Goal: Task Accomplishment & Management: Manage account settings

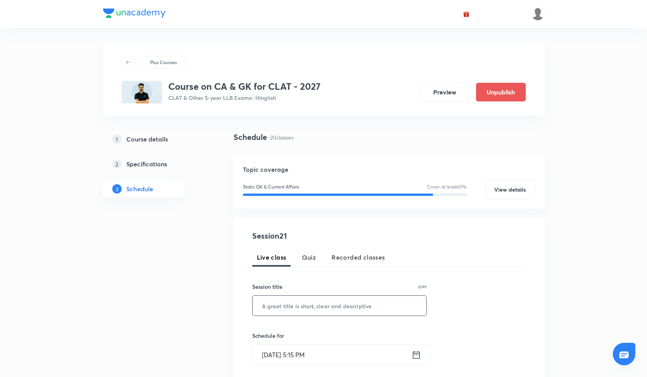
click at [285, 301] on input "text" at bounding box center [340, 306] width 174 height 20
paste input "Current Affairs - XXI"
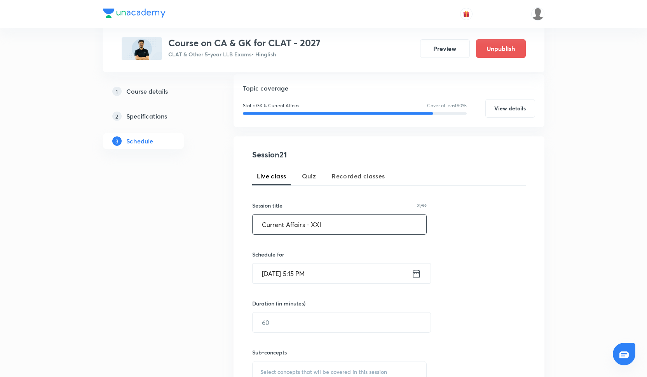
scroll to position [92, 0]
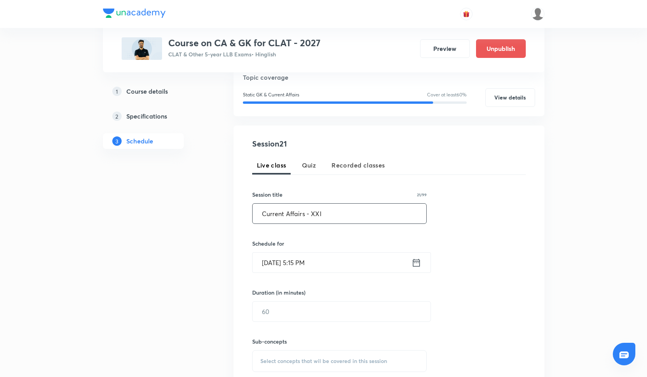
type input "Current Affairs - XXI"
click at [285, 266] on input "[DATE] 5:15 PM" at bounding box center [332, 263] width 159 height 20
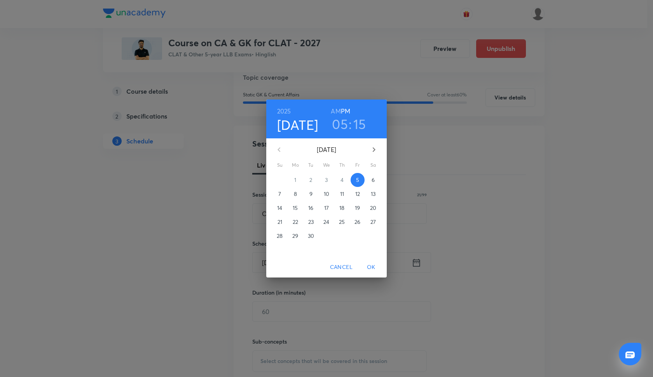
click at [328, 209] on p "17" at bounding box center [326, 208] width 5 height 8
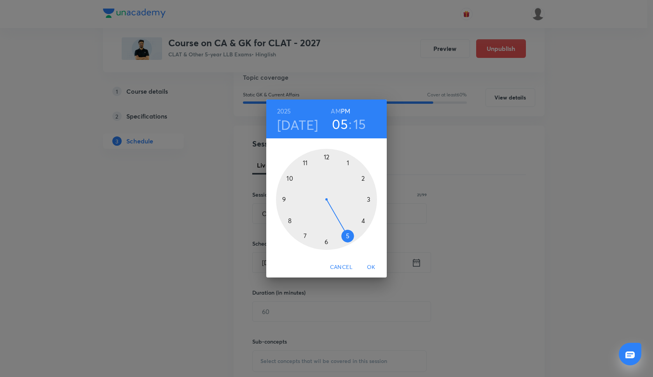
click at [366, 179] on div at bounding box center [326, 199] width 101 height 101
click at [283, 197] on div at bounding box center [326, 199] width 101 height 101
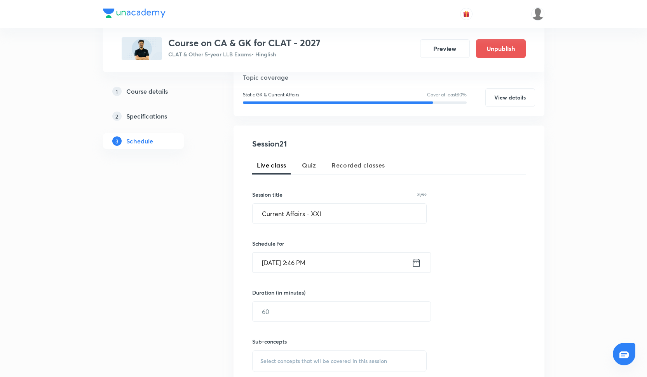
click at [293, 268] on input "Sep 17, 2025, 2:46 PM" at bounding box center [332, 263] width 159 height 20
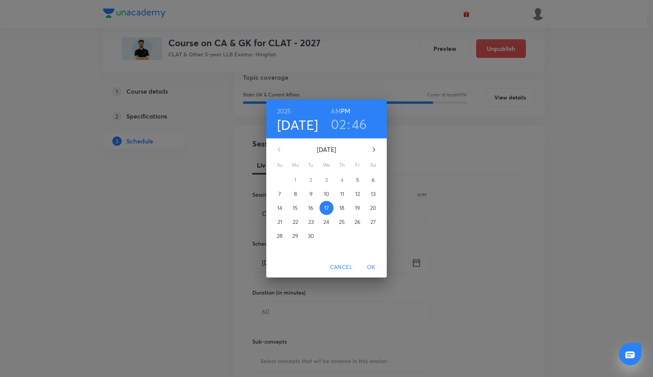
click at [364, 121] on h3 "46" at bounding box center [360, 124] width 16 height 16
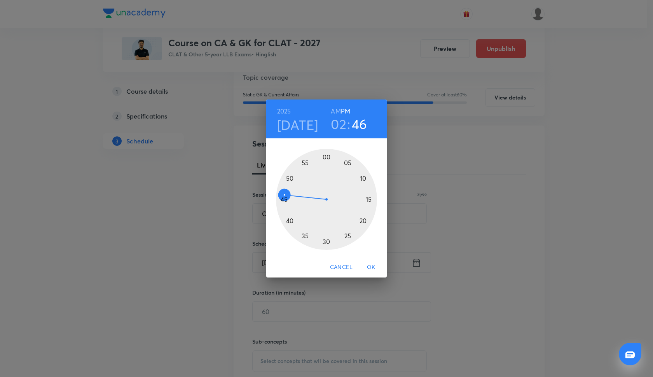
click at [283, 198] on div at bounding box center [326, 199] width 101 height 101
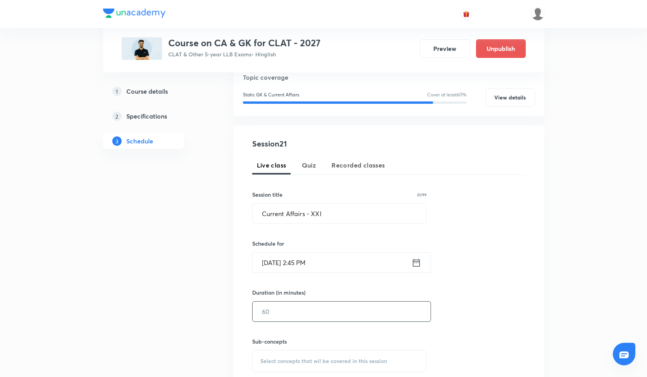
click at [271, 315] on input "text" at bounding box center [342, 312] width 178 height 20
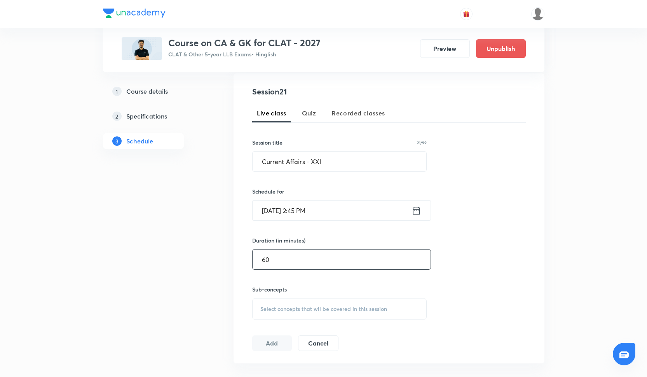
scroll to position [165, 0]
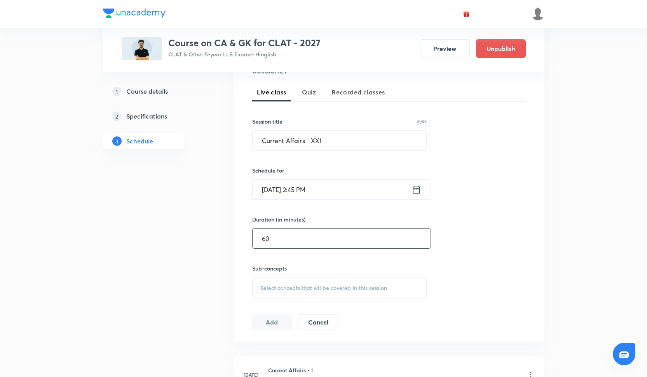
type input "60"
click at [287, 280] on div "Select concepts that wil be covered in this session" at bounding box center [339, 288] width 175 height 22
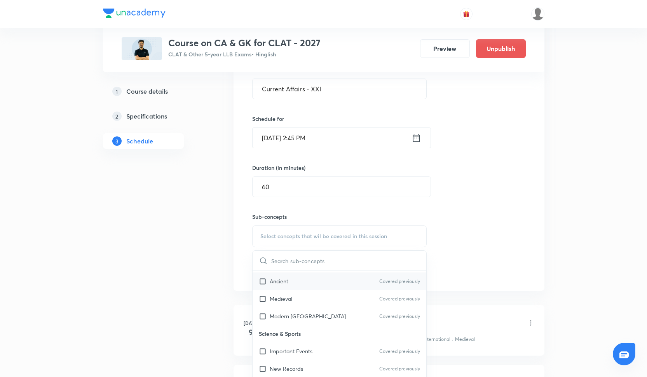
scroll to position [16, 0]
click at [290, 298] on p "Medieval" at bounding box center [281, 299] width 23 height 8
checkbox input "true"
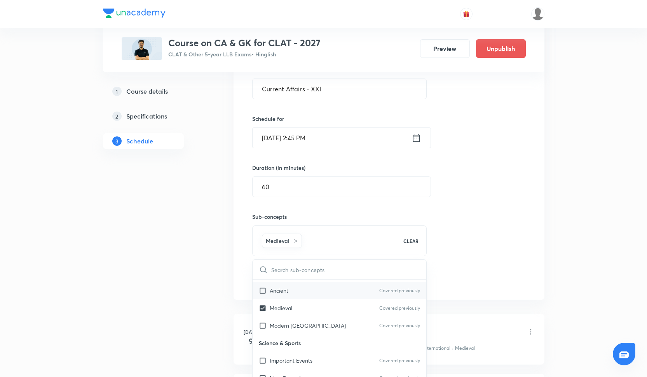
click at [285, 295] on div "Ancient Covered previously" at bounding box center [340, 290] width 174 height 17
checkbox input "true"
click at [280, 325] on p "Modern [GEOGRAPHIC_DATA]" at bounding box center [308, 325] width 76 height 8
checkbox input "true"
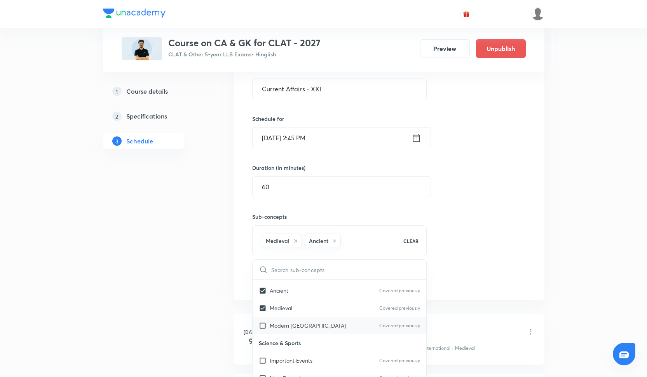
checkbox input "true"
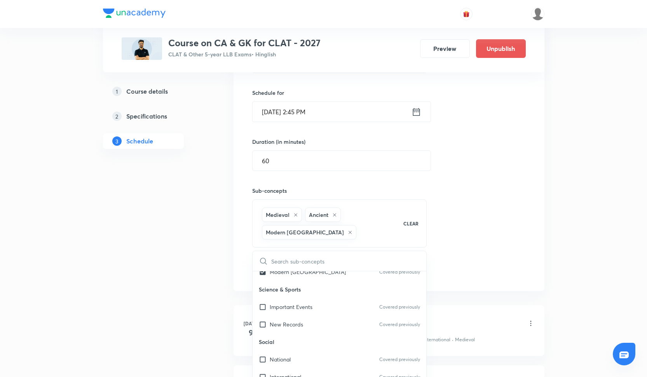
scroll to position [247, 0]
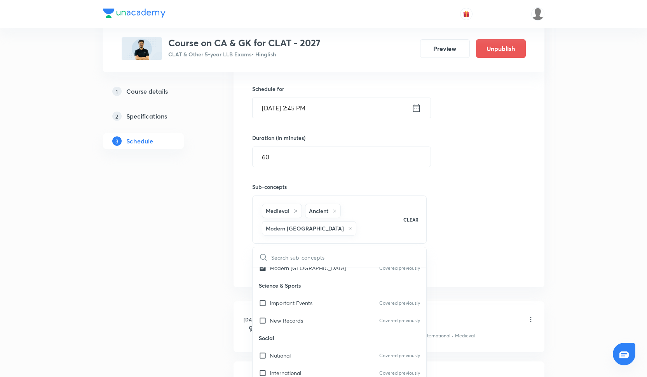
click at [447, 207] on div "Session 21 Live class Quiz Recorded classes Session title 21/99 Current Affairs…" at bounding box center [389, 128] width 274 height 291
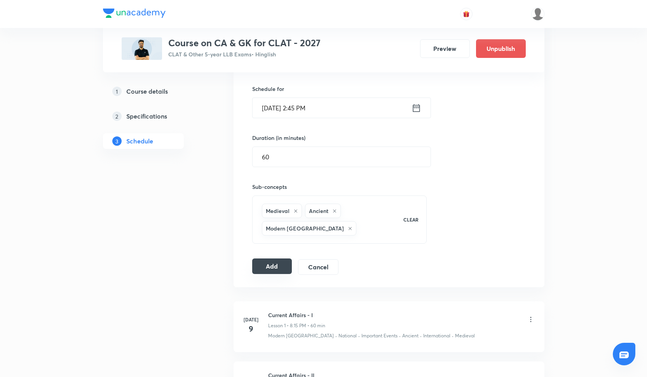
click at [258, 272] on button "Add" at bounding box center [272, 266] width 40 height 16
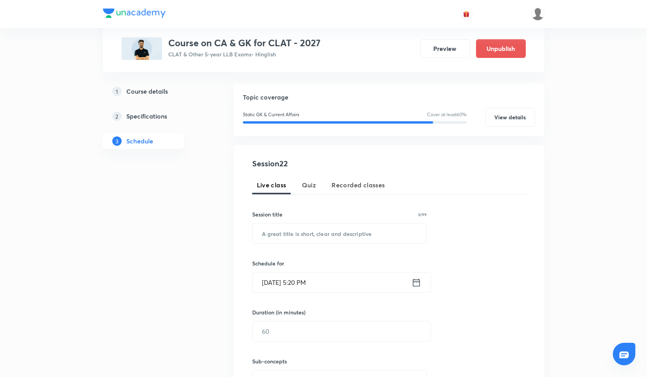
scroll to position [92, 0]
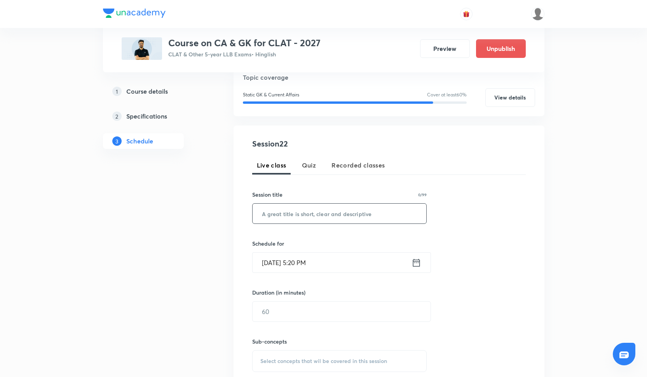
click at [294, 211] on input "text" at bounding box center [340, 214] width 174 height 20
paste input "Current Affairs - XXII"
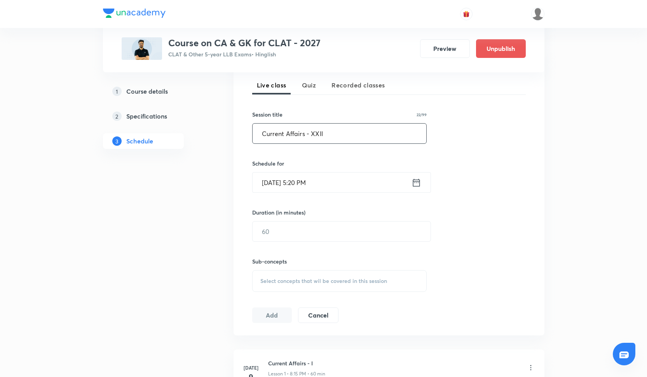
scroll to position [171, 0]
type input "Current Affairs - XXII"
click at [290, 181] on input "Sep 5, 2025, 5:20 PM" at bounding box center [332, 184] width 159 height 20
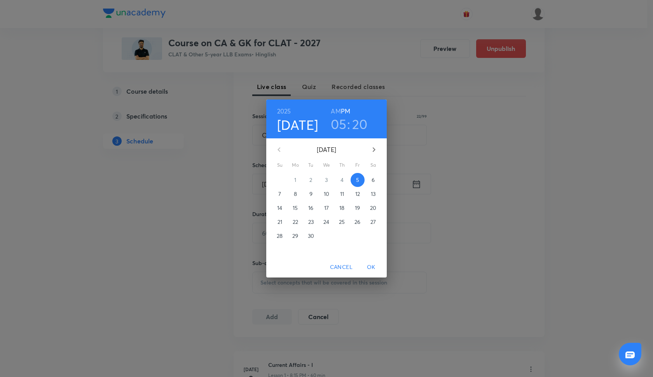
click at [342, 127] on h3 "05" at bounding box center [339, 124] width 16 height 16
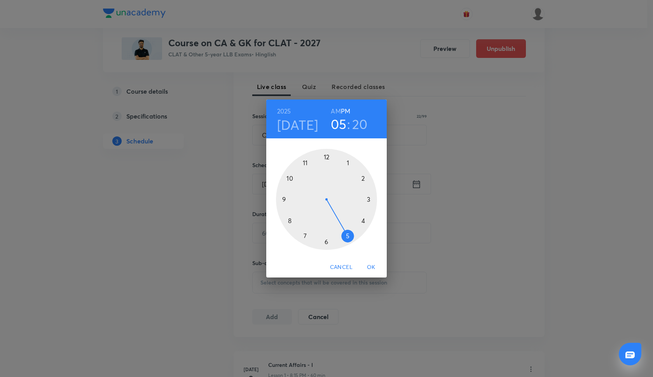
click at [366, 178] on div at bounding box center [326, 199] width 101 height 101
click at [284, 199] on div at bounding box center [326, 199] width 101 height 101
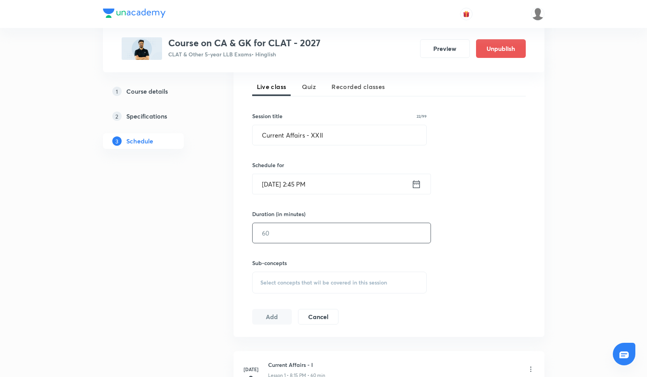
click at [281, 239] on input "text" at bounding box center [342, 233] width 178 height 20
type input "5"
type input "60"
click at [277, 185] on input "Sep 5, 2025, 2:45 PM" at bounding box center [332, 184] width 159 height 20
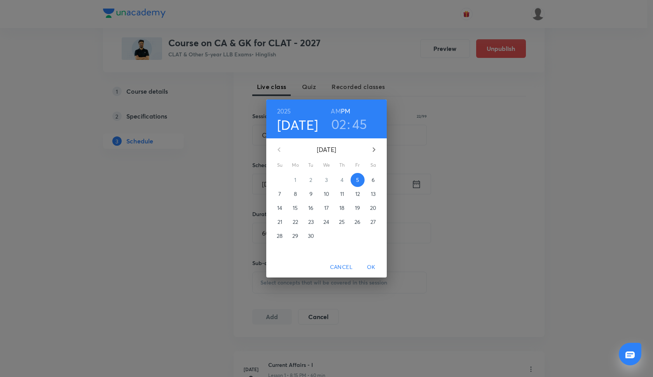
click at [309, 220] on p "23" at bounding box center [310, 222] width 5 height 8
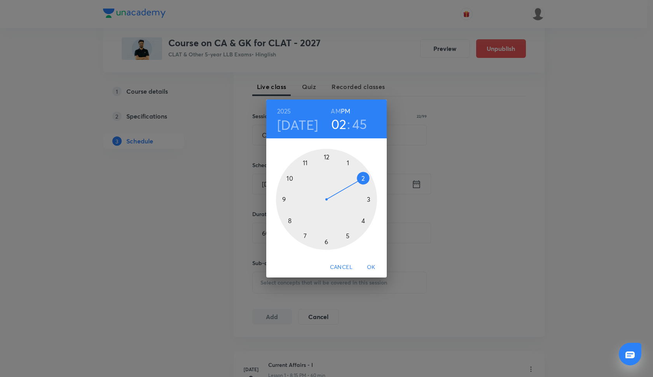
click at [370, 271] on span "OK" at bounding box center [371, 267] width 19 height 10
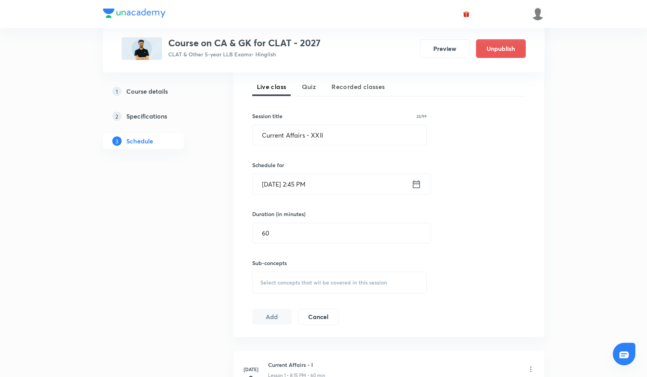
click at [275, 287] on div "Select concepts that wil be covered in this session" at bounding box center [339, 283] width 175 height 22
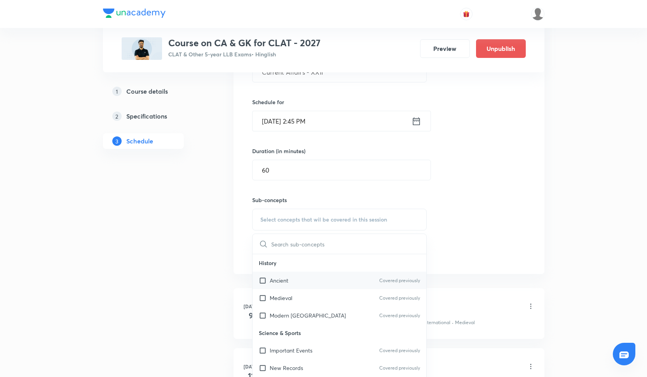
scroll to position [234, 0]
click at [275, 286] on div "Ancient Covered previously" at bounding box center [340, 279] width 174 height 17
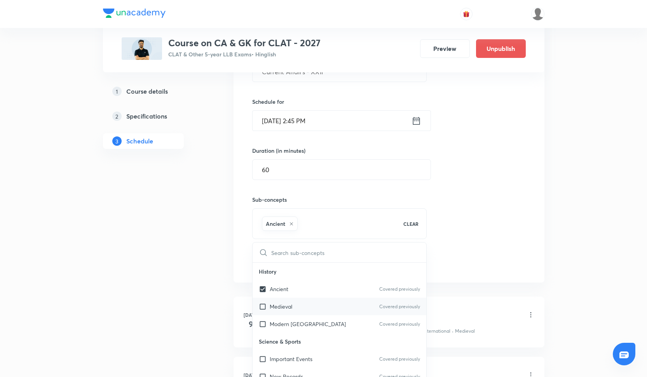
click at [276, 307] on p "Medieval" at bounding box center [281, 306] width 23 height 8
checkbox input "true"
click at [276, 316] on div "Modern India Covered previously" at bounding box center [340, 323] width 174 height 17
checkbox input "true"
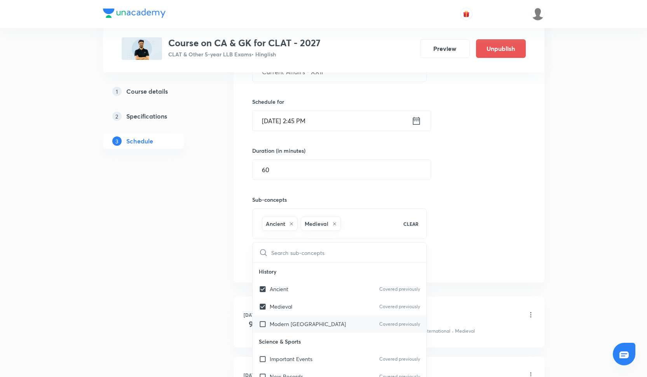
checkbox input "true"
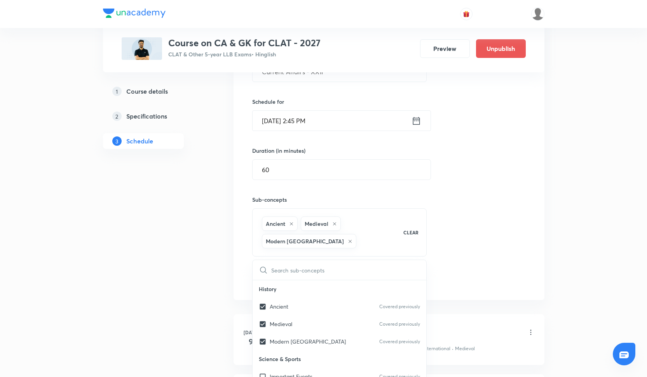
click at [458, 264] on div "Session 22 Live class Quiz Recorded classes Session title 22/99 Current Affairs…" at bounding box center [389, 141] width 274 height 291
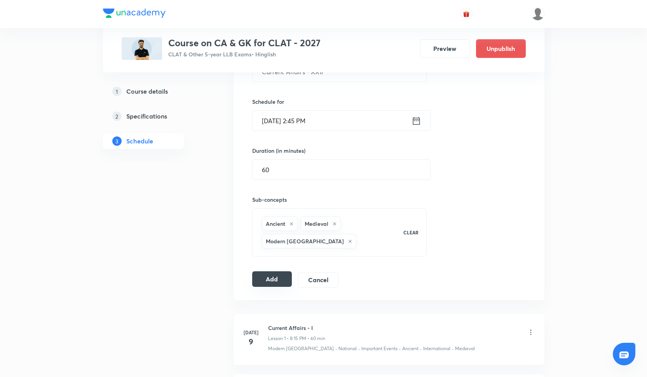
click at [281, 282] on button "Add" at bounding box center [272, 279] width 40 height 16
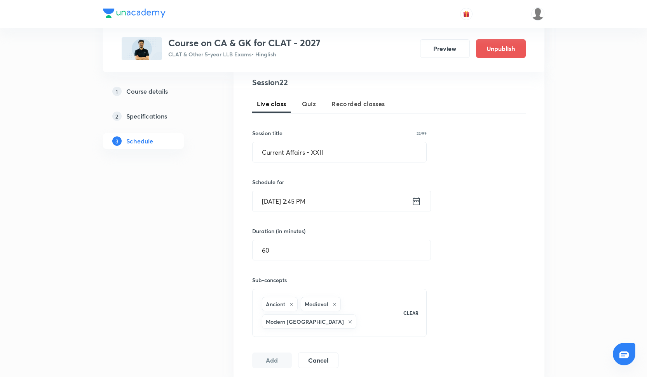
scroll to position [92, 0]
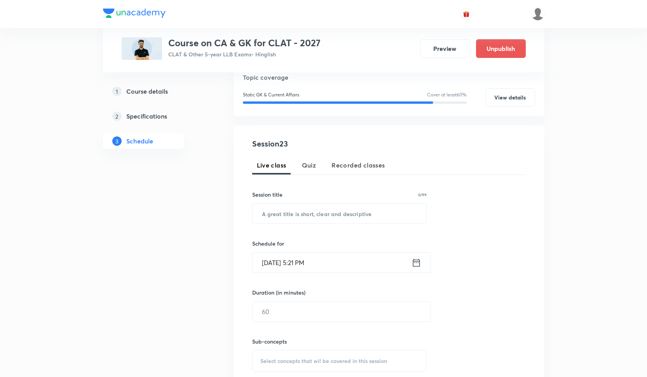
click at [431, 2] on div at bounding box center [323, 14] width 441 height 28
click at [295, 202] on div "Session title 0/99 ​" at bounding box center [339, 206] width 175 height 33
click at [295, 215] on input "text" at bounding box center [340, 214] width 174 height 20
paste input "Current Affairs- XVIII"
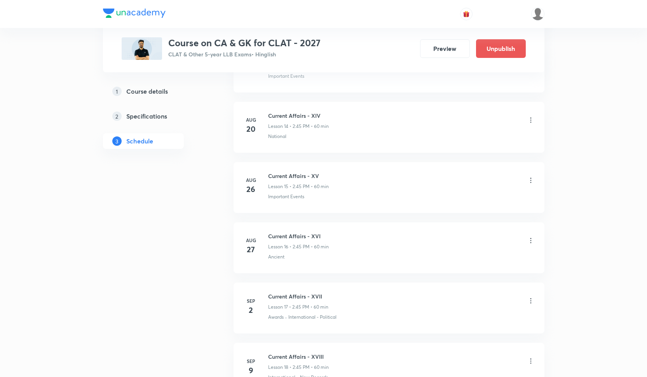
scroll to position [1533, 0]
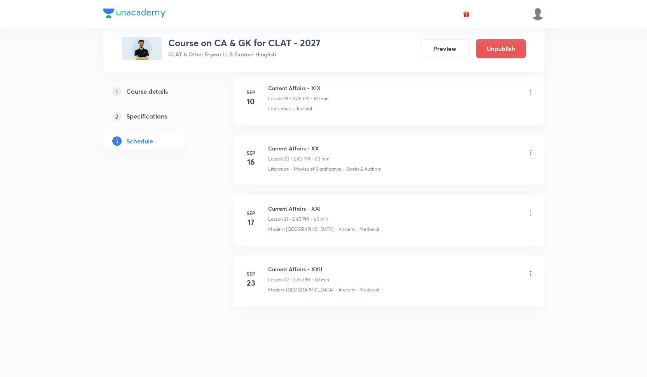
type input "Current Affairs- XVIII"
click at [359, 287] on p "Medieval" at bounding box center [369, 289] width 20 height 7
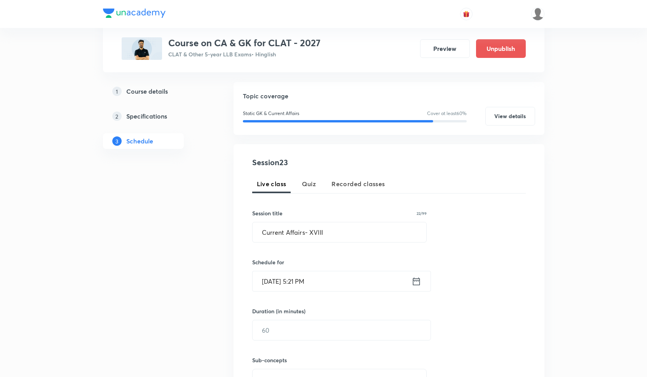
scroll to position [74, 0]
click at [291, 230] on input "Current Affairs- XVIII" at bounding box center [340, 232] width 174 height 20
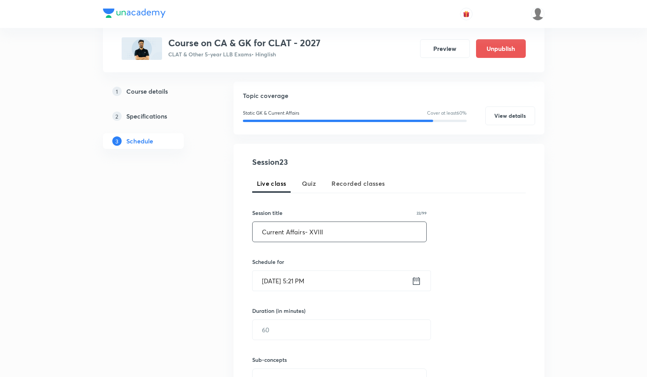
click at [291, 230] on input "Current Affairs- XVIII" at bounding box center [340, 232] width 174 height 20
paste input "text"
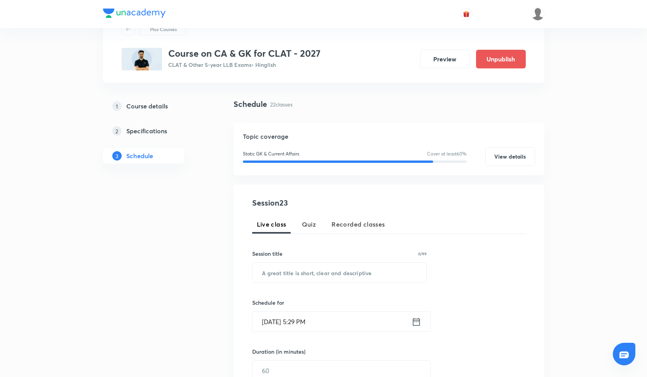
scroll to position [45, 0]
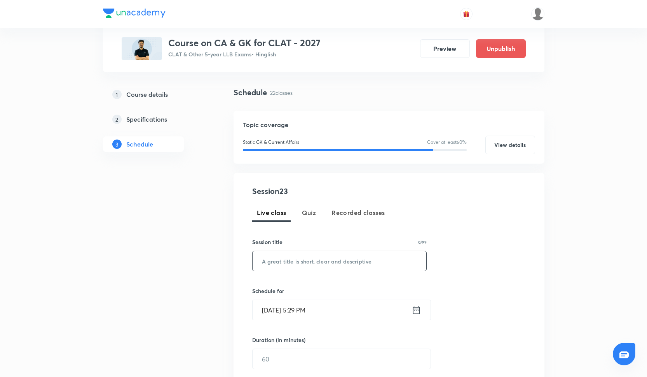
click at [320, 258] on input "text" at bounding box center [340, 261] width 174 height 20
paste input "Current Affairs - XXIII"
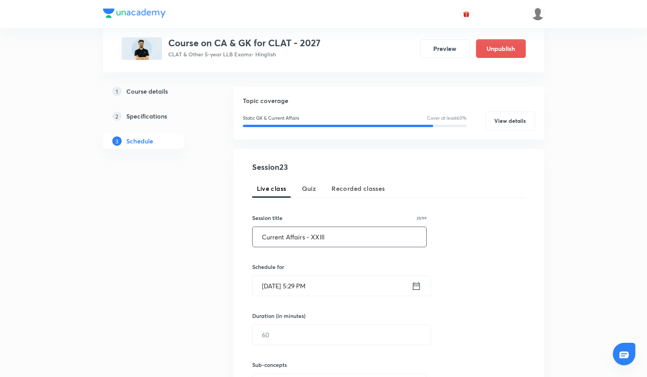
scroll to position [70, 0]
type input "Current Affairs - XXIII"
click at [305, 282] on input "Sep 5, 2025, 5:29 PM" at bounding box center [332, 285] width 159 height 20
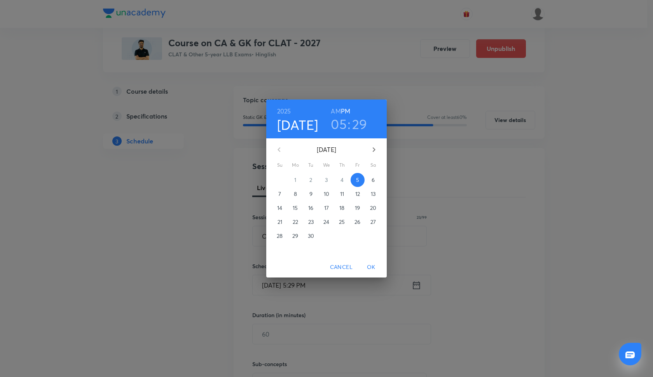
click at [336, 125] on h3 "05" at bounding box center [339, 124] width 16 height 16
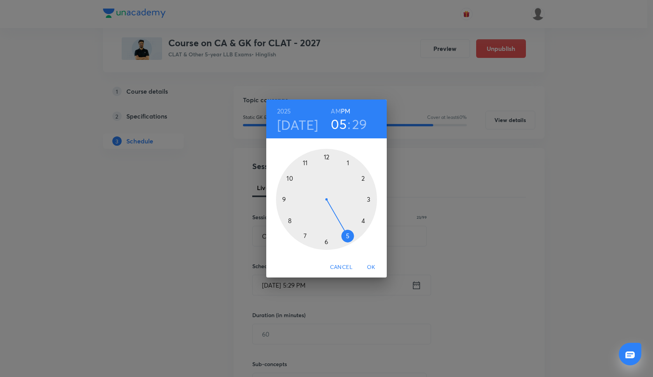
click at [363, 174] on div at bounding box center [326, 199] width 101 height 101
click at [284, 198] on div at bounding box center [326, 199] width 101 height 101
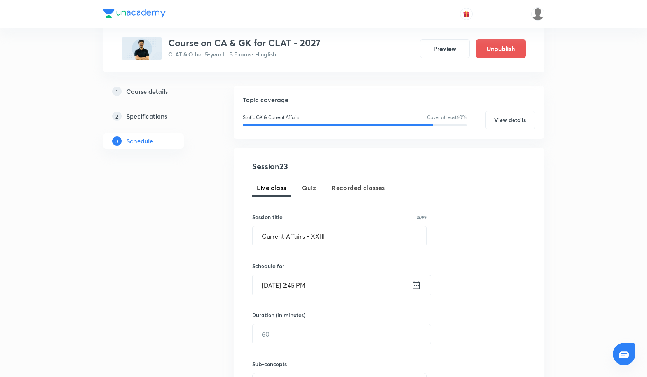
click at [282, 286] on input "Sep 5, 2025, 2:45 PM" at bounding box center [332, 285] width 159 height 20
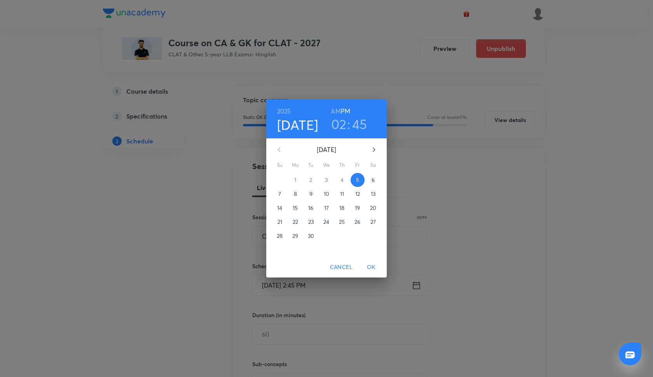
click at [324, 223] on p "24" at bounding box center [326, 222] width 6 height 8
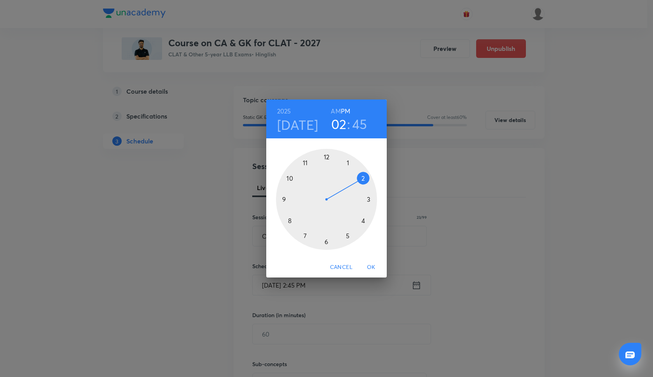
click at [371, 265] on span "OK" at bounding box center [371, 267] width 19 height 10
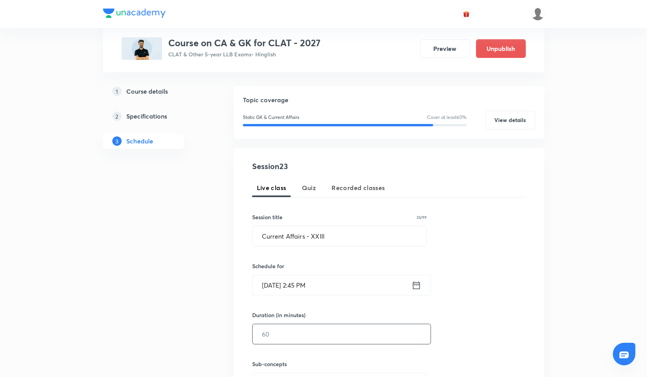
click at [303, 335] on input "text" at bounding box center [342, 334] width 178 height 20
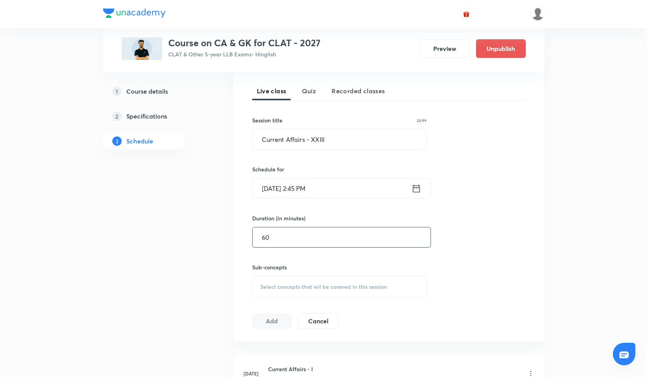
scroll to position [167, 0]
type input "60"
click at [298, 281] on div "Select concepts that wil be covered in this session" at bounding box center [339, 286] width 175 height 22
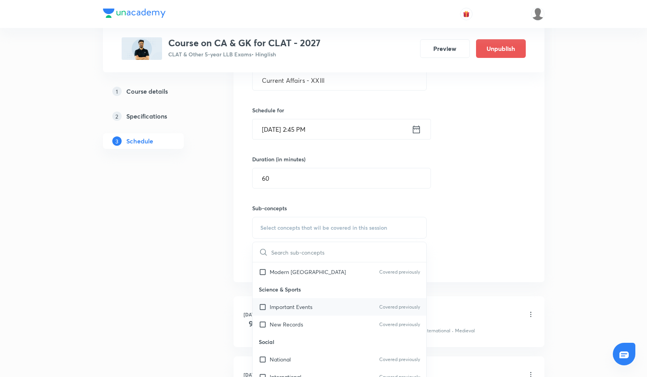
scroll to position [0, 0]
click at [292, 289] on div "Ancient Covered previously" at bounding box center [340, 288] width 174 height 17
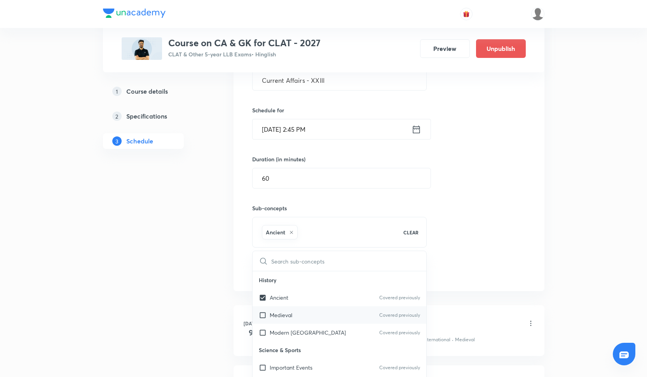
click at [291, 319] on div "Medieval Covered previously" at bounding box center [340, 314] width 174 height 17
checkbox input "true"
click at [291, 330] on p "Modern [GEOGRAPHIC_DATA]" at bounding box center [308, 332] width 76 height 8
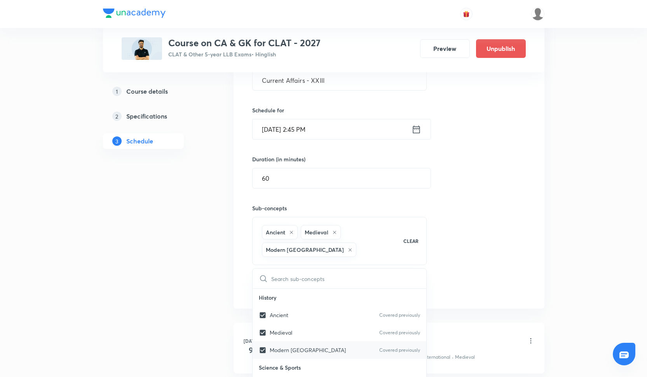
checkbox input "true"
click at [467, 232] on div "Session 23 Live class Quiz Recorded classes Session title 23/99 Current Affairs…" at bounding box center [389, 150] width 274 height 291
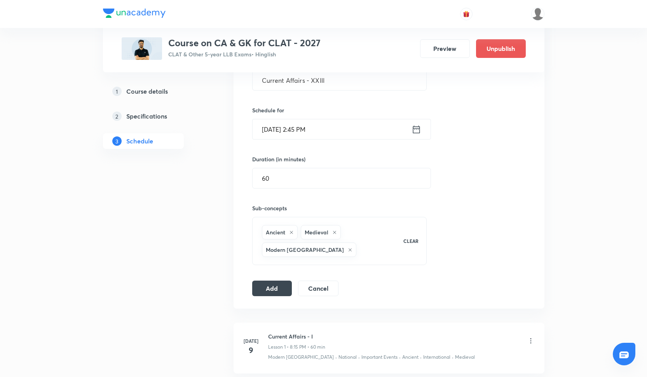
click at [267, 297] on div "Session 23 Live class Quiz Recorded classes Session title 23/99 Current Affairs…" at bounding box center [389, 150] width 311 height 316
click at [272, 277] on div "Session 23 Live class Quiz Recorded classes Session title 23/99 Current Affairs…" at bounding box center [389, 150] width 274 height 291
click at [274, 283] on button "Add" at bounding box center [272, 288] width 40 height 16
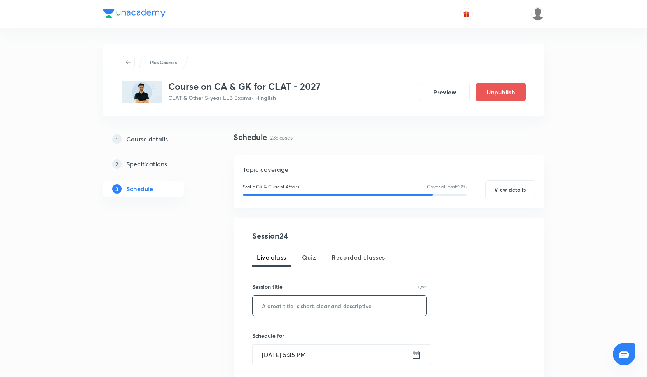
click at [301, 307] on input "text" at bounding box center [340, 306] width 174 height 20
paste input "Current Affairs - XXIV"
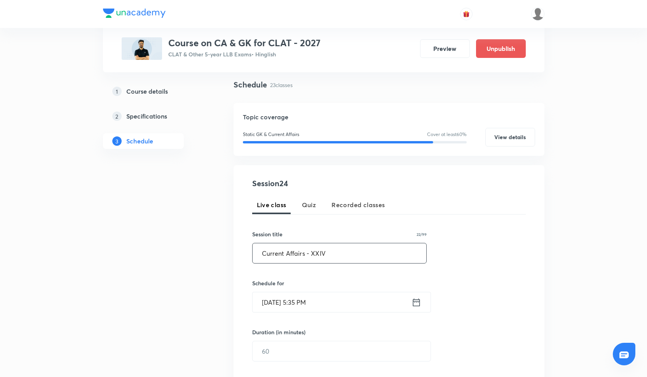
scroll to position [54, 0]
type input "Current Affairs - XXIV"
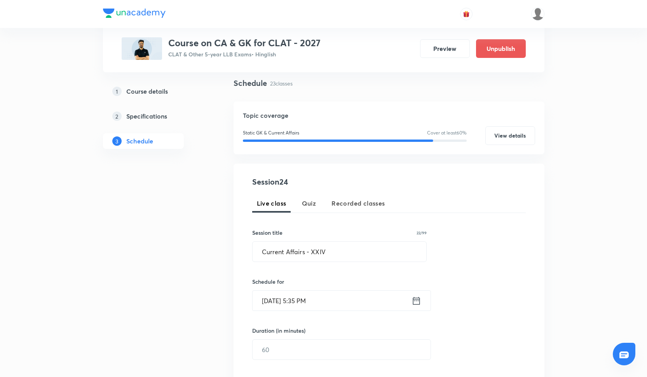
click at [301, 307] on input "[DATE] 5:35 PM" at bounding box center [332, 301] width 159 height 20
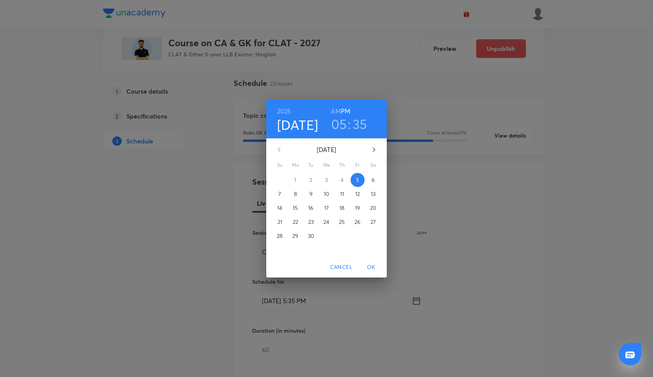
click at [345, 126] on h3 "05" at bounding box center [339, 124] width 16 height 16
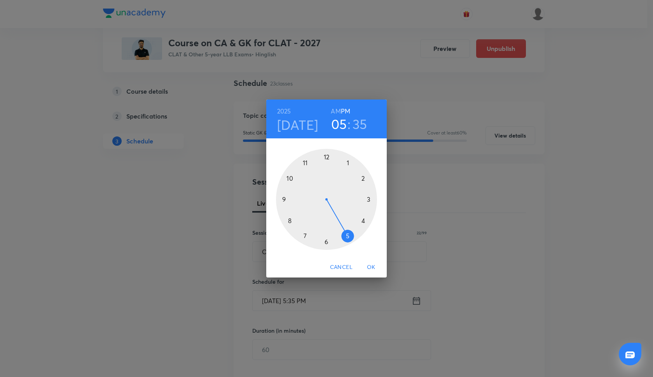
click at [362, 180] on div at bounding box center [326, 199] width 101 height 101
click at [282, 201] on div at bounding box center [326, 199] width 101 height 101
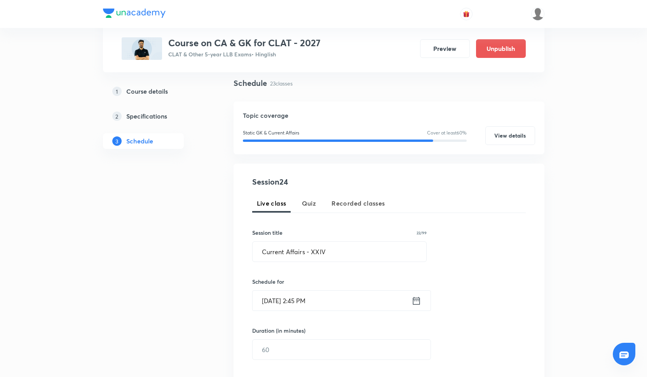
click at [275, 299] on input "[DATE] 2:45 PM" at bounding box center [332, 301] width 159 height 20
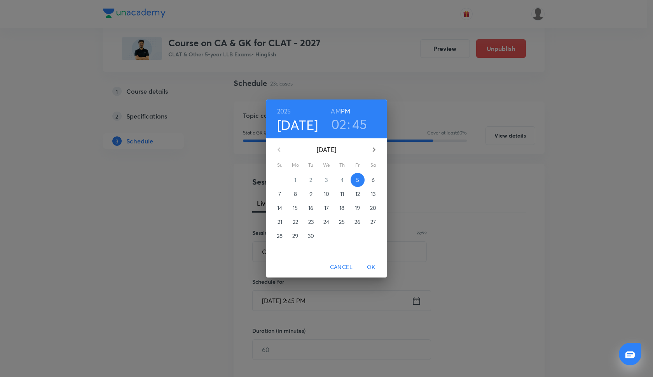
click at [310, 236] on p "30" at bounding box center [311, 236] width 6 height 8
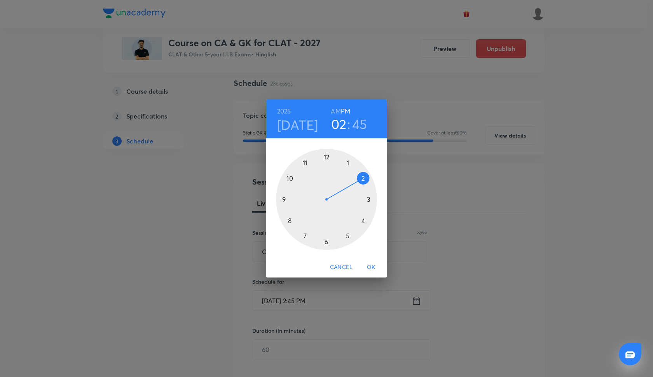
click at [373, 266] on span "OK" at bounding box center [371, 267] width 19 height 10
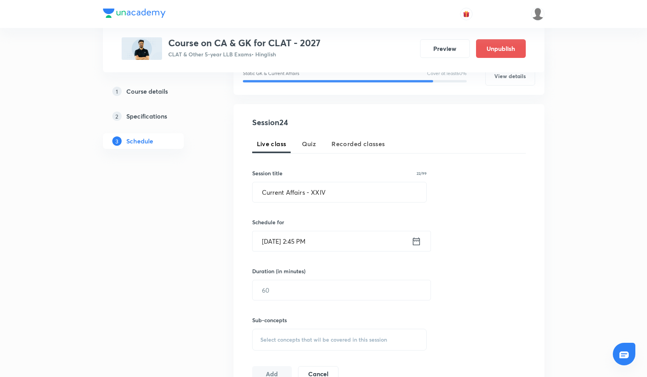
scroll to position [126, 0]
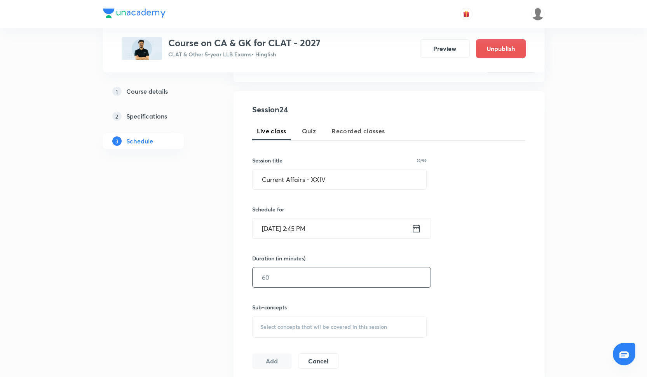
click at [299, 281] on input "text" at bounding box center [342, 277] width 178 height 20
type input "60"
click at [278, 326] on span "Select concepts that wil be covered in this session" at bounding box center [323, 327] width 127 height 6
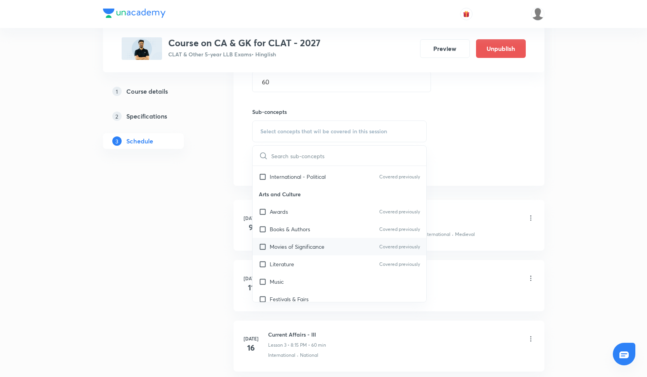
scroll to position [319, 0]
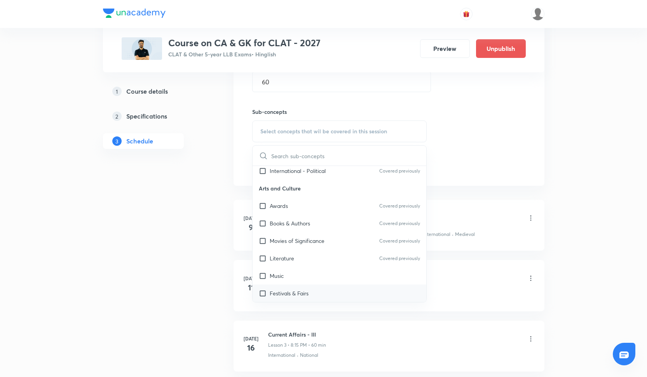
click at [262, 294] on input "checkbox" at bounding box center [264, 293] width 11 height 8
checkbox input "true"
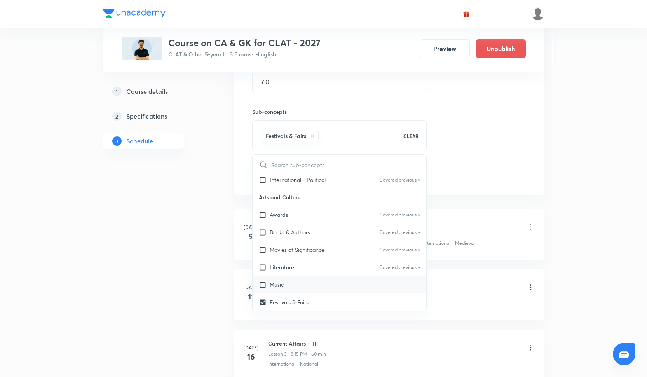
click at [261, 280] on div "Music" at bounding box center [340, 284] width 174 height 17
checkbox input "true"
click at [261, 267] on input "checkbox" at bounding box center [264, 267] width 11 height 8
checkbox input "true"
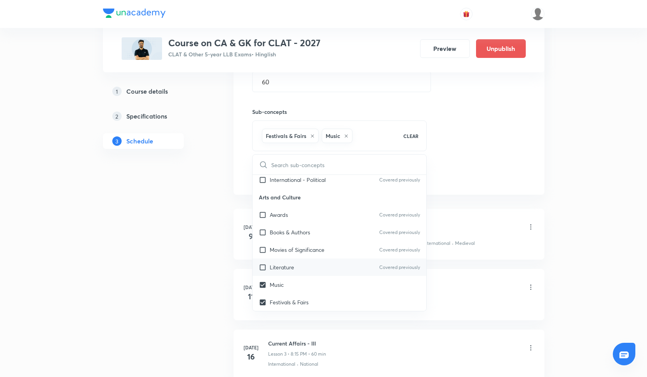
checkbox input "true"
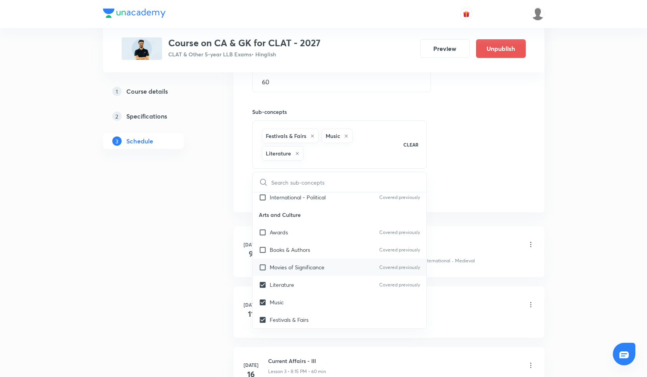
click at [262, 265] on input "checkbox" at bounding box center [264, 267] width 11 height 8
checkbox input "true"
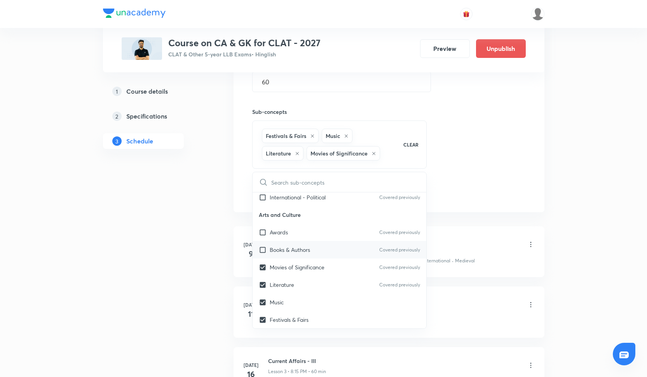
click at [263, 253] on input "checkbox" at bounding box center [264, 250] width 11 height 8
checkbox input "true"
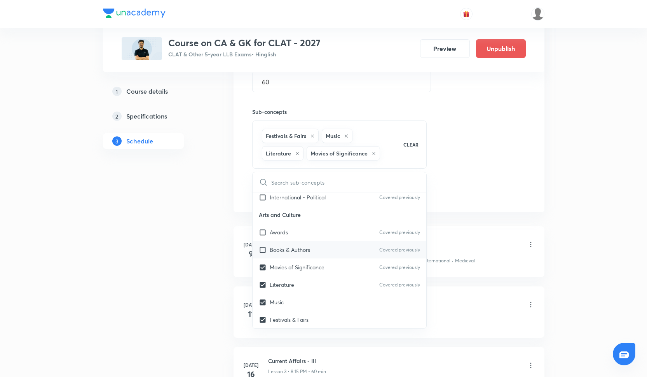
checkbox input "true"
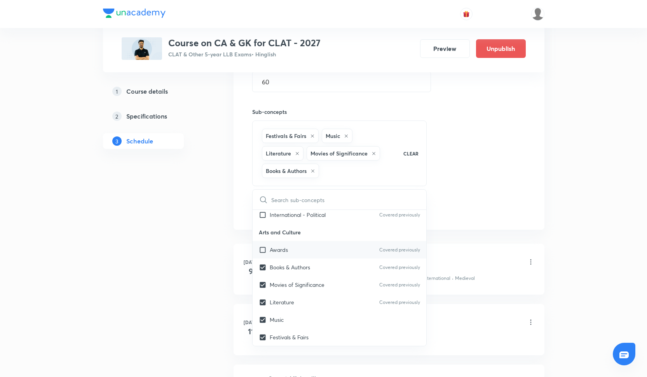
click at [263, 252] on input "checkbox" at bounding box center [264, 250] width 11 height 8
checkbox input "true"
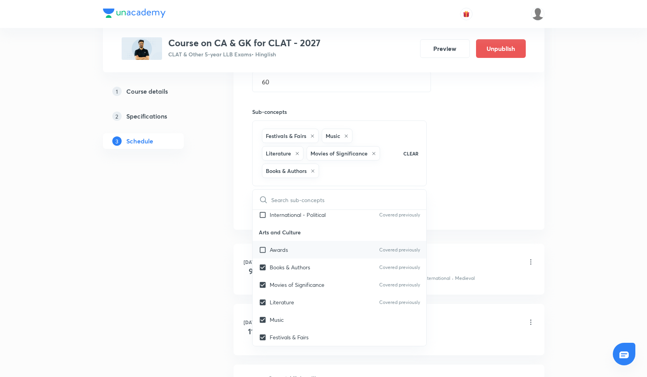
checkbox input "true"
click at [451, 187] on div "Session 24 Live class Quiz Recorded classes Session title 22/99 Current Affairs…" at bounding box center [389, 62] width 274 height 309
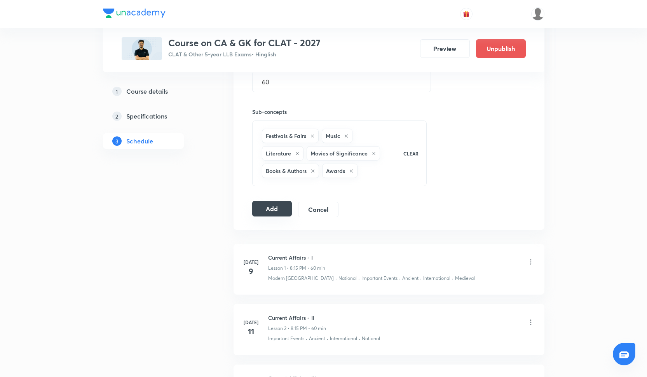
click at [276, 214] on button "Add" at bounding box center [272, 209] width 40 height 16
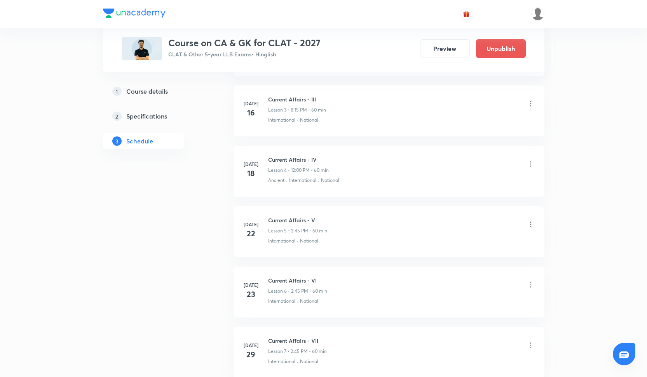
scroll to position [145, 0]
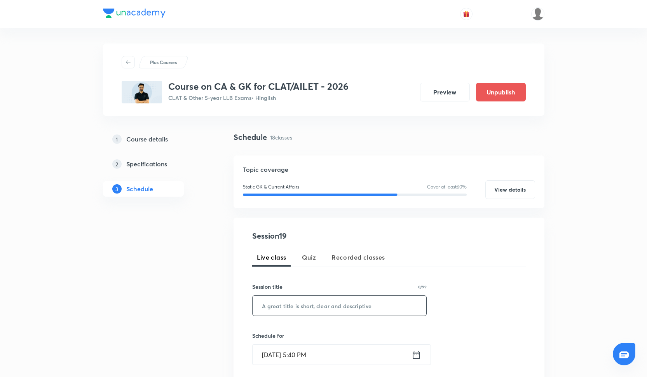
click at [311, 301] on input "text" at bounding box center [340, 306] width 174 height 20
paste input "Current Affairs- XVIII"
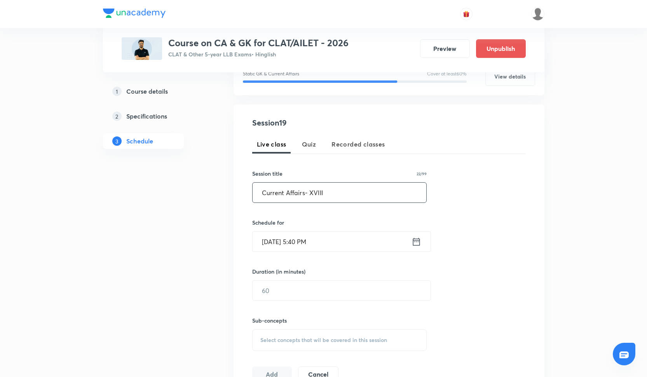
scroll to position [125, 0]
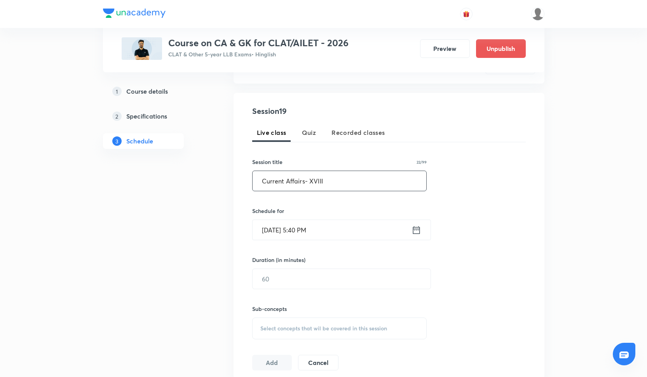
type input "Current Affairs- XVIII"
click at [291, 228] on input "[DATE] 5:40 PM" at bounding box center [332, 230] width 159 height 20
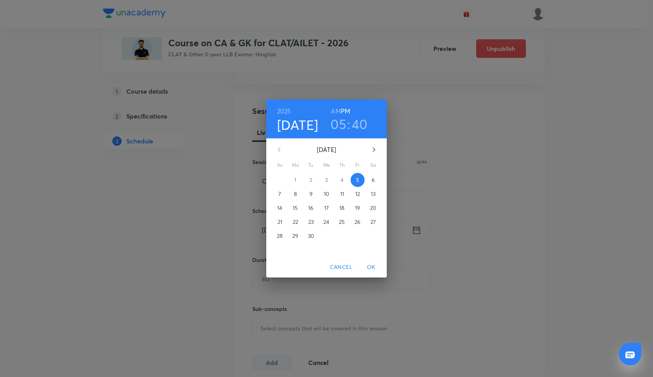
click at [298, 195] on span "8" at bounding box center [295, 194] width 14 height 8
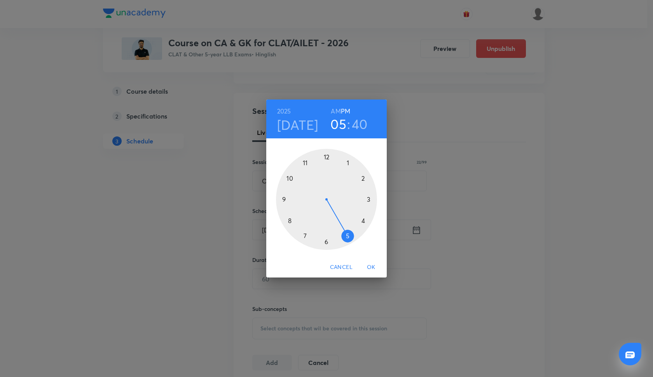
click at [364, 181] on div at bounding box center [326, 199] width 101 height 101
click at [283, 198] on div at bounding box center [326, 199] width 101 height 101
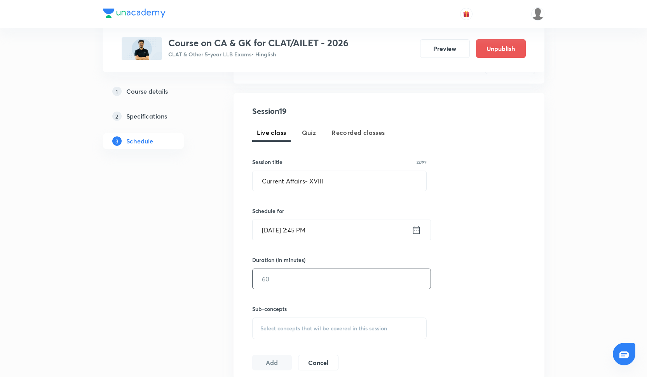
click at [280, 283] on input "text" at bounding box center [342, 279] width 178 height 20
type input "60"
click at [257, 328] on div "Select concepts that wil be covered in this session" at bounding box center [339, 328] width 175 height 22
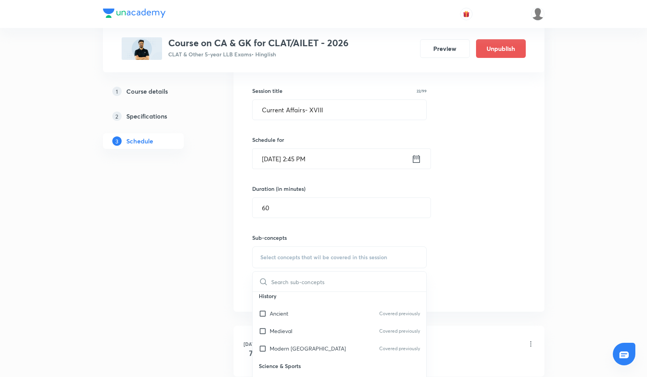
scroll to position [5, 0]
click at [281, 316] on p "Ancient" at bounding box center [279, 313] width 19 height 8
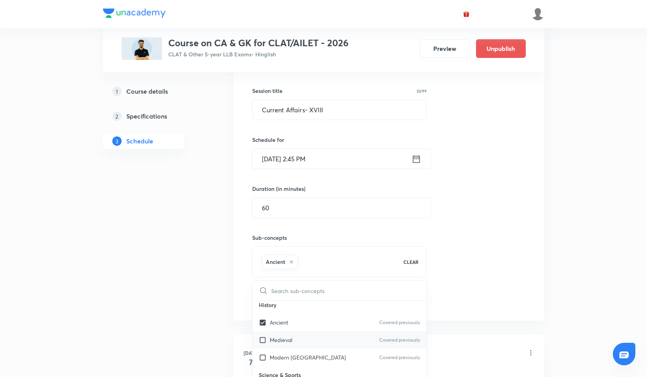
click at [281, 336] on p "Medieval" at bounding box center [281, 340] width 23 height 8
checkbox input "true"
click at [434, 248] on div "Session 19 Live class Quiz Recorded classes Session title 22/99 Current Affairs…" at bounding box center [389, 171] width 274 height 274
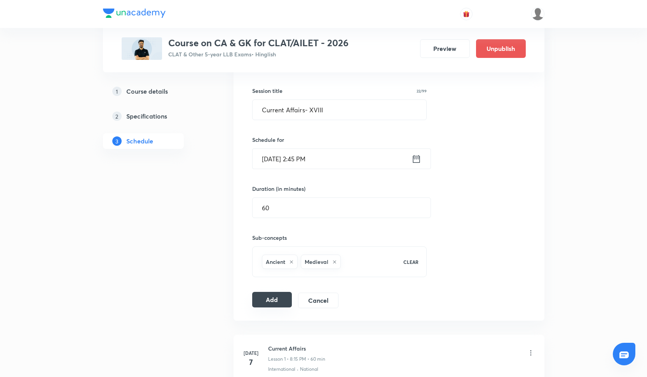
click at [278, 298] on button "Add" at bounding box center [272, 300] width 40 height 16
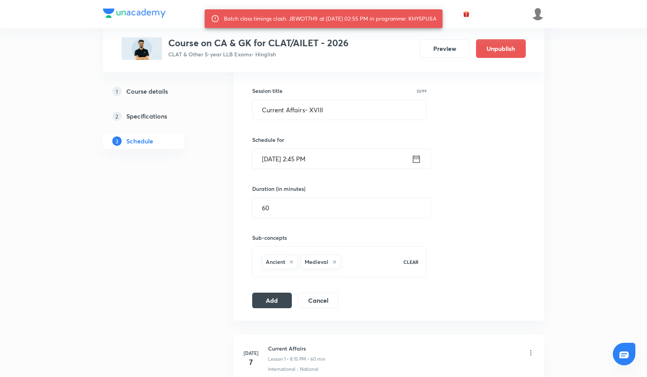
click at [284, 160] on input "Sep 8, 2025, 2:45 PM" at bounding box center [332, 159] width 159 height 20
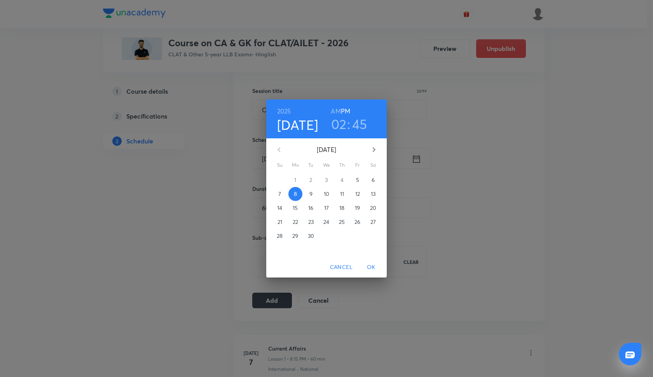
click at [340, 207] on p "18" at bounding box center [341, 208] width 5 height 8
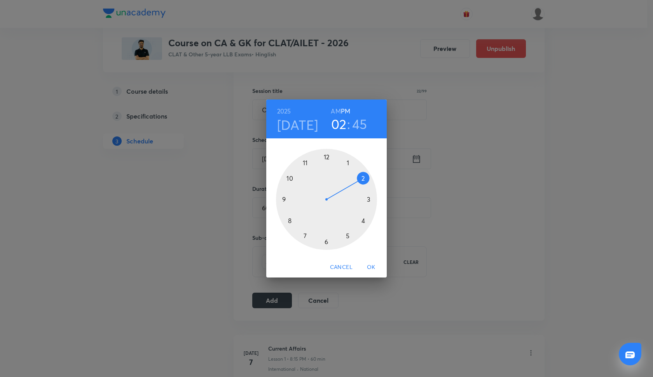
click at [371, 267] on span "OK" at bounding box center [371, 267] width 19 height 10
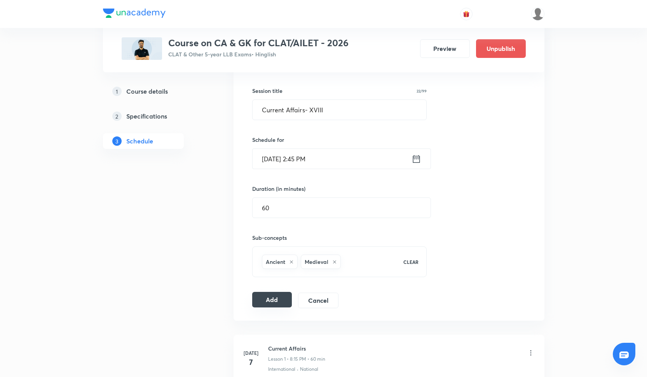
click at [280, 296] on button "Add" at bounding box center [272, 300] width 40 height 16
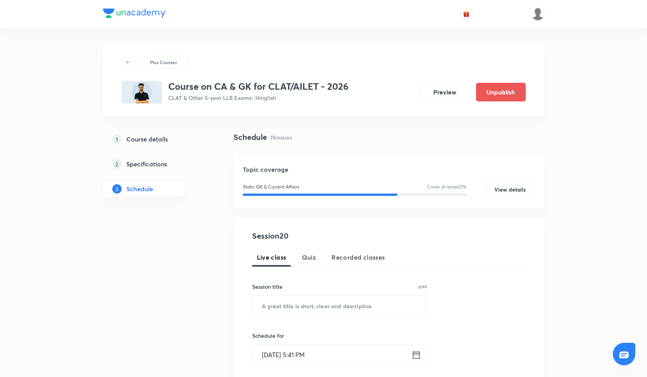
scroll to position [196, 0]
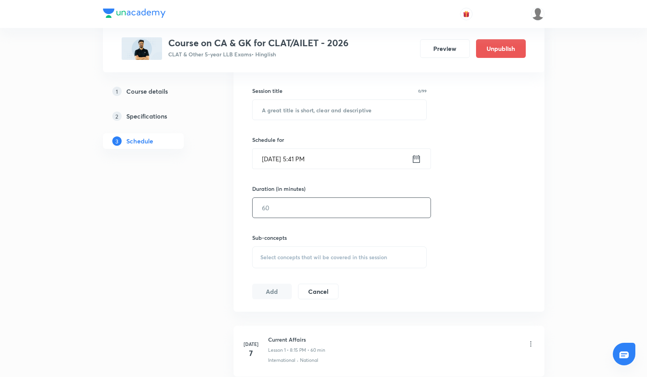
click at [276, 209] on input "text" at bounding box center [342, 208] width 178 height 20
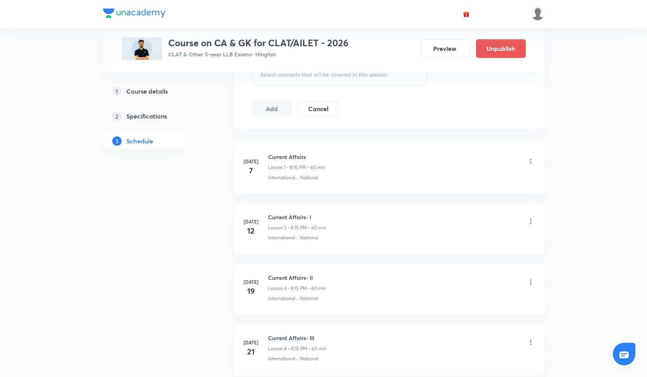
scroll to position [116, 0]
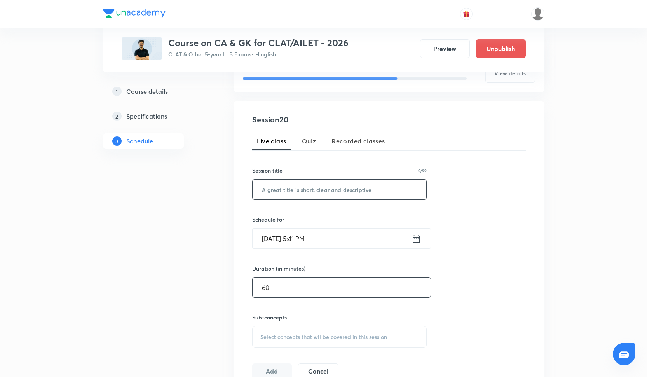
type input "60"
click at [333, 184] on input "text" at bounding box center [340, 190] width 174 height 20
paste input "Current Affairs- XIX"
type input "Current Affairs- XIX"
click at [308, 236] on input "Sep 5, 2025, 5:41 PM" at bounding box center [332, 238] width 159 height 20
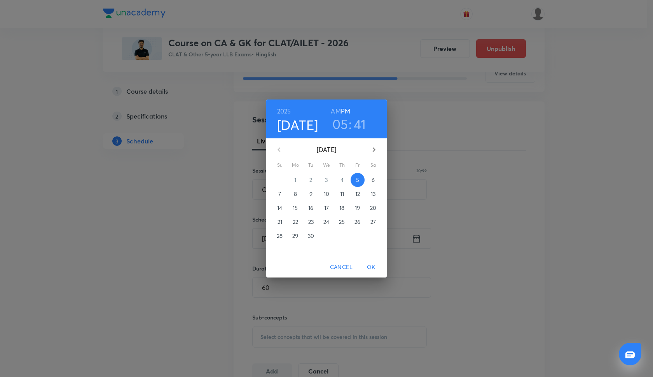
click at [345, 124] on h3 "05" at bounding box center [340, 124] width 16 height 16
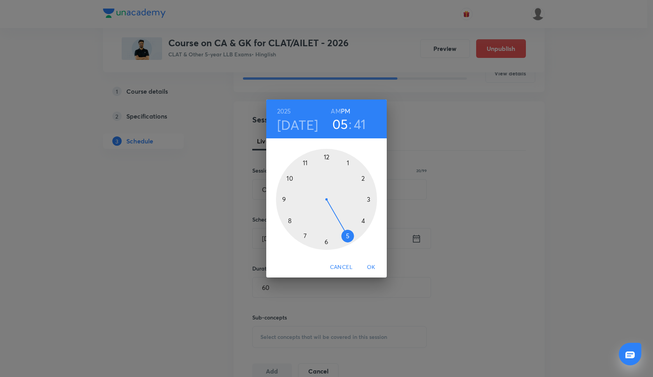
click at [361, 176] on div at bounding box center [326, 199] width 101 height 101
click at [282, 199] on div at bounding box center [326, 199] width 101 height 101
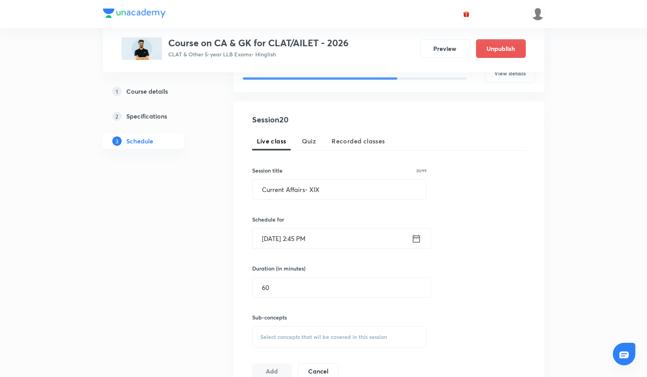
click at [275, 241] on input "Sep 5, 2025, 2:45 PM" at bounding box center [332, 238] width 159 height 20
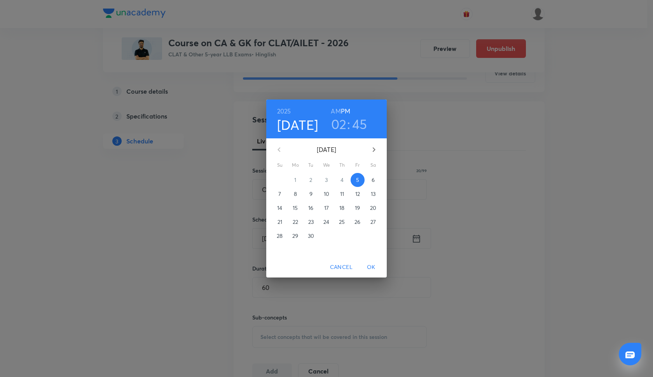
click at [375, 207] on p "20" at bounding box center [373, 208] width 6 height 8
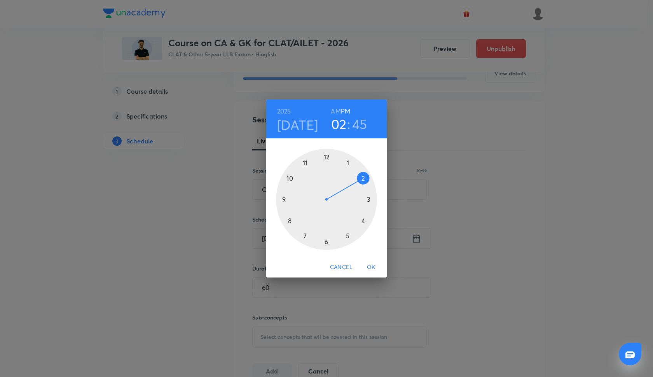
click at [367, 266] on span "OK" at bounding box center [371, 267] width 19 height 10
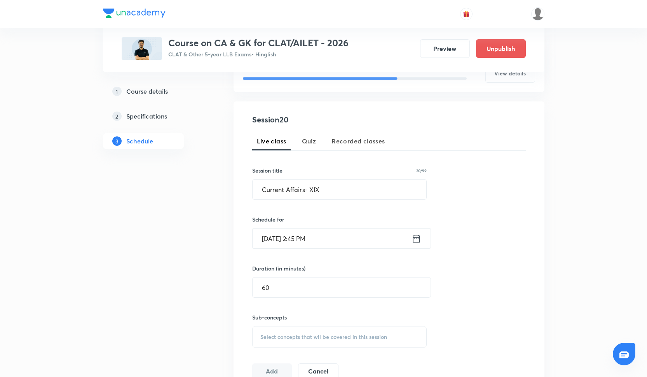
click at [275, 343] on div "Select concepts that wil be covered in this session" at bounding box center [339, 337] width 175 height 22
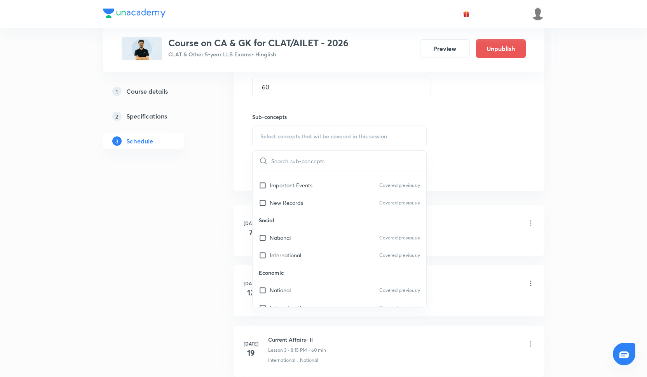
scroll to position [89, 0]
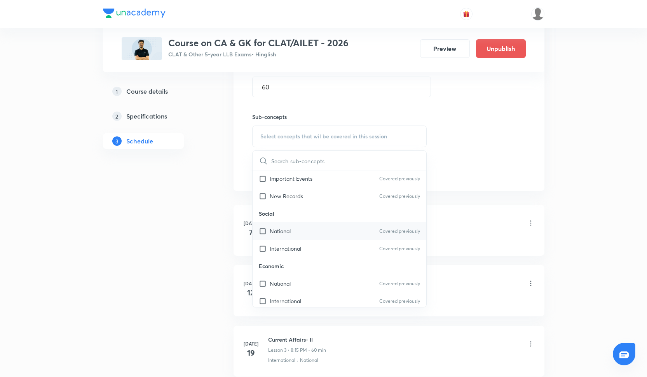
click at [295, 228] on div "National Covered previously" at bounding box center [340, 230] width 174 height 17
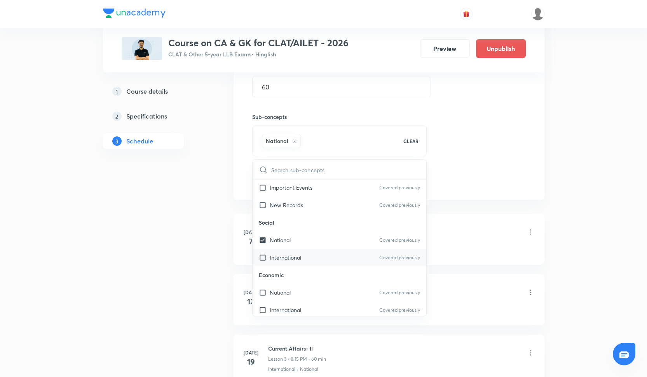
click at [294, 253] on div "International Covered previously" at bounding box center [340, 257] width 174 height 17
checkbox input "true"
click at [485, 167] on div "Session 20 Live class Quiz Recorded classes Session title 20/99 Current Affairs…" at bounding box center [389, 50] width 274 height 274
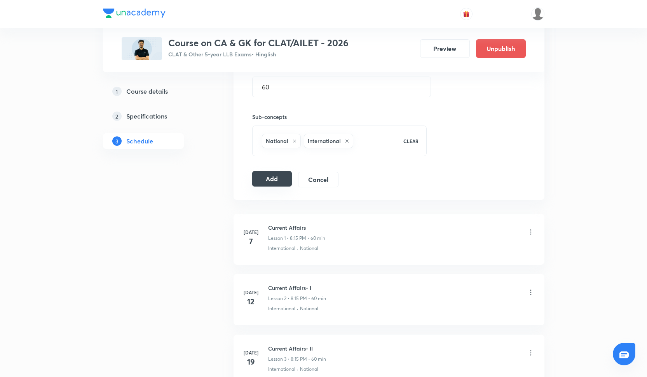
click at [279, 185] on button "Add" at bounding box center [272, 179] width 40 height 16
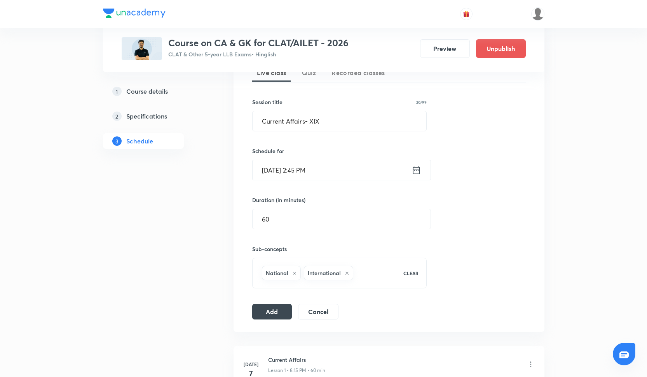
scroll to position [183, 0]
click at [274, 305] on button "Add" at bounding box center [272, 312] width 40 height 16
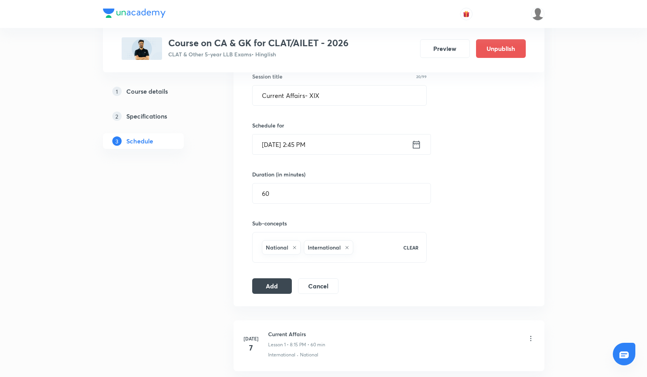
scroll to position [219, 0]
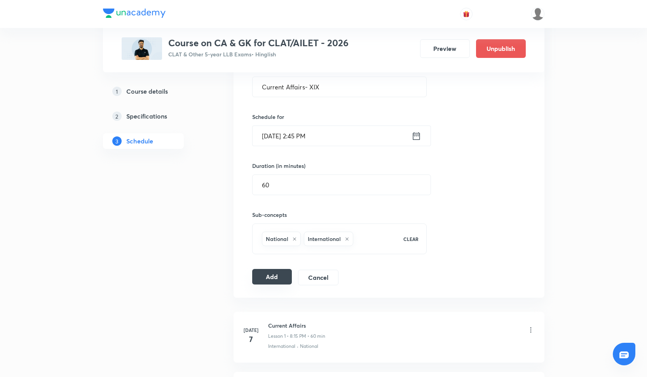
click at [270, 276] on button "Add" at bounding box center [272, 277] width 40 height 16
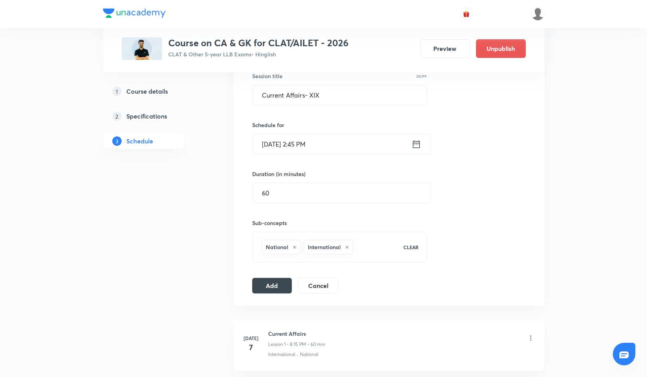
scroll to position [210, 0]
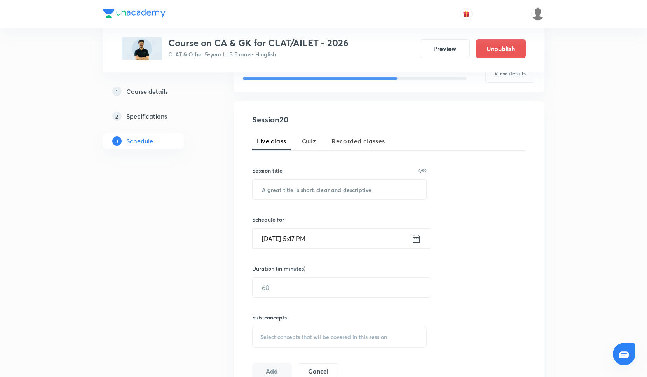
scroll to position [116, 0]
click at [298, 192] on input "text" at bounding box center [340, 190] width 174 height 20
paste input "Current Affairs- XX"
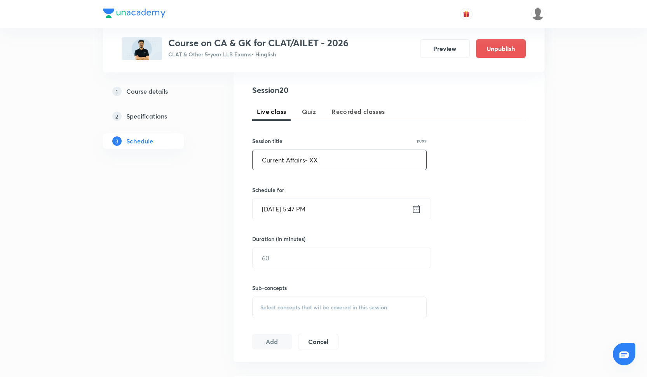
scroll to position [145, 0]
type input "Current Affairs- XX"
click at [296, 205] on input "Sep 5, 2025, 5:47 PM" at bounding box center [332, 209] width 159 height 20
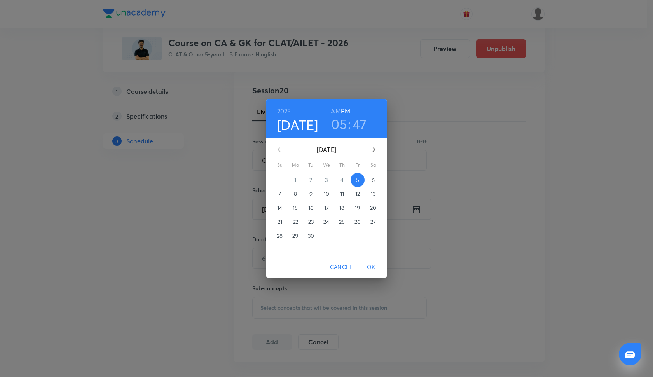
click at [342, 226] on button "25" at bounding box center [342, 222] width 14 height 14
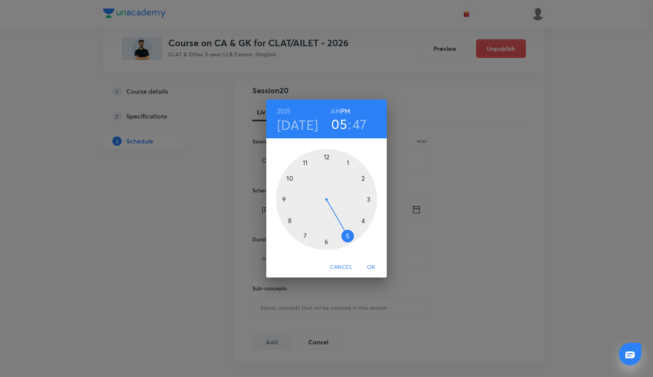
click at [363, 178] on div at bounding box center [326, 199] width 101 height 101
click at [284, 199] on div at bounding box center [326, 199] width 101 height 101
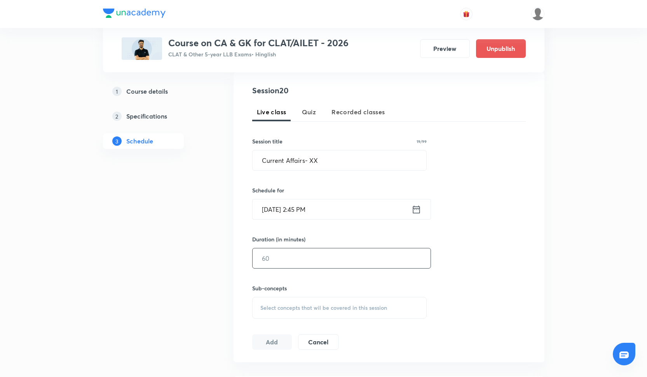
click at [277, 255] on input "text" at bounding box center [342, 258] width 178 height 20
type input "60"
click at [260, 310] on span "Select concepts that wil be covered in this session" at bounding box center [323, 308] width 127 height 6
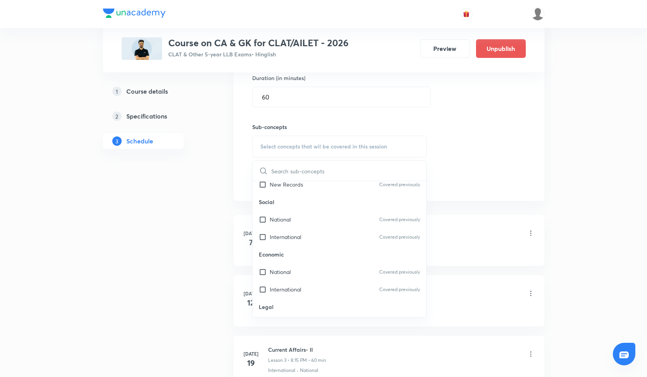
scroll to position [121, 0]
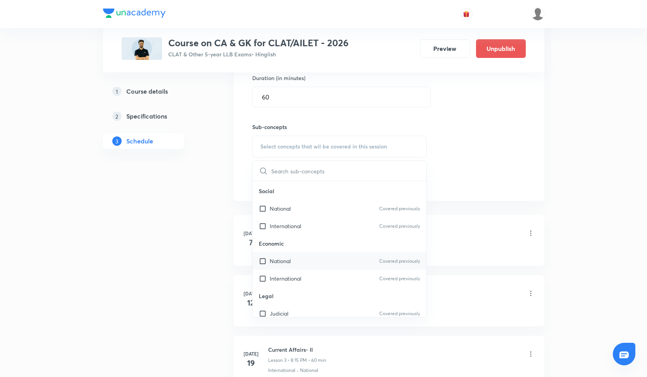
click at [280, 258] on p "National" at bounding box center [280, 261] width 21 height 8
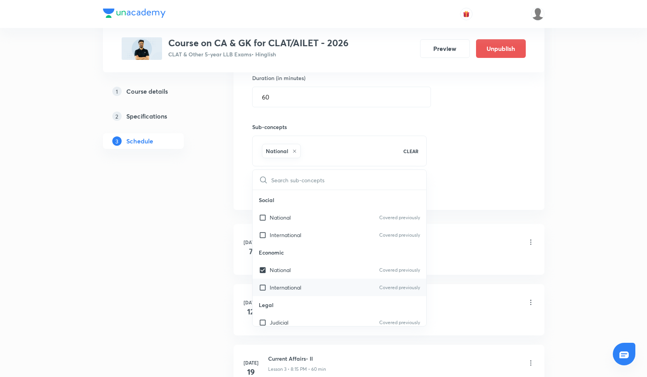
click at [283, 279] on div "International Covered previously" at bounding box center [340, 287] width 174 height 17
checkbox input "true"
click at [501, 255] on div "International · National" at bounding box center [401, 258] width 267 height 7
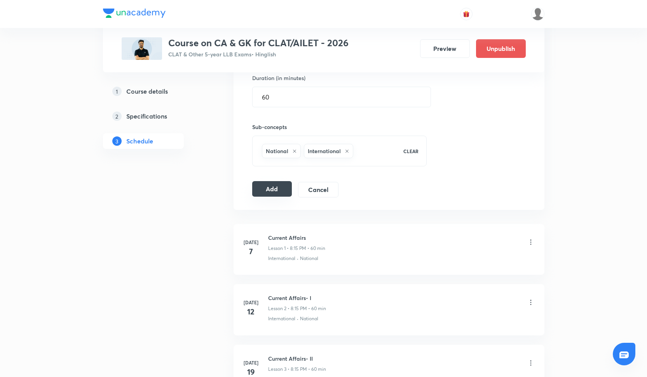
click at [272, 188] on button "Add" at bounding box center [272, 189] width 40 height 16
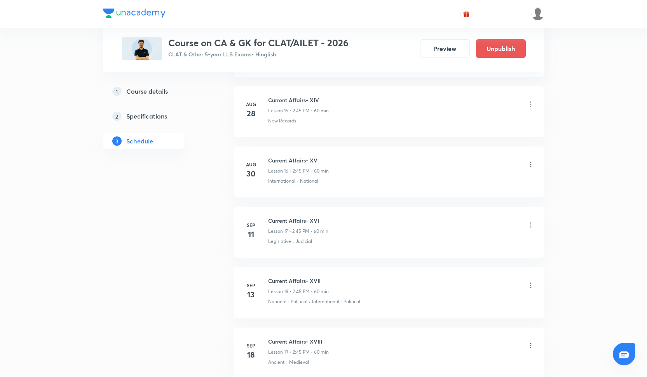
scroll to position [1285, 0]
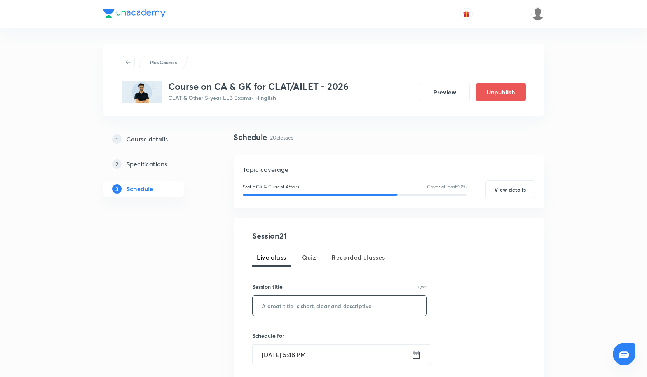
click at [305, 307] on input "text" at bounding box center [340, 306] width 174 height 20
paste input "Current Affairs- XXI"
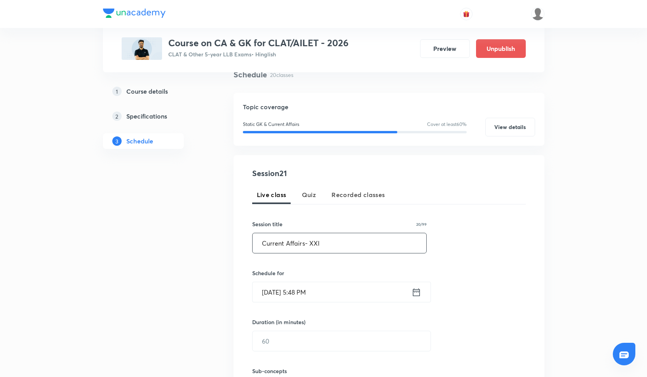
scroll to position [102, 0]
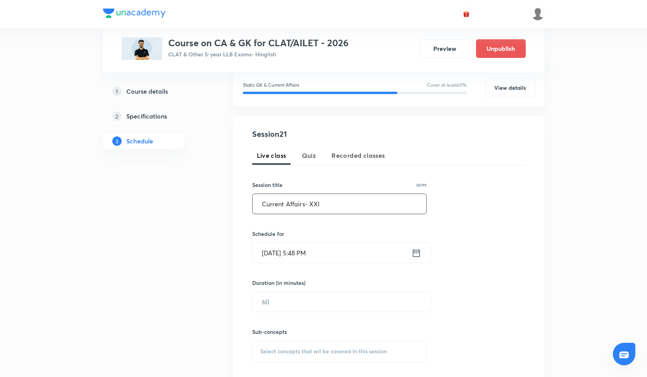
type input "Current Affairs- XXI"
click at [296, 252] on input "Sep 5, 2025, 5:48 PM" at bounding box center [332, 253] width 159 height 20
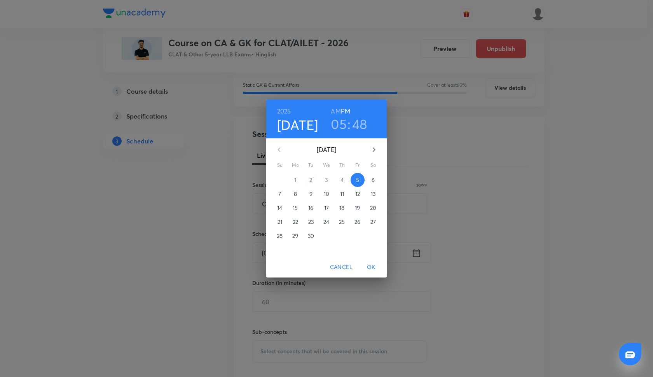
click at [343, 124] on h3 "05" at bounding box center [339, 124] width 16 height 16
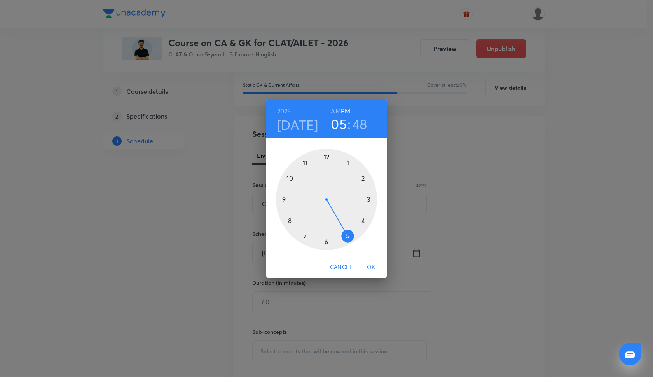
click at [363, 179] on div at bounding box center [326, 199] width 101 height 101
click at [283, 199] on div at bounding box center [326, 199] width 101 height 101
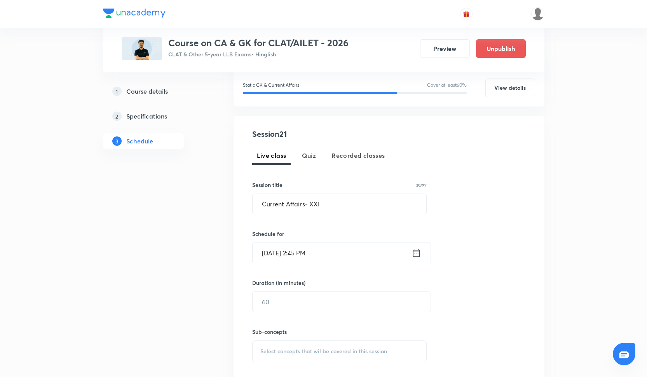
click at [281, 253] on input "Sep 5, 2025, 2:45 PM" at bounding box center [332, 253] width 159 height 20
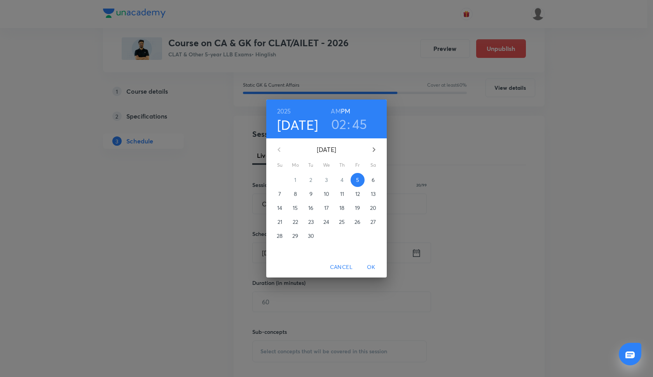
click at [375, 222] on p "27" at bounding box center [372, 222] width 5 height 8
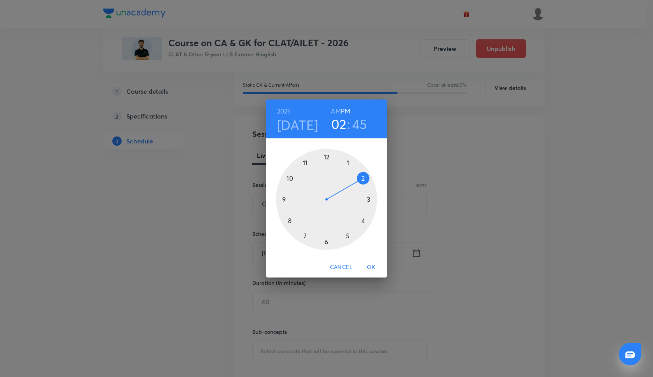
click at [378, 270] on span "OK" at bounding box center [371, 267] width 19 height 10
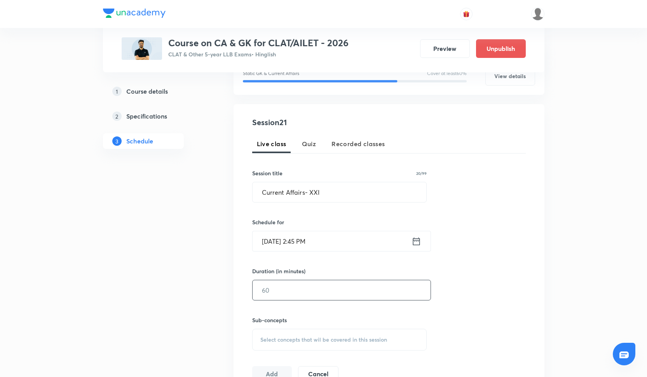
scroll to position [114, 0]
click at [285, 300] on div "​" at bounding box center [341, 289] width 179 height 21
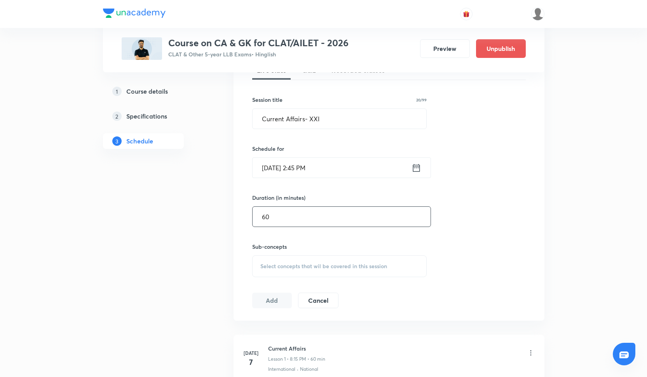
scroll to position [189, 0]
type input "60"
click at [270, 268] on div "Select concepts that wil be covered in this session" at bounding box center [339, 264] width 175 height 22
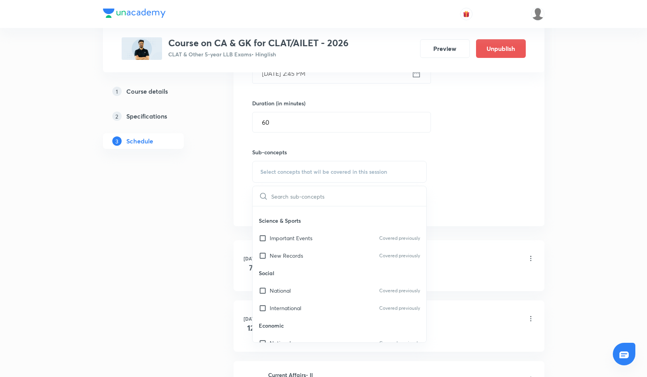
scroll to position [64, 0]
click at [268, 257] on input "checkbox" at bounding box center [264, 256] width 11 height 8
checkbox input "true"
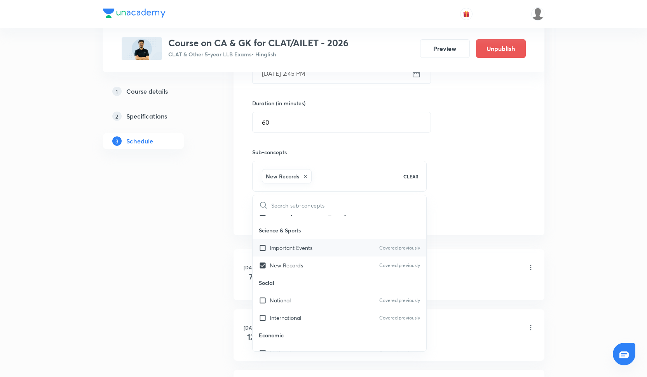
click at [268, 253] on div "Important Events Covered previously" at bounding box center [340, 247] width 174 height 17
checkbox input "true"
click at [440, 269] on div "Current Affairs Lesson 1 • 8:15 PM • 60 min" at bounding box center [401, 268] width 267 height 18
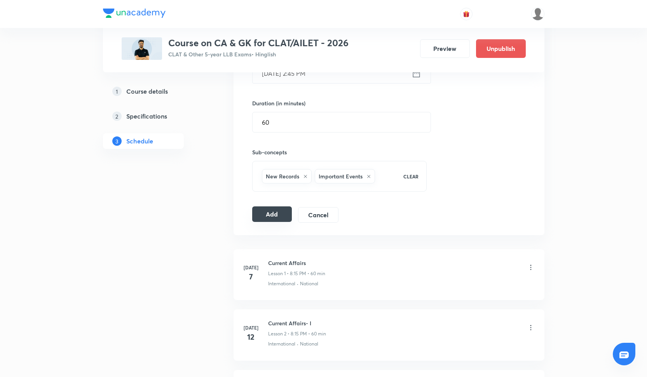
click at [284, 216] on button "Add" at bounding box center [272, 214] width 40 height 16
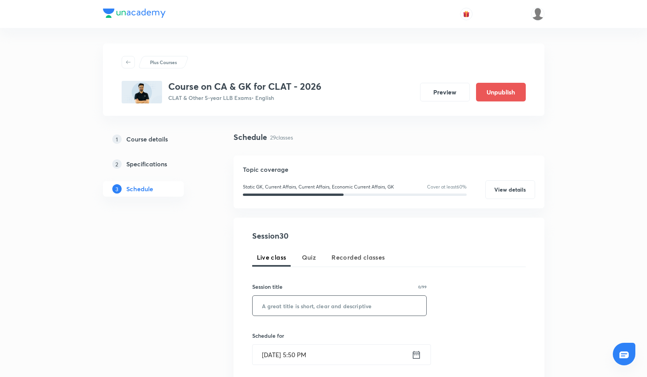
click at [328, 306] on input "text" at bounding box center [340, 306] width 174 height 20
paste input "Current Affairs - XXX"
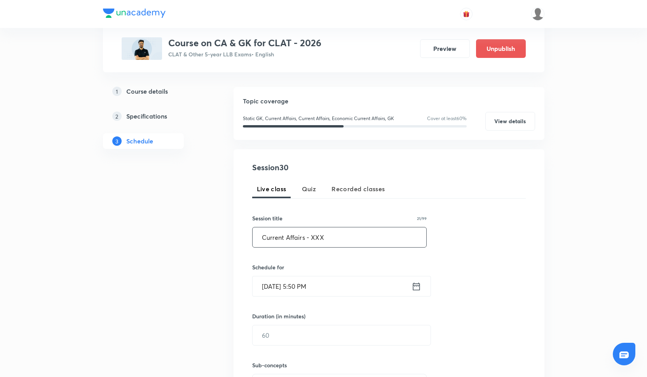
type input "Current Affairs - XXX"
click at [283, 291] on input "Sep 5, 2025, 5:50 PM" at bounding box center [332, 286] width 159 height 20
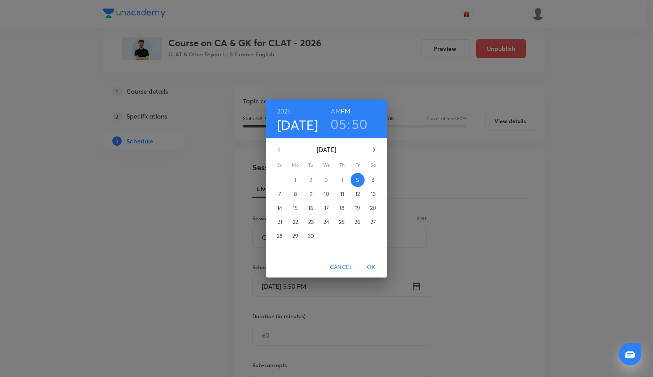
click at [358, 210] on p "19" at bounding box center [357, 208] width 5 height 8
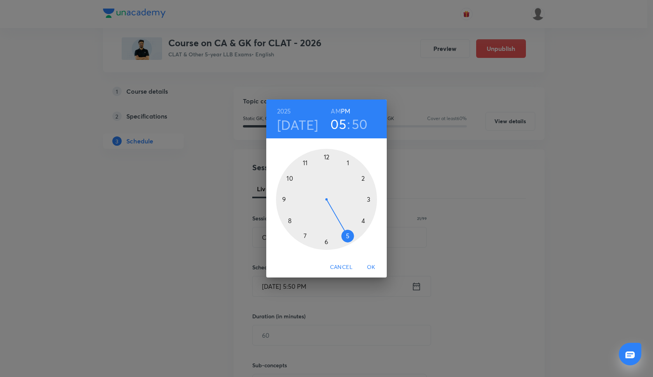
click at [366, 179] on div at bounding box center [326, 199] width 101 height 101
click at [283, 198] on div at bounding box center [326, 199] width 101 height 101
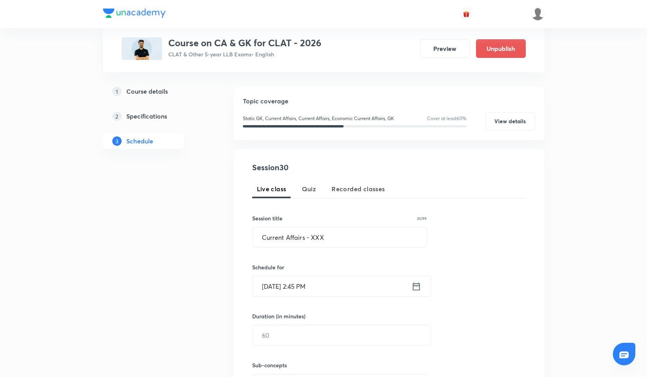
scroll to position [105, 0]
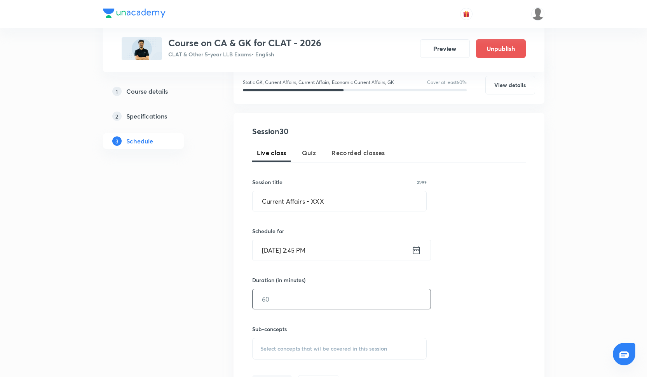
click at [319, 304] on input "text" at bounding box center [342, 299] width 178 height 20
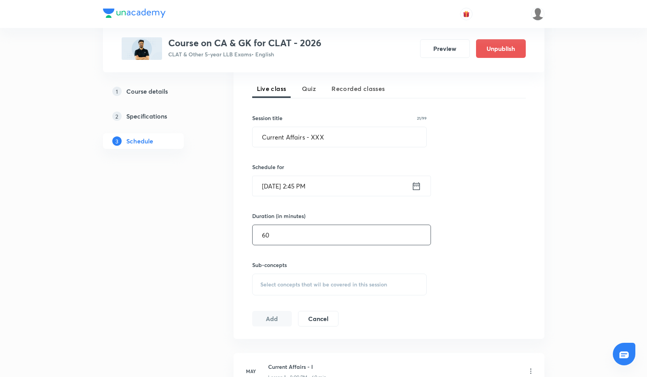
scroll to position [186, 0]
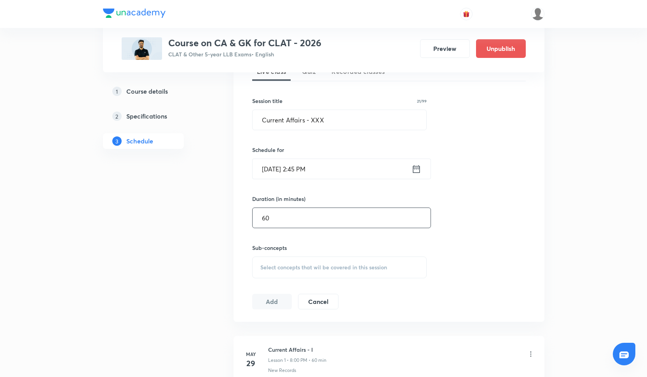
type input "60"
click at [288, 284] on div "Session 30 Live class Quiz Recorded classes Session title 21/99 Current Affairs…" at bounding box center [389, 176] width 274 height 265
click at [289, 270] on span "Select concepts that wil be covered in this session" at bounding box center [323, 267] width 127 height 6
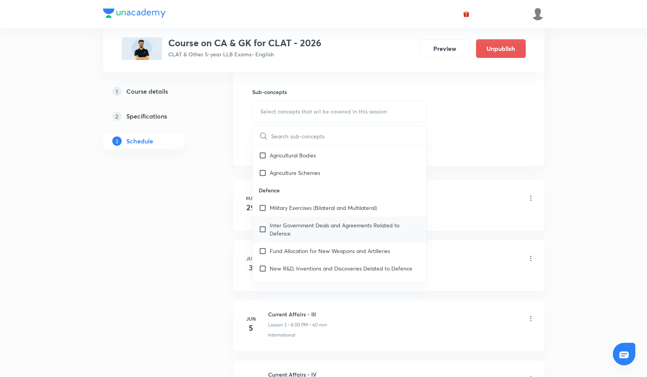
scroll to position [891, 0]
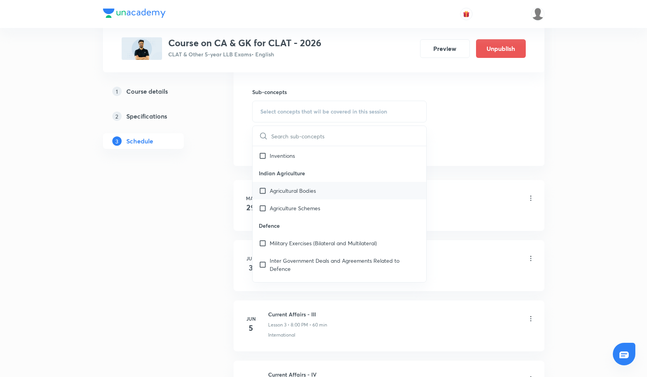
click at [285, 190] on p "Agricultural Bodies" at bounding box center [293, 191] width 46 height 8
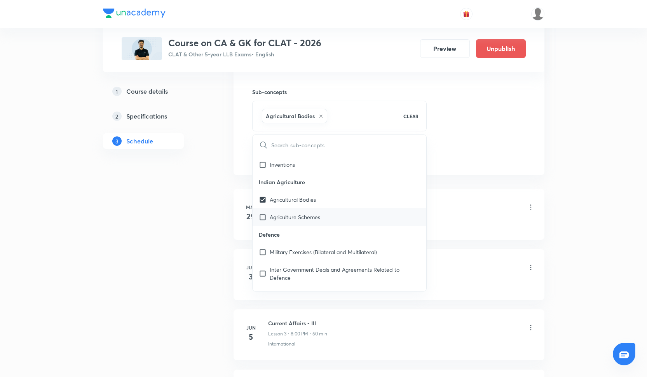
click at [288, 212] on div "Agriculture Schemes" at bounding box center [340, 216] width 174 height 17
checkbox input "true"
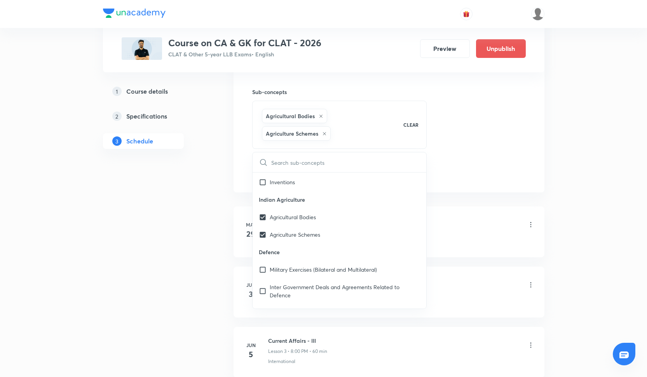
click at [479, 129] on div "Session 30 Live class Quiz Recorded classes Session title 21/99 Current Affairs…" at bounding box center [389, 33] width 274 height 291
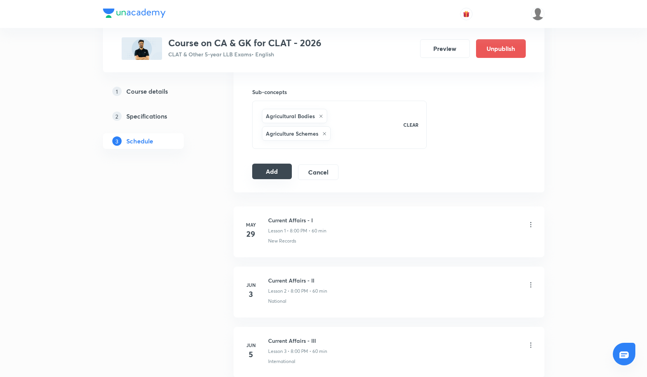
click at [283, 166] on button "Add" at bounding box center [272, 172] width 40 height 16
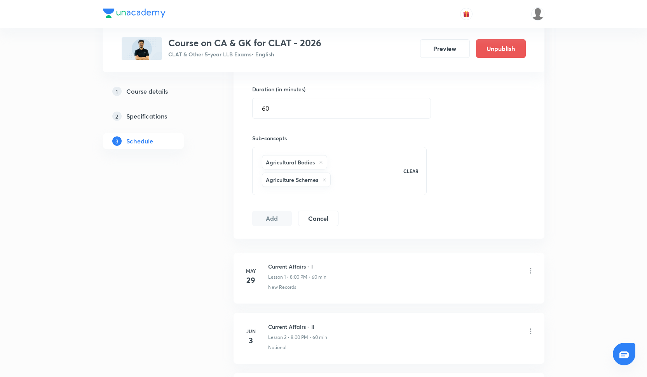
scroll to position [299, 0]
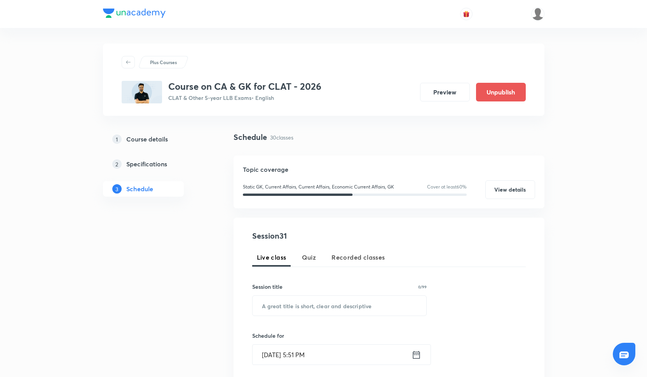
scroll to position [113, 0]
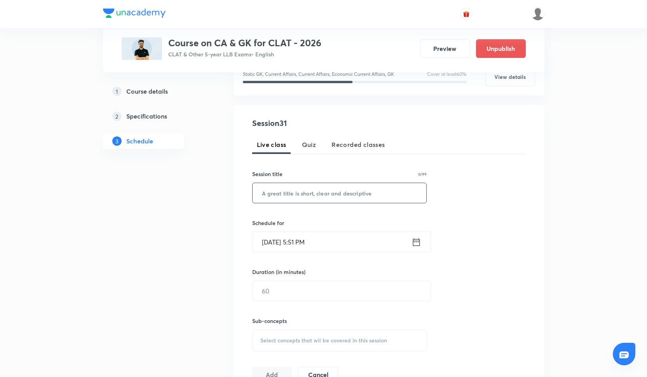
click at [316, 196] on input "text" at bounding box center [340, 193] width 174 height 20
paste input "Current Affairs - XXXI"
type input "Current Affairs - XXXI"
click at [319, 247] on input "[DATE] 5:51 PM" at bounding box center [332, 242] width 159 height 20
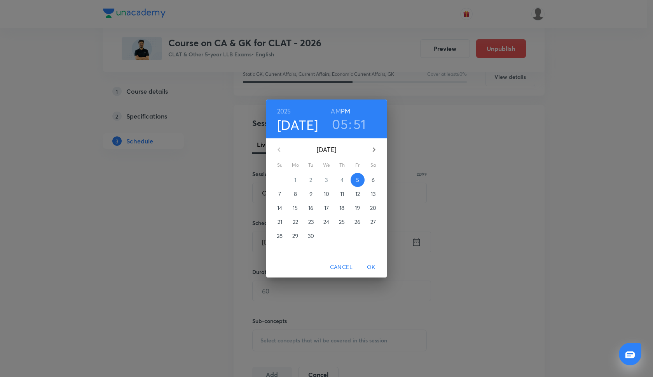
click at [338, 122] on h3 "05" at bounding box center [340, 124] width 16 height 16
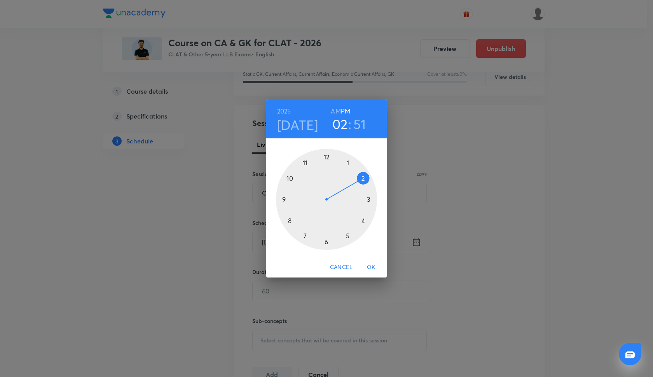
click at [362, 179] on div at bounding box center [326, 199] width 101 height 101
click at [285, 197] on div at bounding box center [326, 199] width 101 height 101
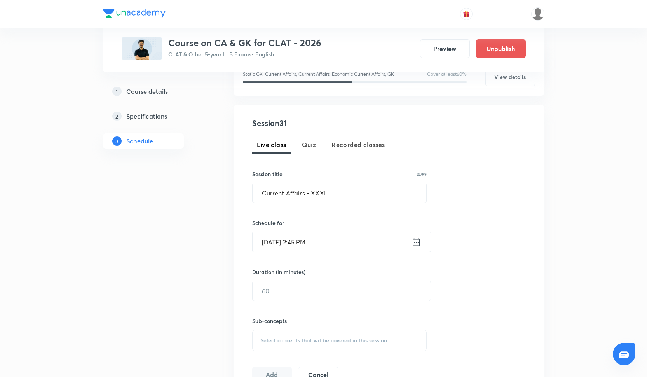
click at [275, 249] on input "[DATE] 2:45 PM" at bounding box center [332, 242] width 159 height 20
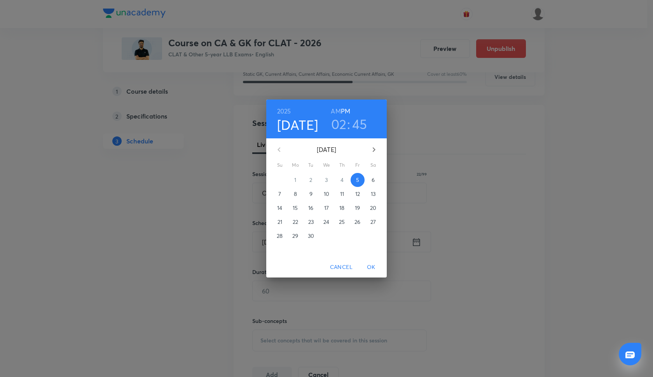
click at [293, 224] on p "22" at bounding box center [295, 222] width 5 height 8
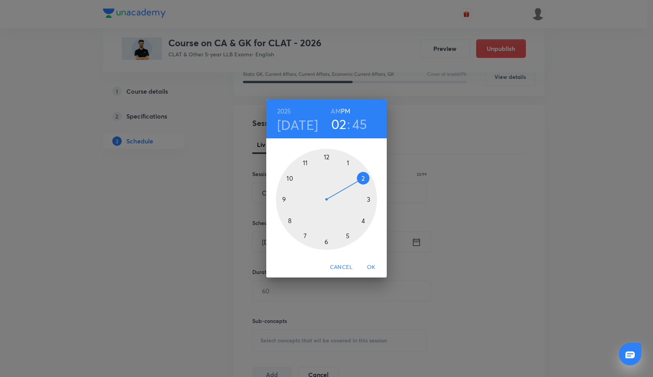
click at [369, 266] on span "OK" at bounding box center [371, 267] width 19 height 10
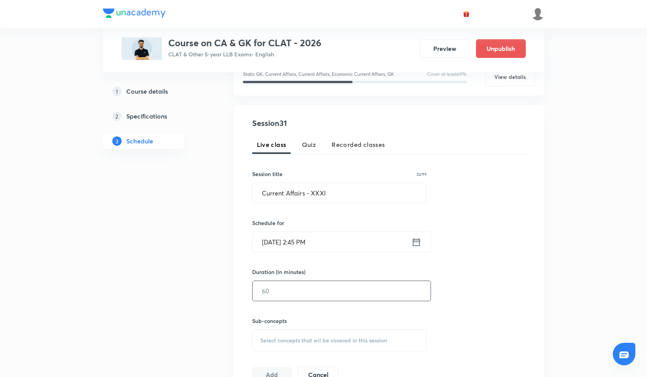
click at [309, 293] on input "text" at bounding box center [342, 291] width 178 height 20
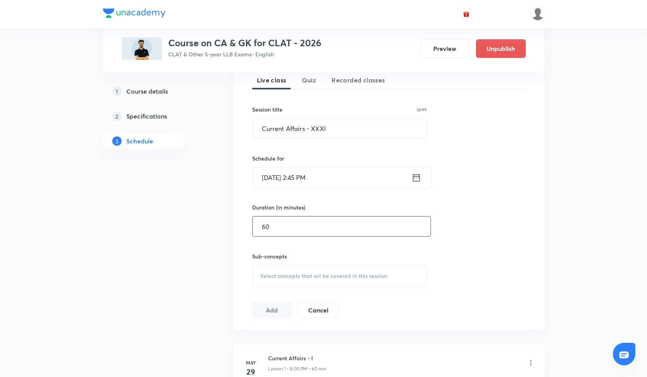
scroll to position [182, 0]
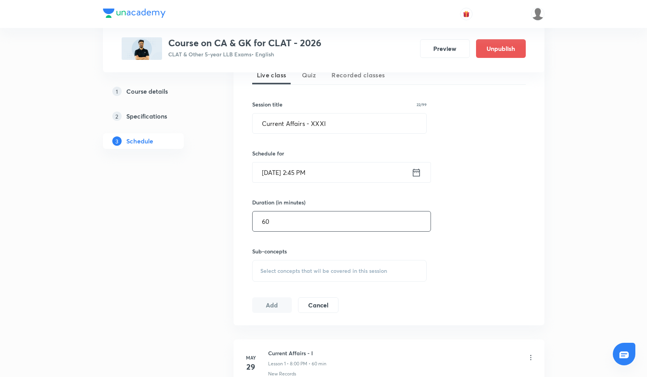
type input "60"
click at [291, 277] on div "Select concepts that wil be covered in this session" at bounding box center [339, 271] width 175 height 22
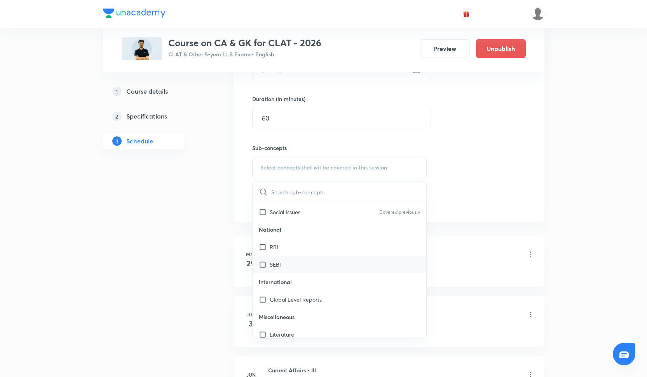
scroll to position [479, 0]
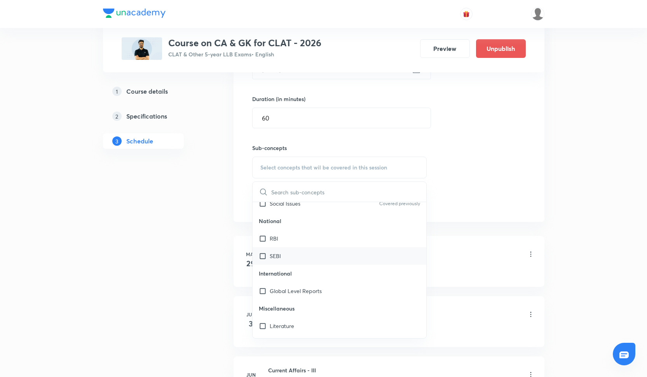
click at [295, 250] on div "SEBI" at bounding box center [340, 255] width 174 height 17
checkbox input "true"
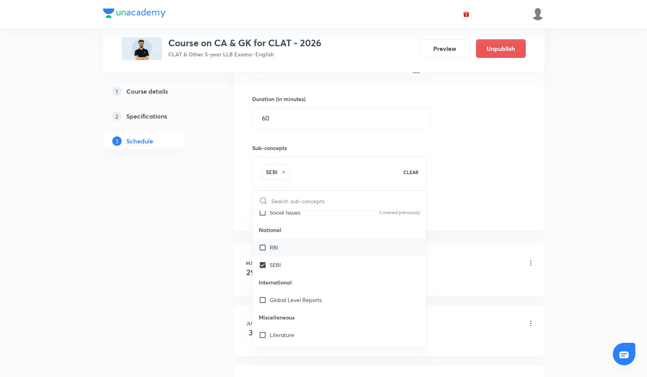
click at [295, 246] on div "RBI" at bounding box center [340, 247] width 174 height 17
checkbox input "true"
click at [296, 299] on p "Global Level Reports" at bounding box center [296, 300] width 52 height 8
checkbox input "true"
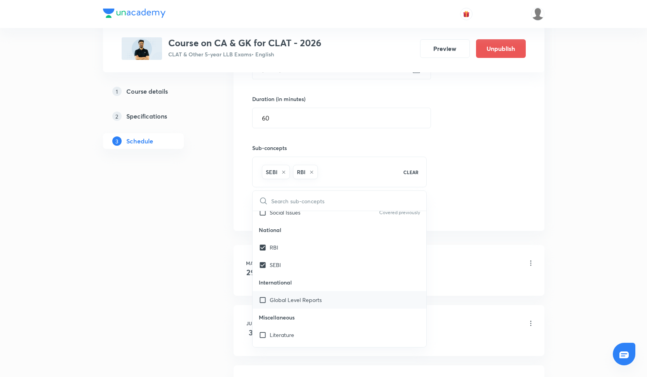
checkbox input "true"
click at [518, 206] on div "Session 31 Live class Quiz Recorded classes Session title 22/99 Current Affairs…" at bounding box center [389, 81] width 274 height 274
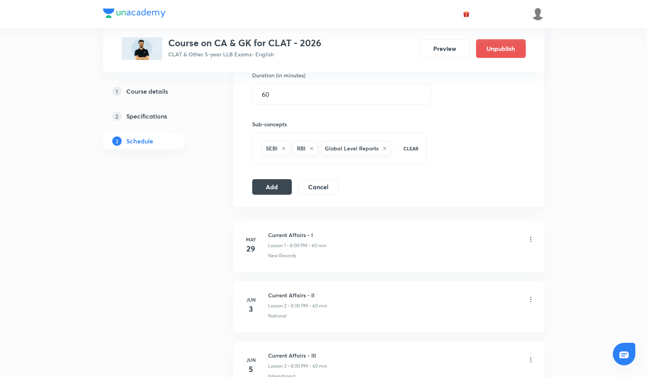
scroll to position [310, 0]
click at [281, 185] on button "Add" at bounding box center [272, 185] width 40 height 16
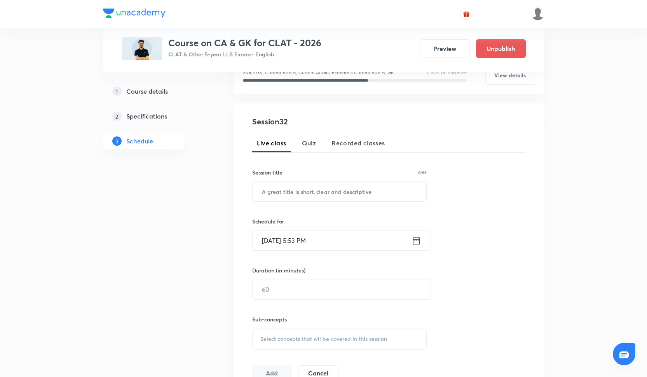
scroll to position [114, 0]
click at [345, 198] on input "text" at bounding box center [340, 192] width 174 height 20
paste input "Current Affairs - XXXII"
type input "Current Affairs - XXXII"
click at [311, 241] on input "[DATE] 5:53 PM" at bounding box center [332, 241] width 159 height 20
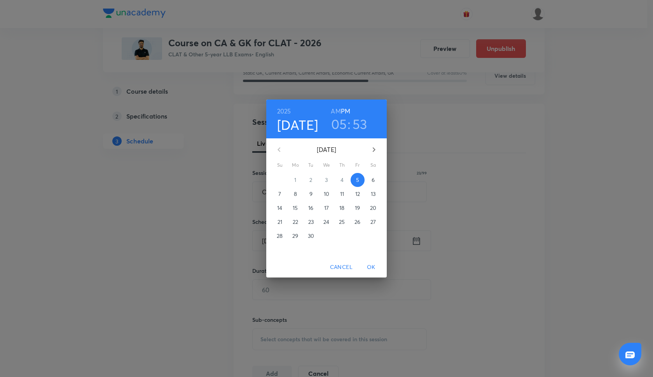
click at [341, 126] on h3 "05" at bounding box center [339, 124] width 16 height 16
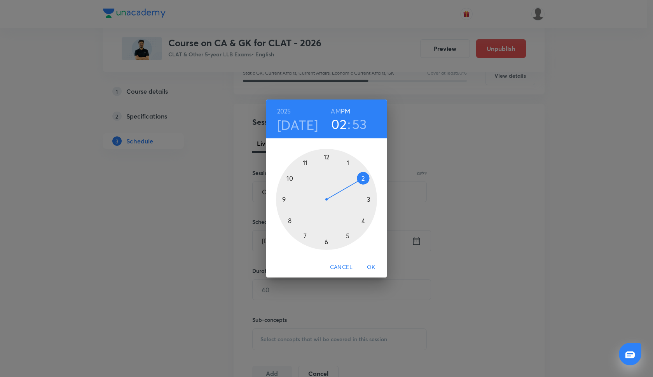
click at [365, 177] on div at bounding box center [326, 199] width 101 height 101
click at [286, 199] on div at bounding box center [326, 199] width 101 height 101
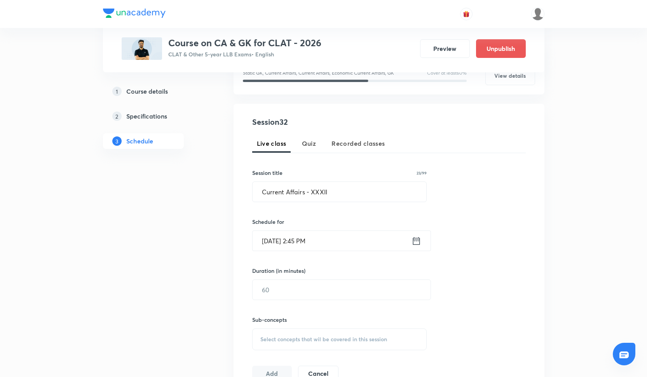
click at [276, 244] on input "[DATE] 2:45 PM" at bounding box center [332, 241] width 159 height 20
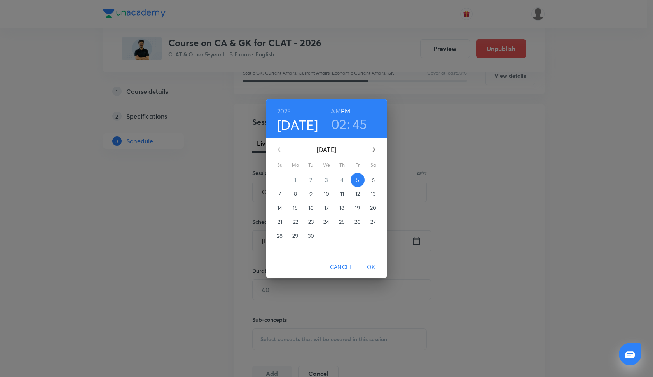
click at [355, 221] on p "26" at bounding box center [357, 222] width 6 height 8
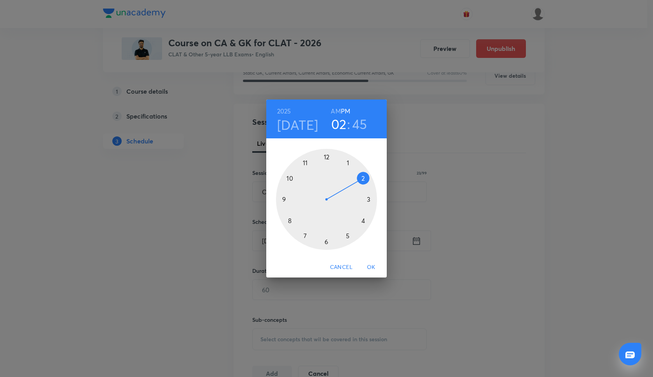
click at [371, 267] on span "OK" at bounding box center [371, 267] width 19 height 10
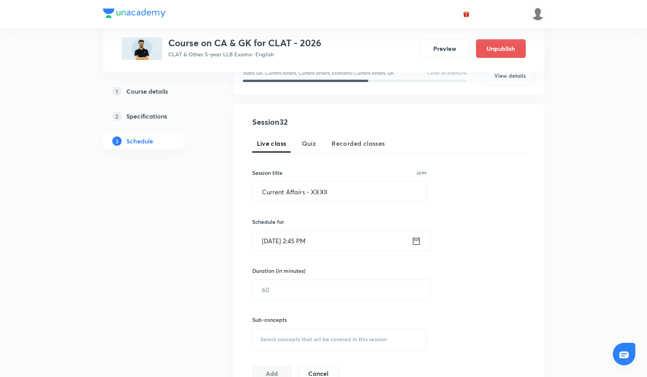
scroll to position [146, 0]
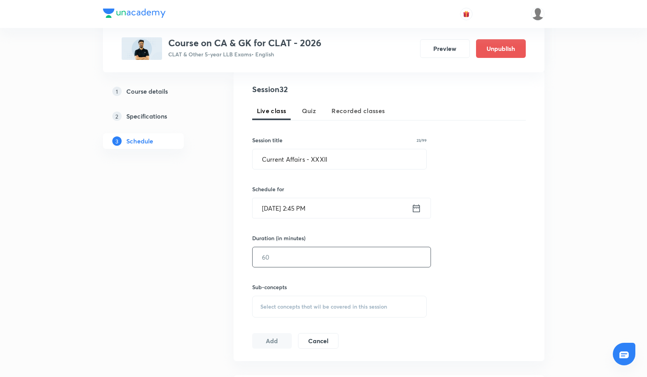
click at [323, 257] on input "text" at bounding box center [342, 257] width 178 height 20
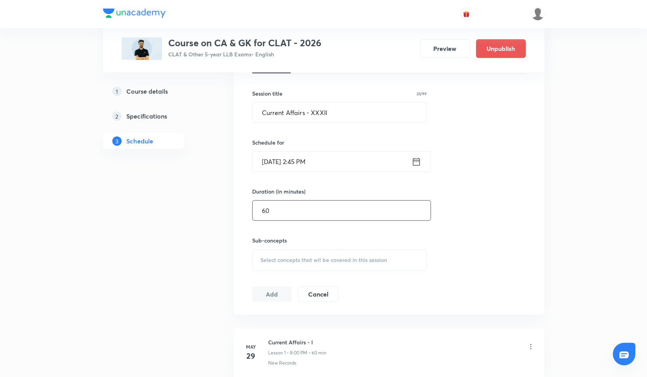
type input "60"
click at [304, 248] on div "Sub-concepts Select concepts that wil be covered in this session" at bounding box center [339, 253] width 175 height 35
click at [304, 251] on div "Select concepts that wil be covered in this session" at bounding box center [339, 260] width 175 height 22
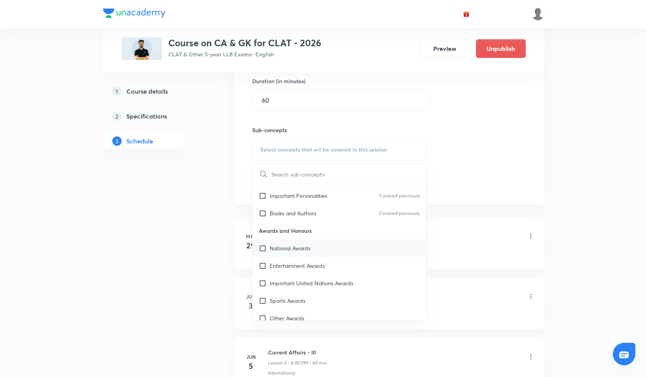
scroll to position [306, 0]
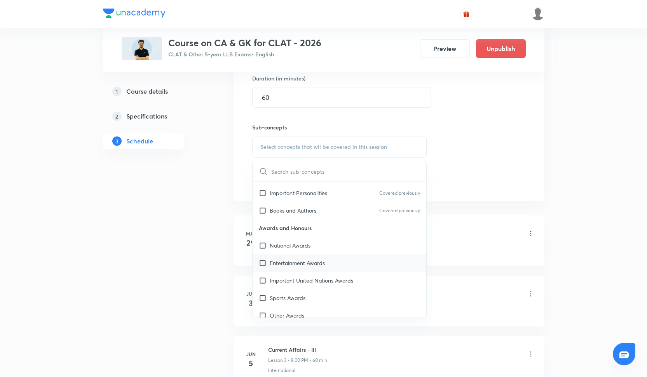
click at [293, 258] on div "Entertainment Awards" at bounding box center [340, 262] width 174 height 17
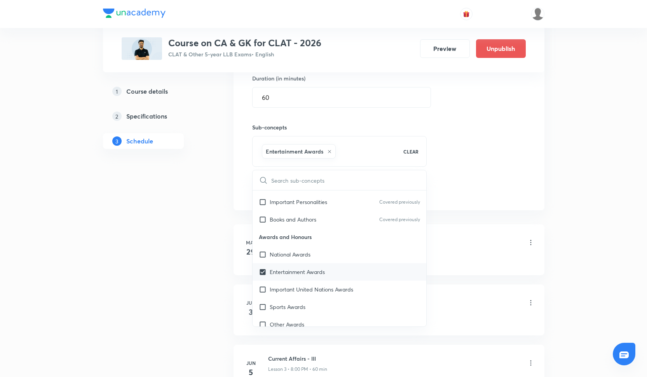
checkbox input "true"
click at [292, 254] on p "National Awards" at bounding box center [290, 254] width 41 height 8
checkbox input "true"
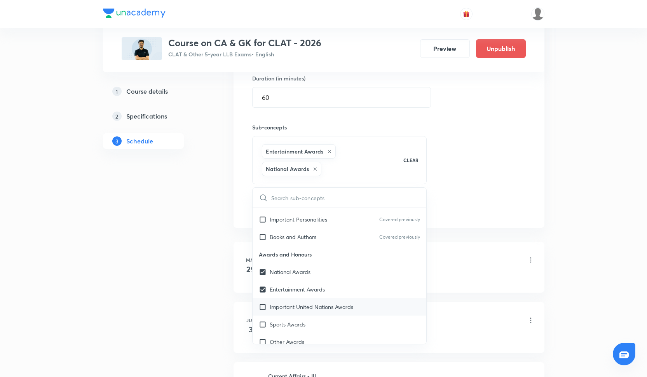
click at [294, 304] on p "Important United Nations Awards" at bounding box center [312, 307] width 84 height 8
checkbox input "true"
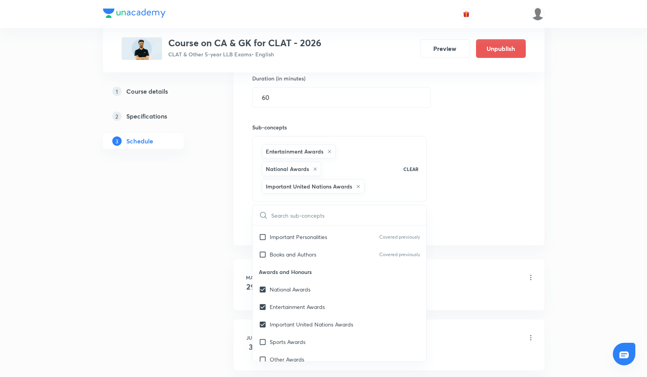
click at [482, 86] on div "Session 32 Live class Quiz Recorded classes Session title 23/99 Current Affairs…" at bounding box center [389, 78] width 274 height 309
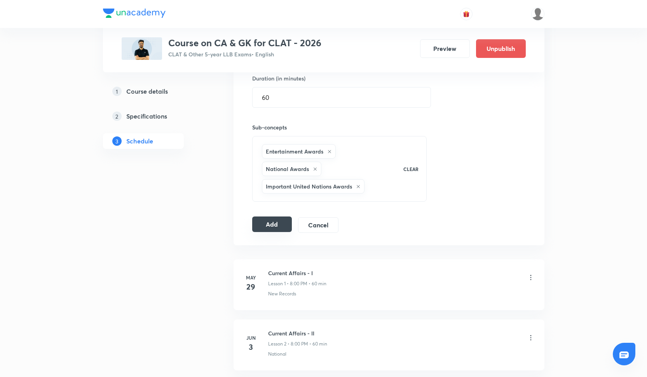
click at [277, 227] on button "Add" at bounding box center [272, 224] width 40 height 16
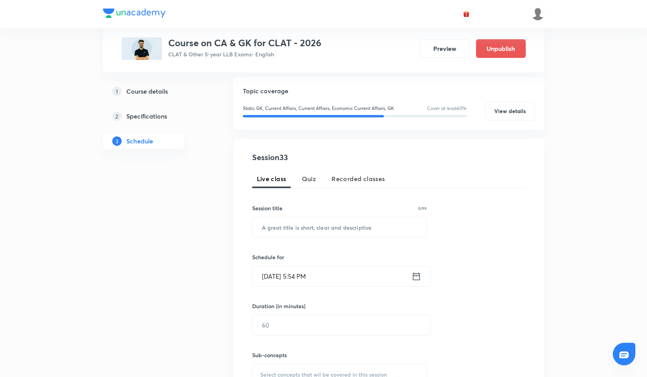
scroll to position [83, 0]
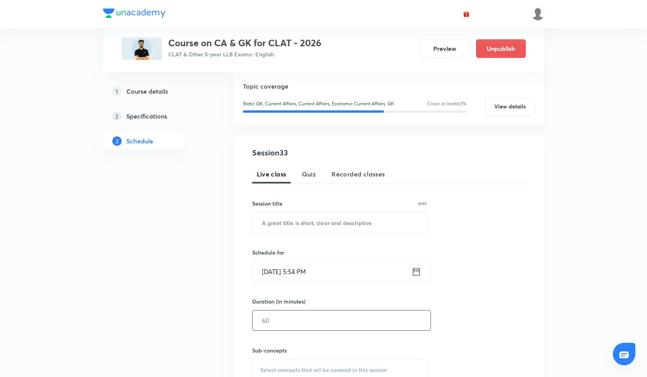
click at [296, 320] on input "text" at bounding box center [342, 320] width 178 height 20
type input "60"
click at [315, 260] on div "Schedule for [DATE] 5:54 PM ​" at bounding box center [339, 264] width 175 height 33
click at [315, 272] on input "[DATE] 5:54 PM" at bounding box center [332, 271] width 159 height 20
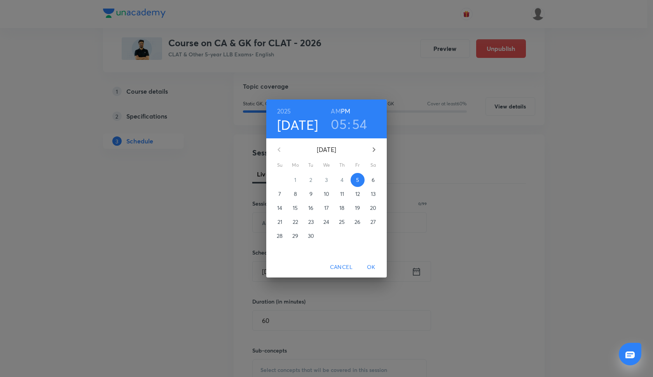
click at [341, 124] on h3 "05" at bounding box center [339, 124] width 16 height 16
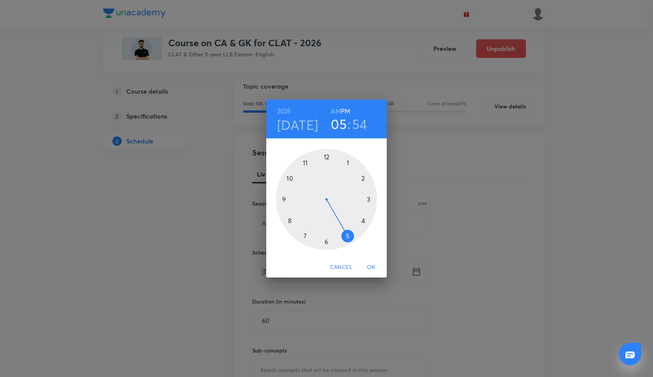
click at [364, 179] on div at bounding box center [326, 199] width 101 height 101
click at [284, 199] on div at bounding box center [326, 199] width 101 height 101
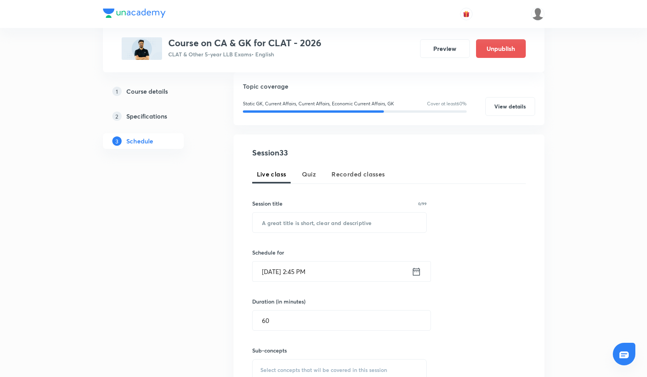
click at [288, 275] on input "[DATE] 2:45 PM" at bounding box center [332, 271] width 159 height 20
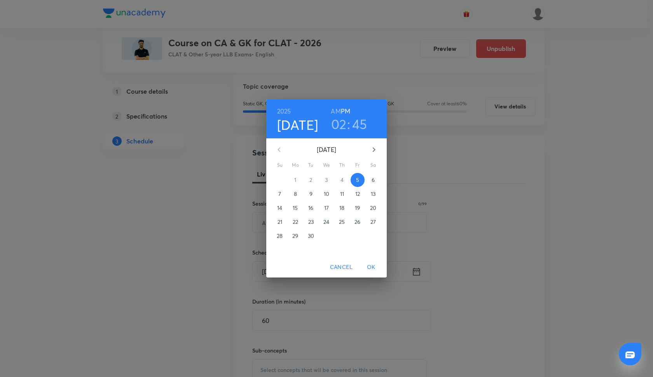
click at [298, 237] on p "29" at bounding box center [295, 236] width 6 height 8
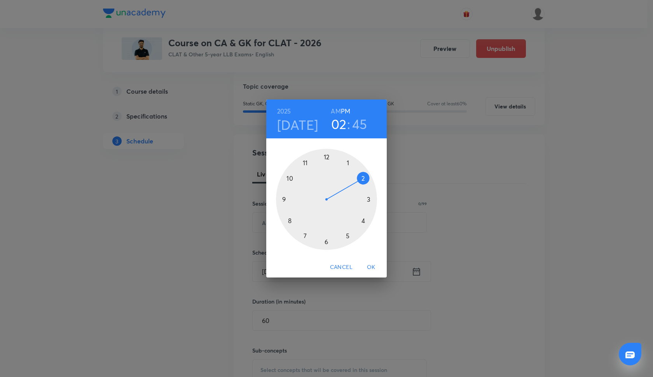
click at [371, 268] on span "OK" at bounding box center [371, 267] width 19 height 10
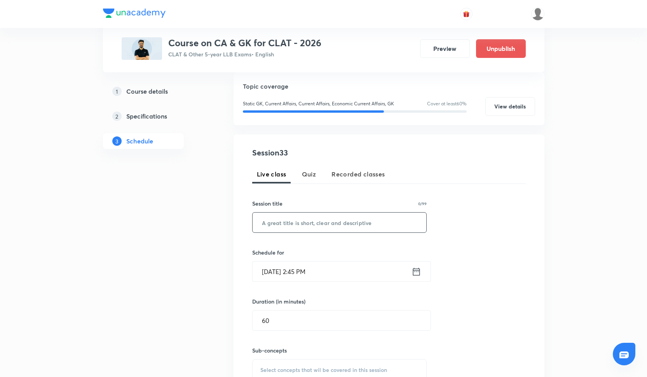
click at [320, 219] on input "text" at bounding box center [340, 223] width 174 height 20
paste input "Current Affairs - XXXIII"
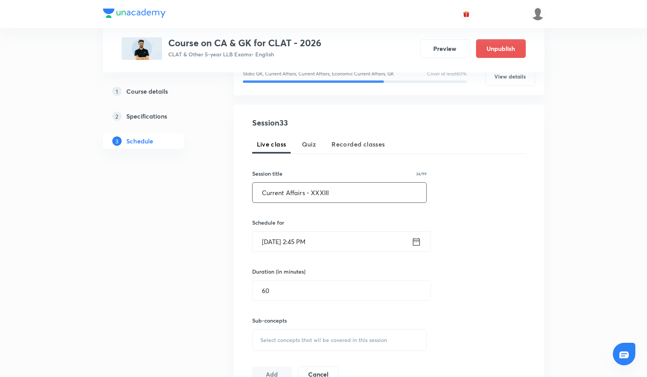
scroll to position [146, 0]
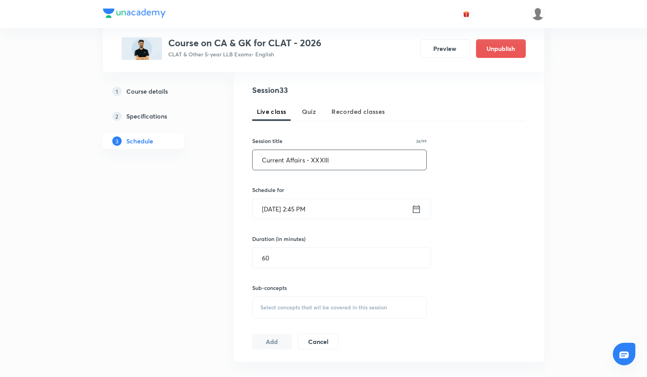
type input "Current Affairs - XXXIII"
click at [290, 308] on span "Select concepts that wil be covered in this session" at bounding box center [323, 307] width 127 height 6
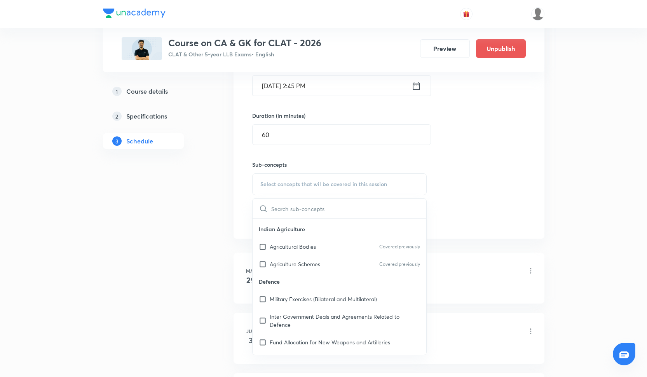
scroll to position [916, 0]
click at [285, 300] on p "Military Exercises (Bilateral and Multilateral)" at bounding box center [323, 299] width 107 height 8
checkbox input "true"
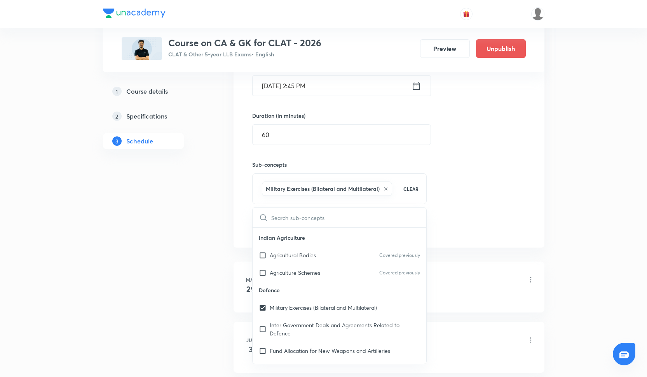
click at [453, 191] on div "Session 33 Live class Quiz Recorded classes Session title 24/99 Current Affairs…" at bounding box center [389, 98] width 274 height 274
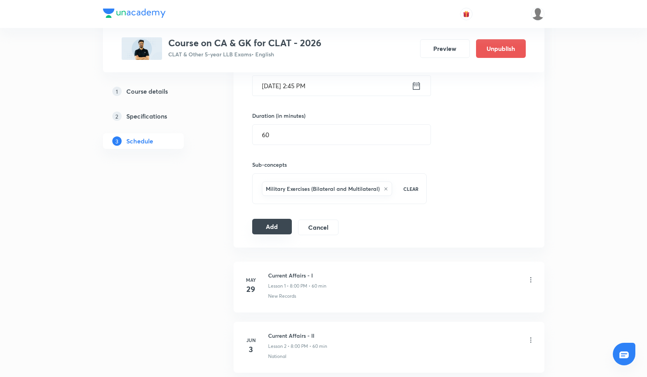
click at [279, 234] on button "Add" at bounding box center [272, 227] width 40 height 16
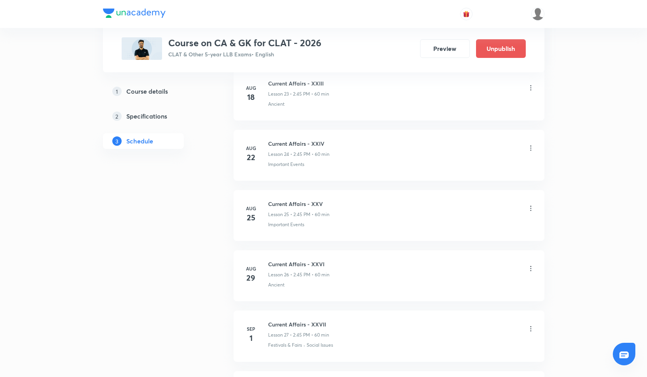
scroll to position [1744, 0]
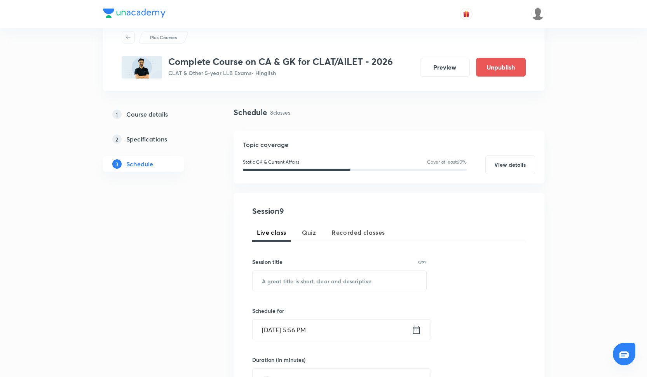
scroll to position [32, 0]
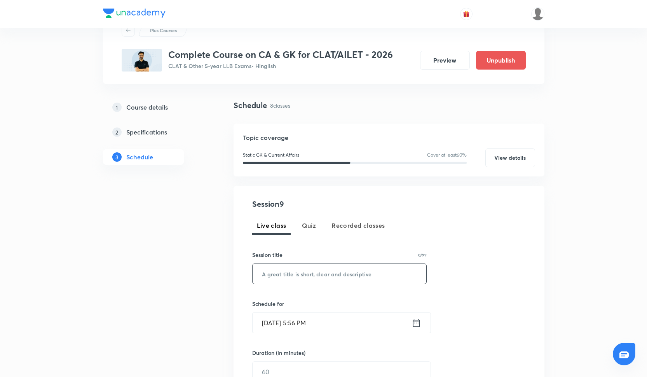
click at [321, 269] on input "text" at bounding box center [340, 274] width 174 height 20
paste input "Current Affairs - IX"
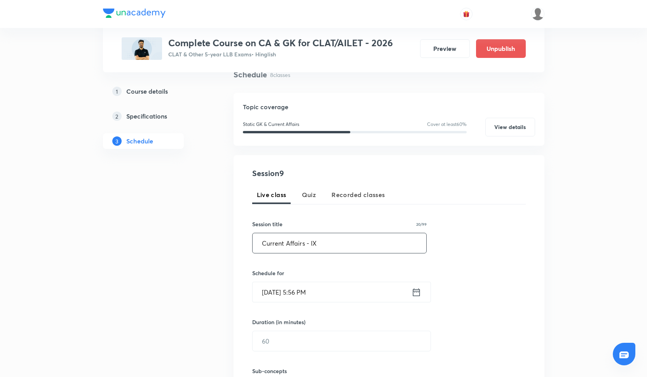
type input "Current Affairs - IX"
click at [319, 285] on input "[DATE] 5:56 PM" at bounding box center [332, 292] width 159 height 20
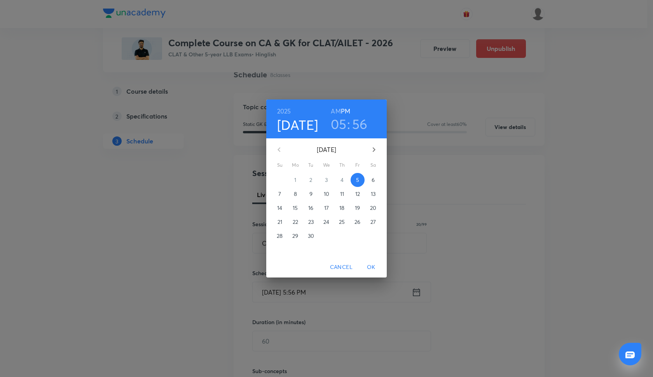
click at [326, 209] on p "17" at bounding box center [326, 208] width 5 height 8
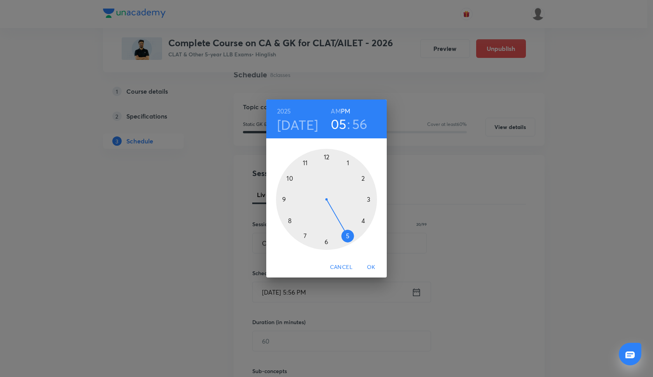
click at [336, 124] on h3 "05" at bounding box center [339, 124] width 16 height 16
click at [364, 222] on div at bounding box center [326, 199] width 101 height 101
click at [326, 158] on div at bounding box center [326, 199] width 101 height 101
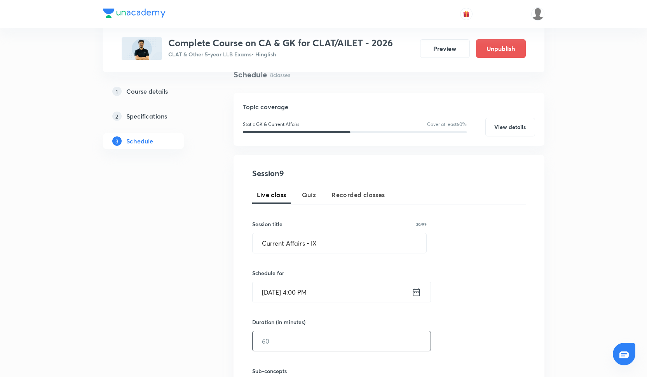
click at [293, 340] on input "text" at bounding box center [342, 341] width 178 height 20
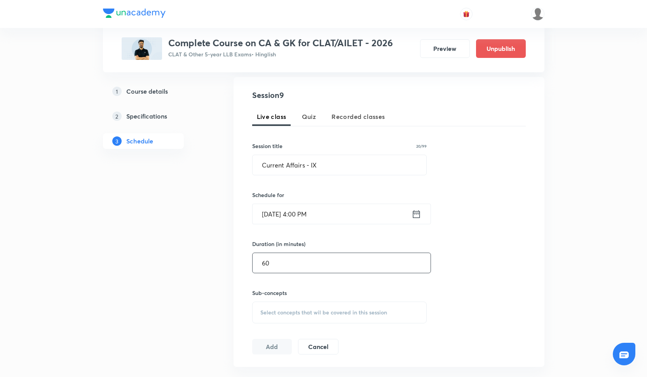
scroll to position [158, 0]
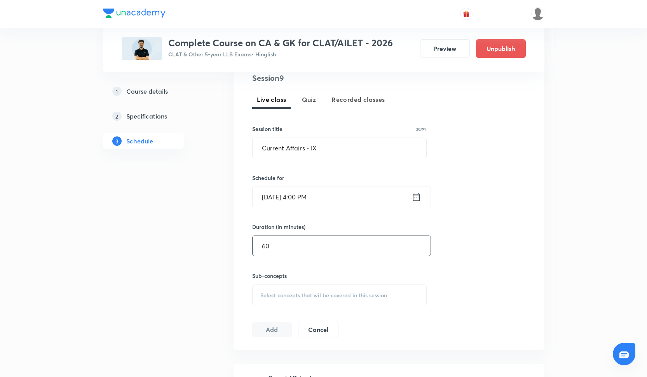
type input "60"
click at [299, 293] on span "Select concepts that wil be covered in this session" at bounding box center [323, 295] width 127 height 6
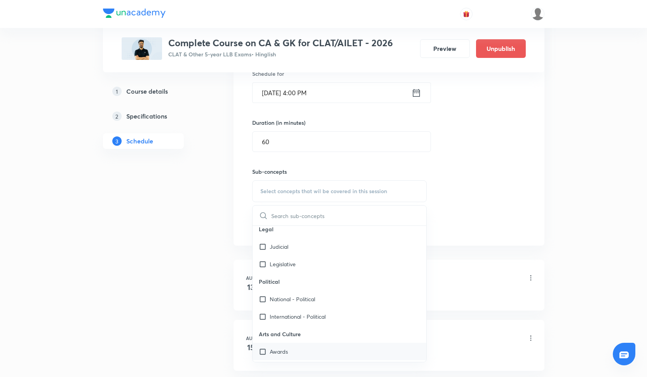
scroll to position [207, 0]
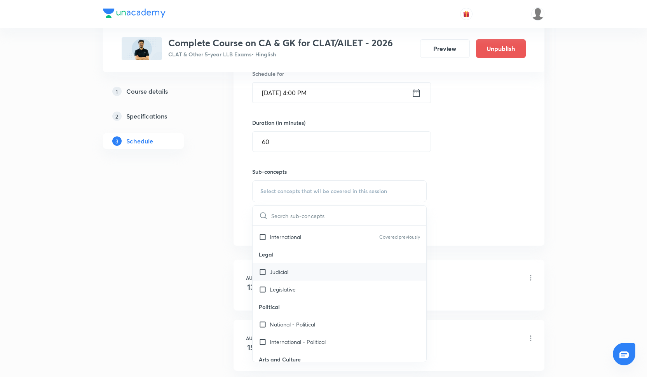
click at [304, 274] on div "Judicial" at bounding box center [340, 271] width 174 height 17
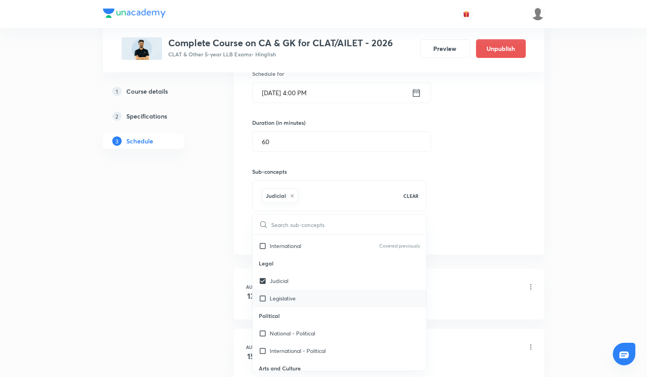
click at [304, 295] on div "Legislative" at bounding box center [340, 297] width 174 height 17
checkbox input "true"
click at [484, 167] on div "Session 9 Live class Quiz Recorded classes Session title 20/99 Current Affairs …" at bounding box center [389, 105] width 274 height 274
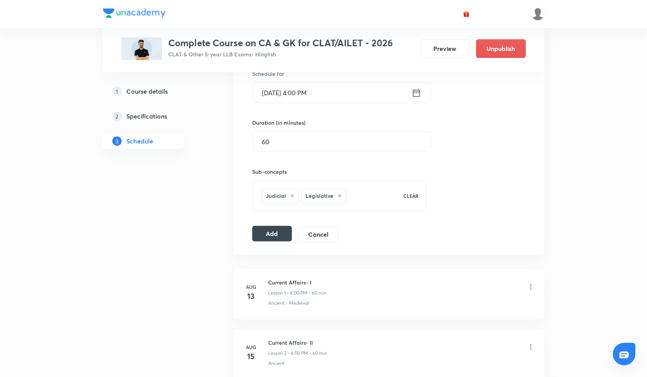
click at [280, 237] on button "Add" at bounding box center [272, 234] width 40 height 16
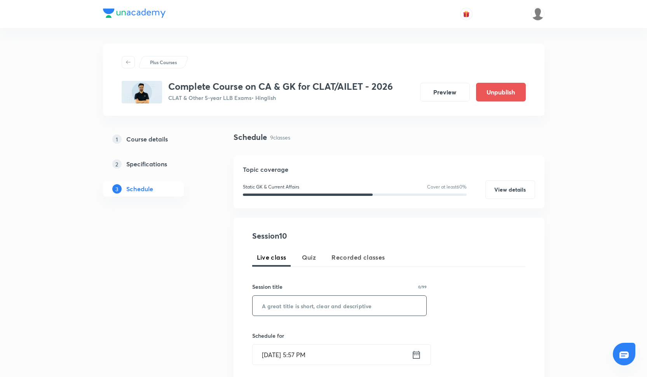
click at [272, 301] on input "text" at bounding box center [340, 306] width 174 height 20
paste input "Current Affairs - X"
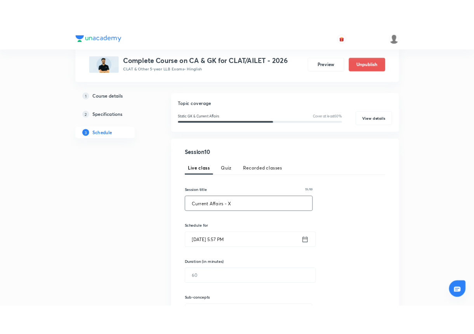
scroll to position [99, 0]
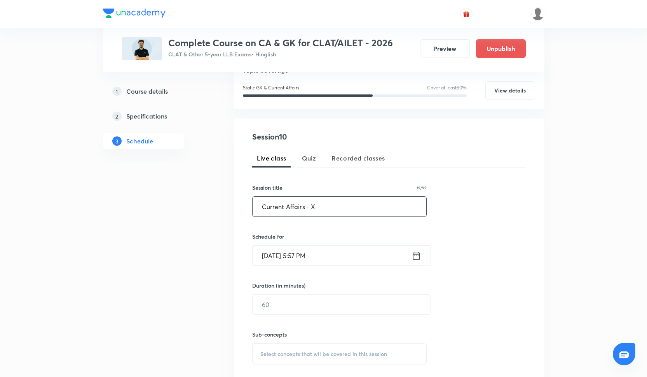
type input "Current Affairs - X"
click at [278, 255] on input "Sep 5, 2025, 5:57 PM" at bounding box center [332, 256] width 159 height 20
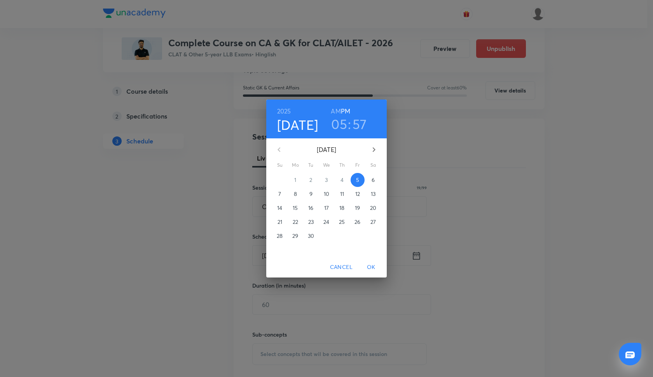
click at [362, 208] on span "19" at bounding box center [357, 208] width 14 height 8
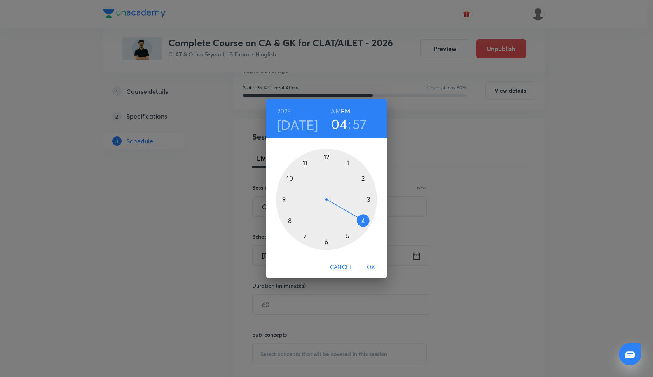
click at [364, 219] on div at bounding box center [326, 199] width 101 height 101
click at [325, 154] on div at bounding box center [326, 199] width 101 height 101
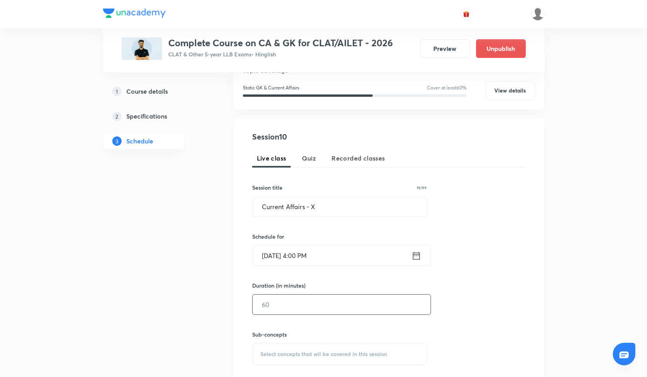
click at [311, 301] on input "text" at bounding box center [342, 305] width 178 height 20
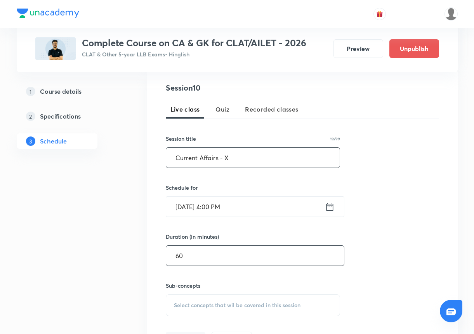
scroll to position [157, 0]
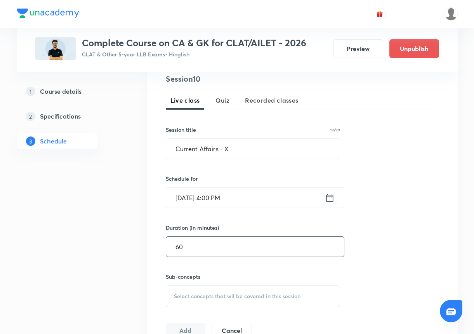
type input "60"
click at [225, 296] on span "Select concepts that wil be covered in this session" at bounding box center [237, 296] width 127 height 6
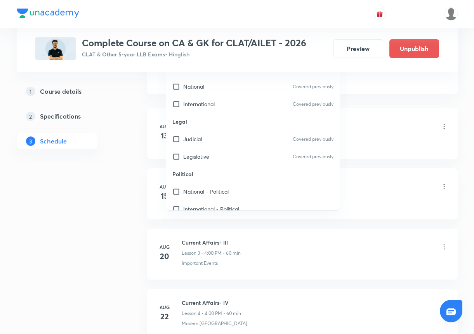
scroll to position [214, 0]
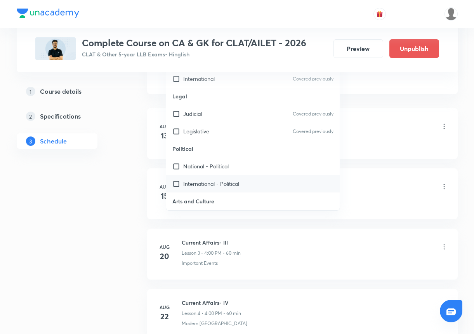
click at [219, 178] on div "International - Political" at bounding box center [253, 183] width 174 height 17
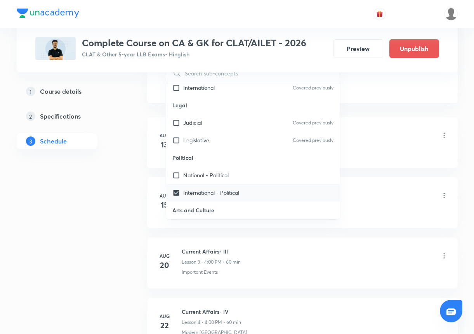
checkbox input "true"
click at [219, 178] on p "National - Political" at bounding box center [205, 175] width 45 height 8
checkbox input "true"
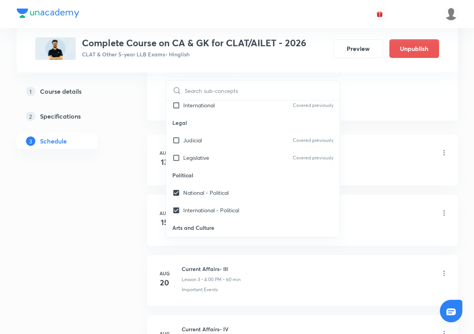
click at [377, 137] on li "Aug 13 Current Affairs- I Lesson 1 • 4:00 PM • 60 min Ancient · Medieval" at bounding box center [302, 159] width 311 height 51
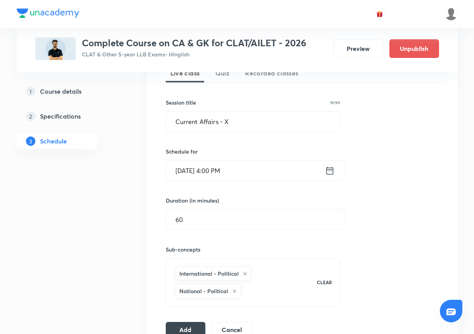
scroll to position [200, 0]
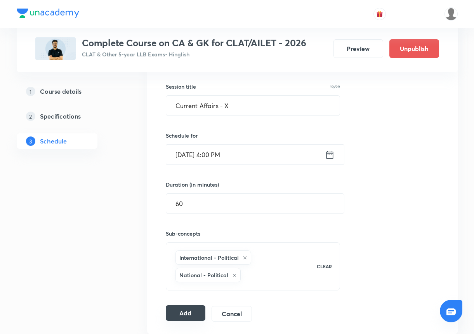
click at [180, 308] on button "Add" at bounding box center [186, 313] width 40 height 16
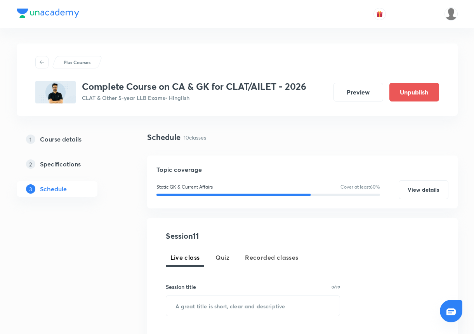
scroll to position [200, 0]
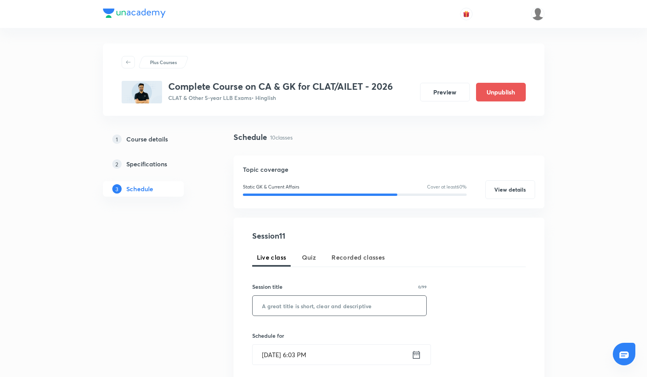
click at [312, 305] on input "text" at bounding box center [340, 306] width 174 height 20
paste input "Current Affairs - XI"
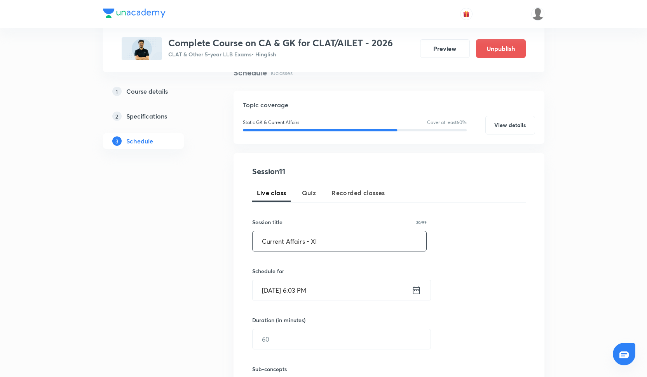
scroll to position [65, 0]
type input "Current Affairs - XI"
click at [332, 291] on input "Sep 5, 2025, 6:03 PM" at bounding box center [332, 289] width 159 height 20
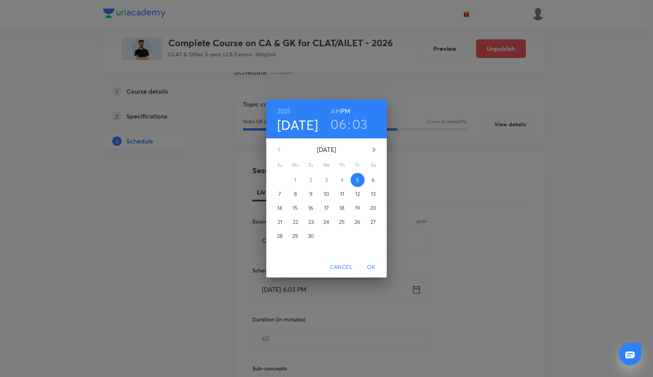
click at [340, 179] on div "4" at bounding box center [342, 180] width 16 height 14
click at [342, 127] on h3 "06" at bounding box center [338, 124] width 16 height 16
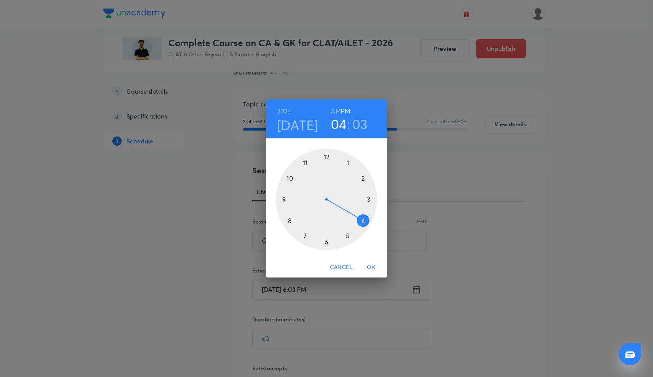
click at [362, 221] on div at bounding box center [326, 199] width 101 height 101
click at [327, 156] on div at bounding box center [326, 199] width 101 height 101
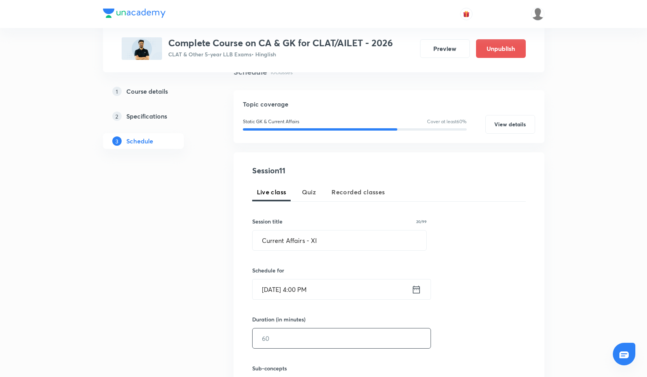
click at [281, 333] on input "text" at bounding box center [342, 338] width 178 height 20
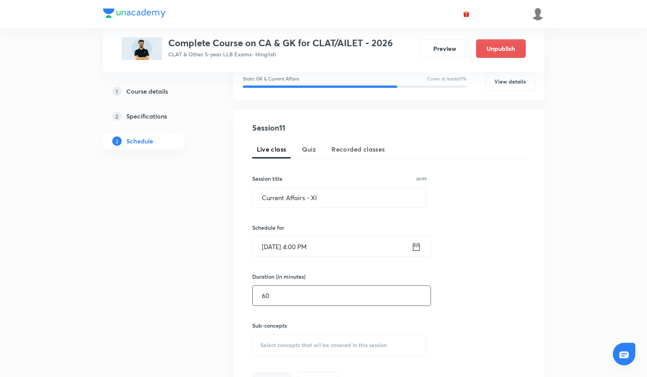
scroll to position [108, 0]
type input "60"
click at [274, 333] on div "Select concepts that wil be covered in this session" at bounding box center [339, 345] width 175 height 22
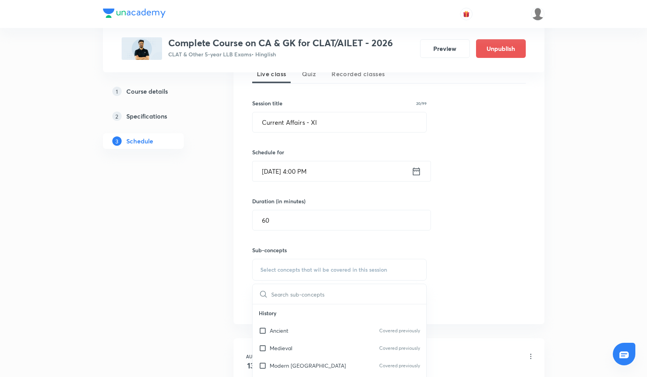
scroll to position [26, 0]
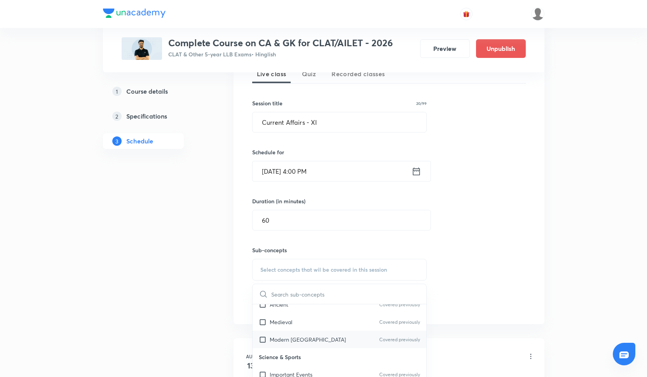
click at [272, 333] on div "Modern India Covered previously" at bounding box center [340, 339] width 174 height 17
checkbox input "true"
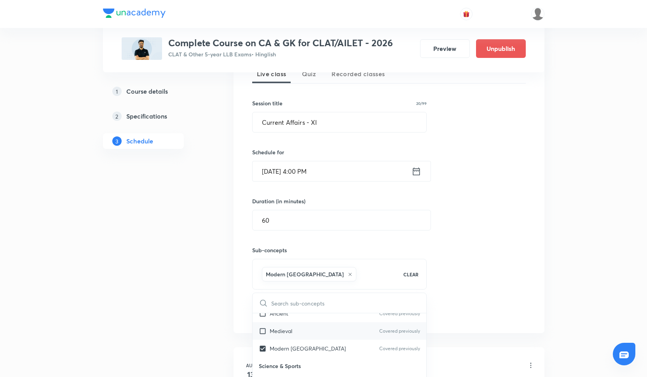
click at [273, 331] on p "Medieval" at bounding box center [281, 331] width 23 height 8
checkbox input "true"
click at [273, 322] on div "Ancient Covered previously" at bounding box center [340, 330] width 174 height 17
checkbox input "true"
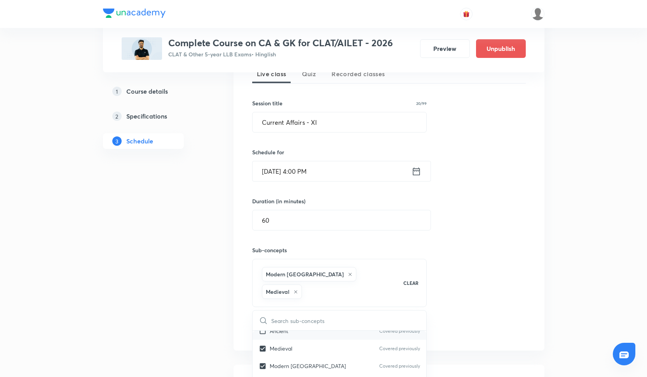
checkbox input "true"
click at [470, 238] on div "Session 11 Live class Quiz Recorded classes Session title 20/99 Current Affairs…" at bounding box center [389, 192] width 274 height 291
click at [283, 176] on input "Sep 5, 2025, 4:00 PM" at bounding box center [332, 171] width 159 height 20
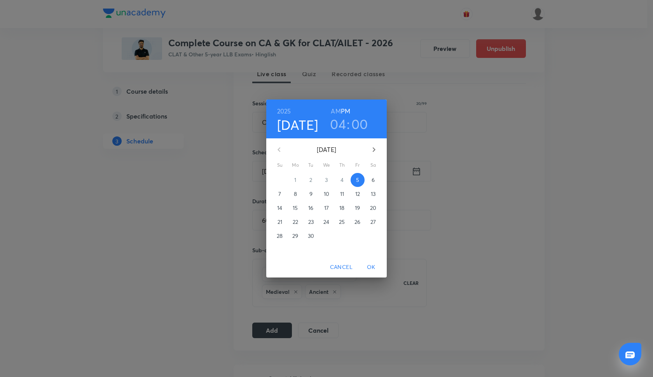
click at [326, 223] on p "24" at bounding box center [326, 222] width 6 height 8
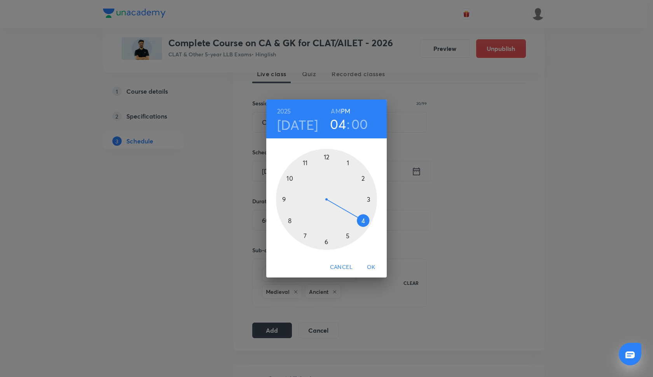
click at [371, 265] on span "OK" at bounding box center [371, 267] width 19 height 10
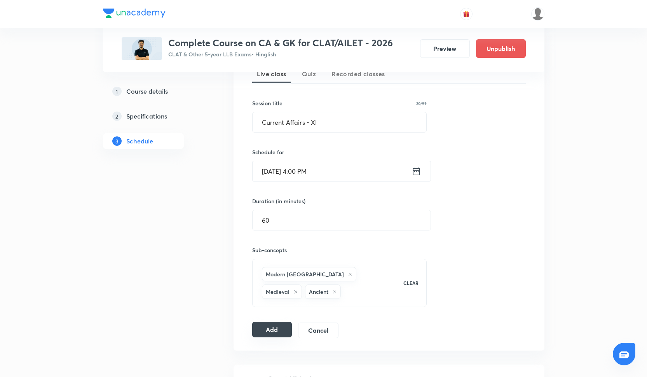
click at [279, 325] on button "Add" at bounding box center [272, 330] width 40 height 16
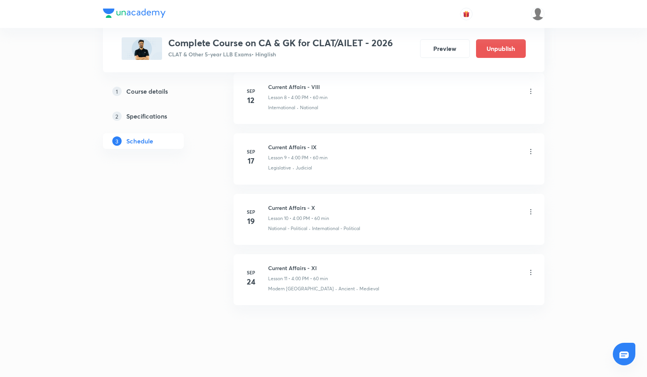
scroll to position [614, 0]
drag, startPoint x: 309, startPoint y: 268, endPoint x: 319, endPoint y: 268, distance: 10.1
click at [319, 268] on h6 "Current Affairs - XI" at bounding box center [298, 267] width 60 height 8
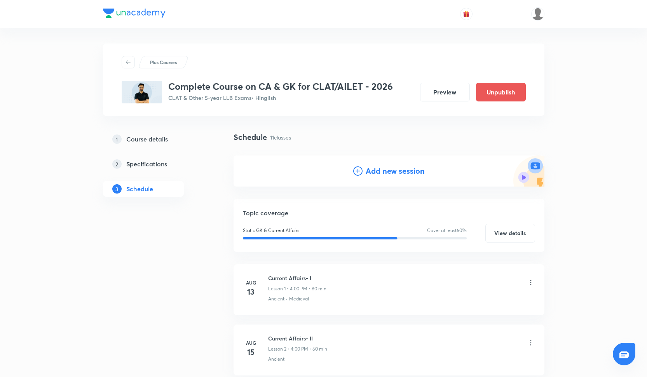
click at [366, 165] on h4 "Add new session" at bounding box center [395, 171] width 59 height 12
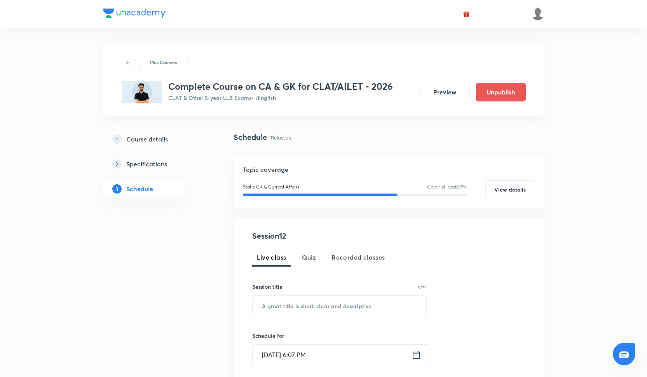
scroll to position [45, 0]
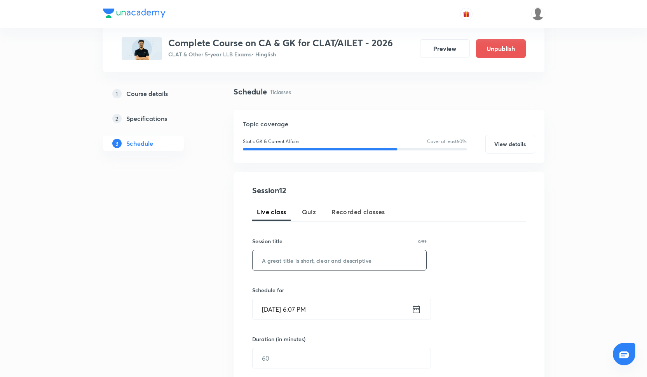
click at [328, 262] on input "text" at bounding box center [340, 260] width 174 height 20
paste input "Current Affairs - XII"
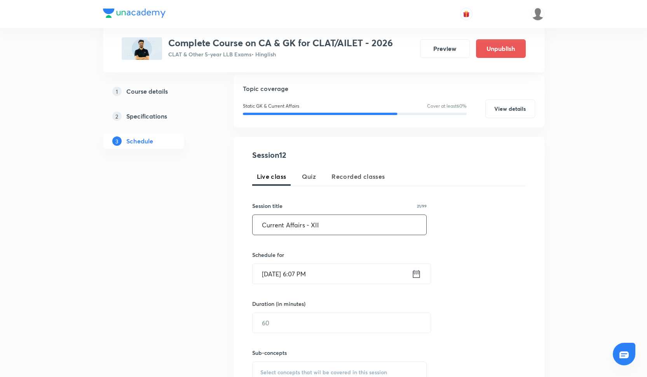
scroll to position [89, 0]
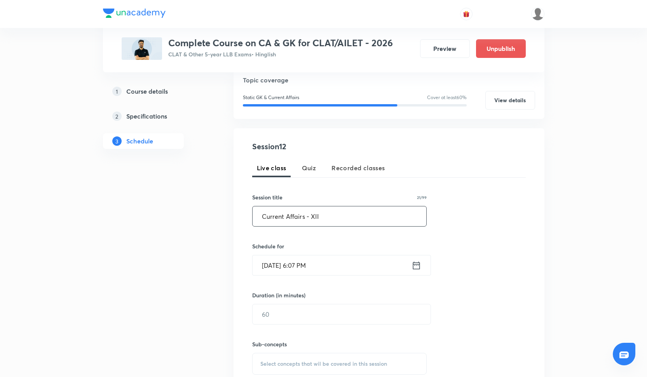
type input "Current Affairs - XII"
click at [328, 261] on input "Sep 5, 2025, 6:07 PM" at bounding box center [332, 265] width 159 height 20
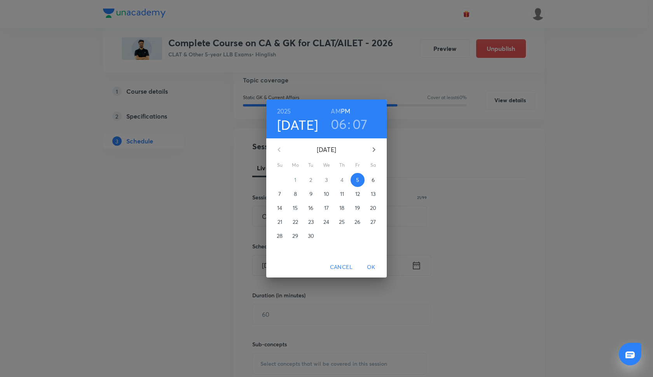
click at [343, 130] on h3 "06" at bounding box center [339, 124] width 16 height 16
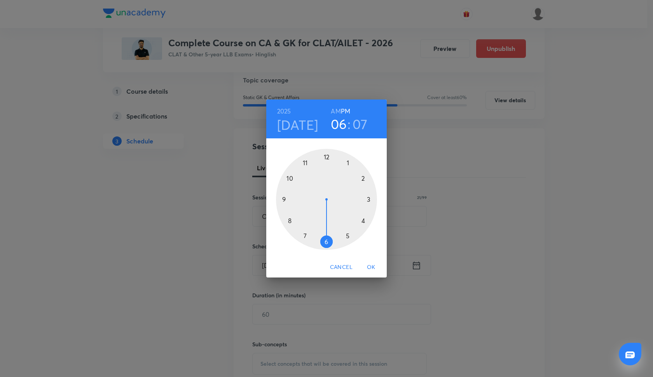
click at [363, 220] on div at bounding box center [326, 199] width 101 height 101
click at [327, 159] on div at bounding box center [326, 199] width 101 height 101
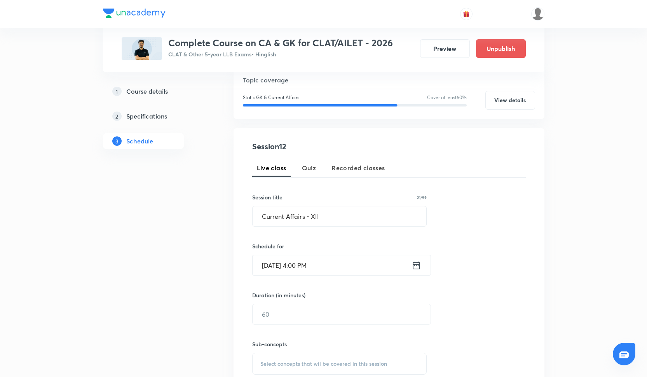
click at [281, 266] on input "Sep 5, 2025, 4:00 PM" at bounding box center [332, 265] width 159 height 20
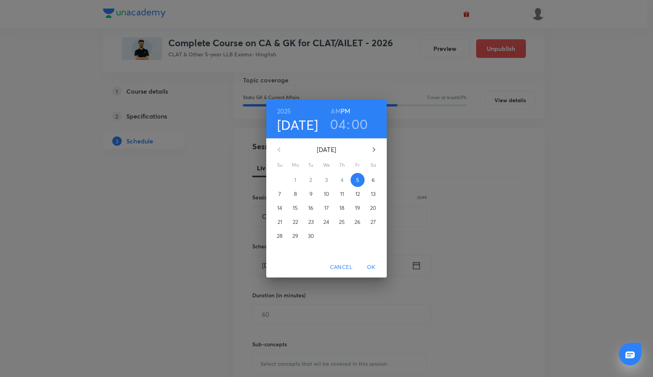
click at [361, 224] on span "26" at bounding box center [357, 222] width 14 height 8
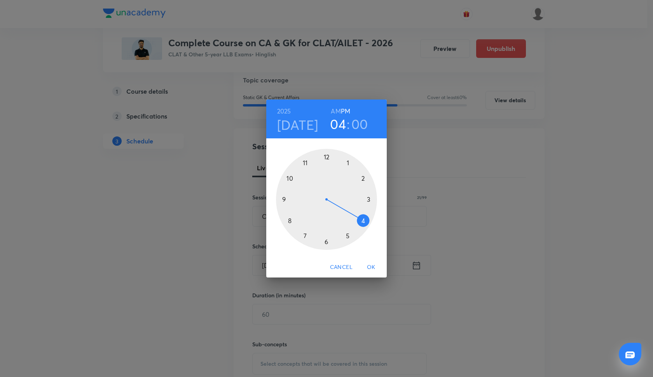
click at [375, 267] on span "OK" at bounding box center [371, 267] width 19 height 10
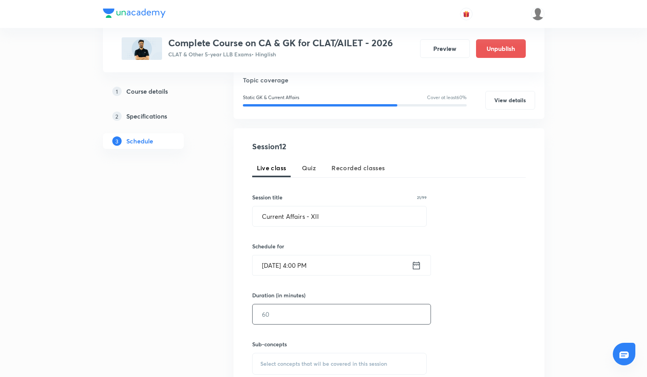
click at [281, 317] on input "text" at bounding box center [342, 314] width 178 height 20
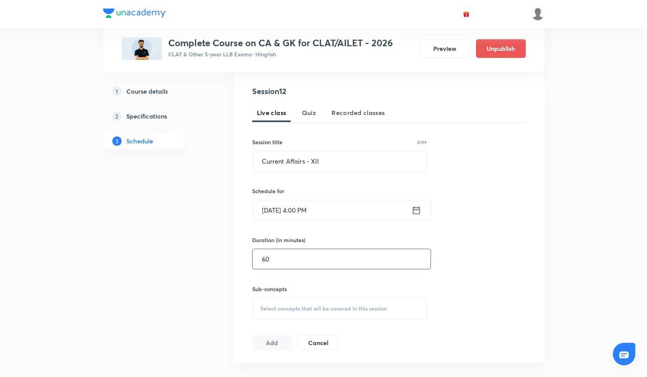
scroll to position [150, 0]
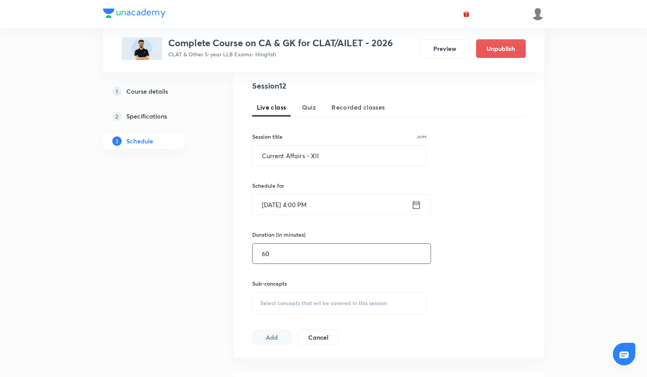
type input "60"
click at [274, 303] on span "Select concepts that wil be covered in this session" at bounding box center [323, 303] width 127 height 6
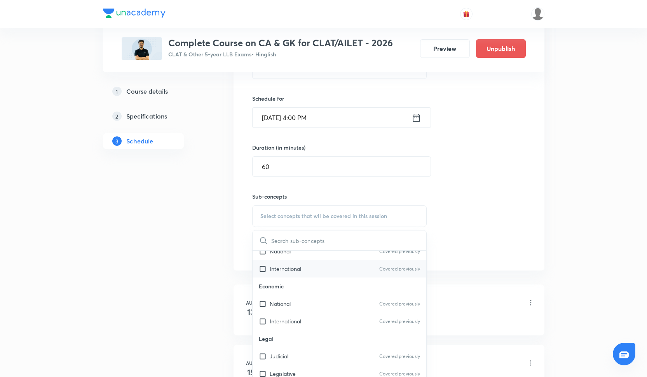
scroll to position [147, 0]
click at [286, 318] on p "International" at bounding box center [285, 322] width 31 height 8
checkbox input "true"
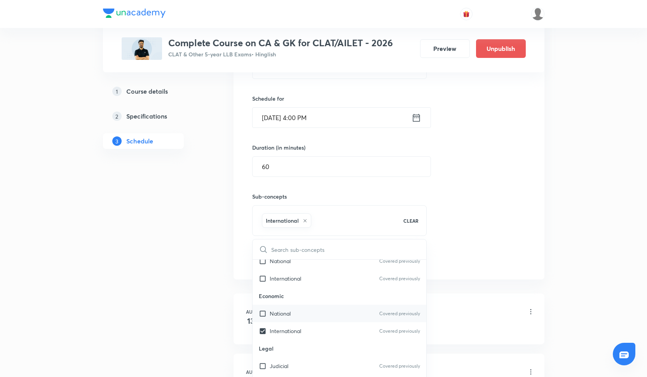
click at [284, 313] on p "National" at bounding box center [280, 313] width 21 height 8
checkbox input "true"
click at [474, 248] on div "Session 12 Live class Quiz Recorded classes Session title 21/99 Current Affairs…" at bounding box center [389, 130] width 274 height 274
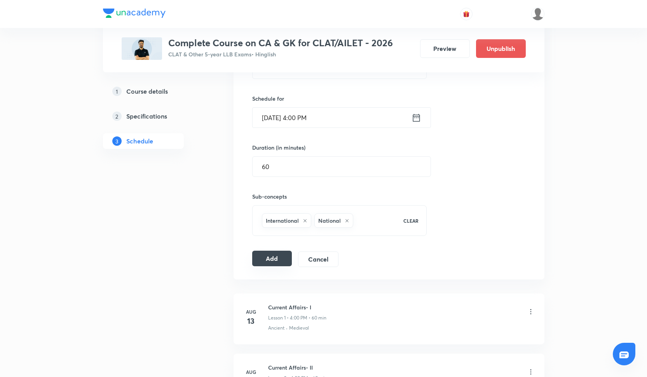
click at [270, 267] on div "Add Cancel" at bounding box center [298, 259] width 92 height 16
click at [283, 255] on button "Add" at bounding box center [272, 259] width 40 height 16
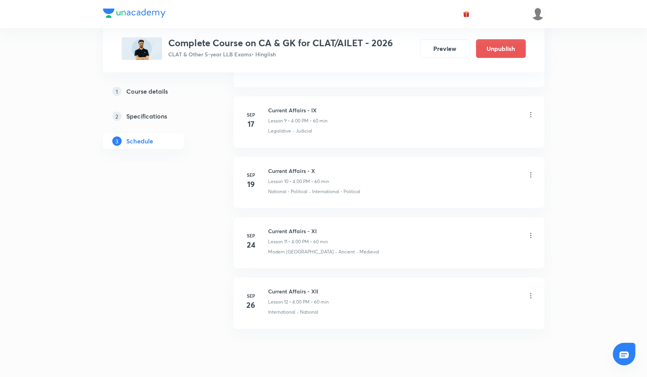
scroll to position [906, 0]
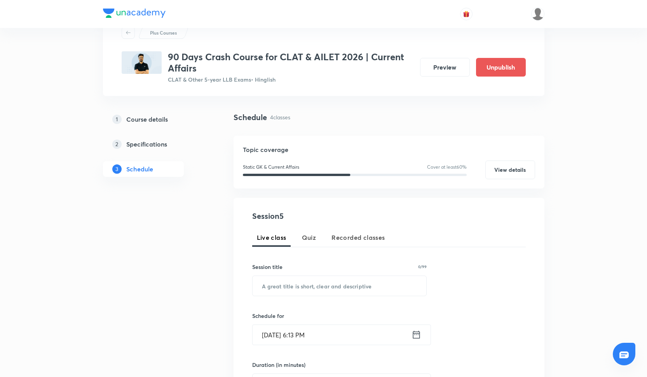
scroll to position [40, 0]
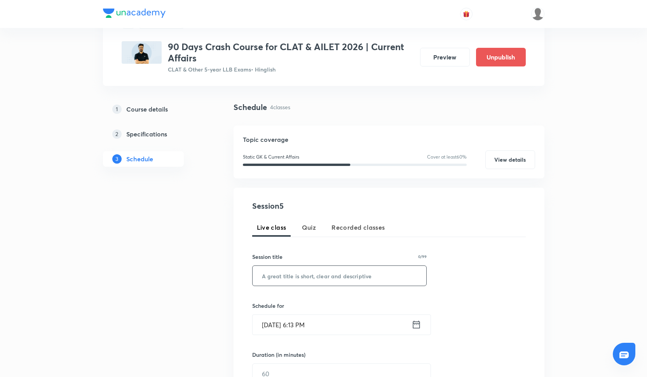
click at [311, 281] on input "text" at bounding box center [340, 276] width 174 height 20
paste input "Current Affairs -V"
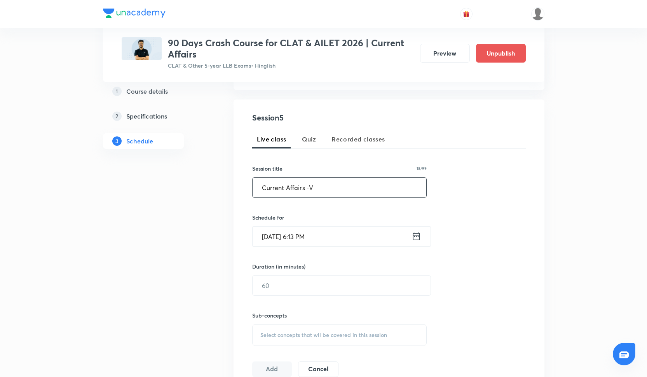
scroll to position [129, 0]
type input "Current Affairs -V"
click at [278, 234] on input "Sep 5, 2025, 6:13 PM" at bounding box center [332, 236] width 159 height 20
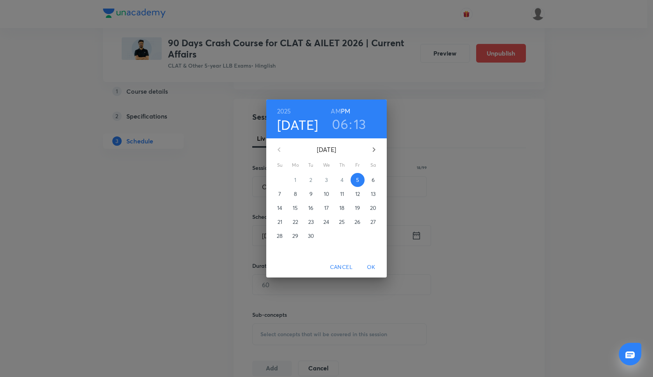
click at [373, 207] on p "20" at bounding box center [373, 208] width 6 height 8
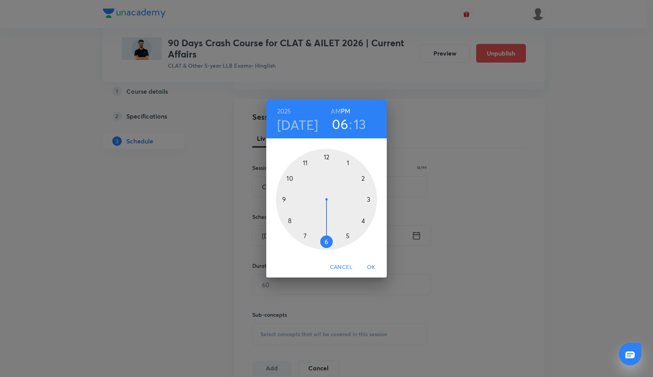
click at [364, 222] on div at bounding box center [326, 199] width 101 height 101
click at [327, 157] on div at bounding box center [326, 199] width 101 height 101
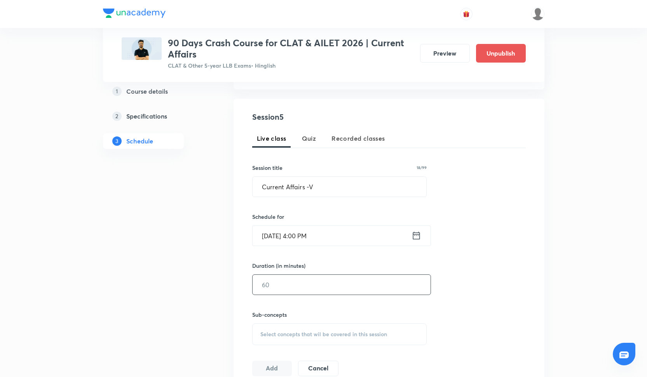
click at [293, 286] on input "text" at bounding box center [342, 285] width 178 height 20
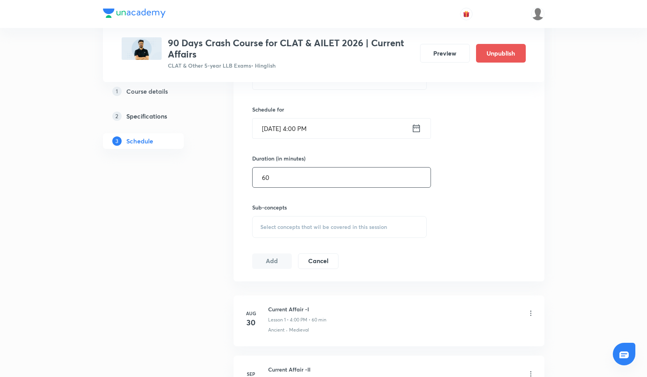
scroll to position [255, 0]
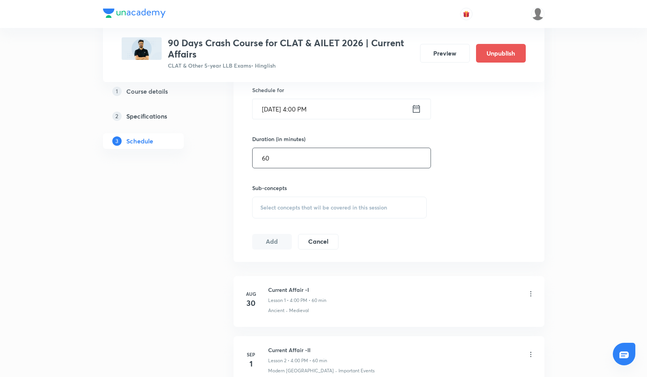
type input "60"
click at [294, 208] on span "Select concepts that wil be covered in this session" at bounding box center [323, 207] width 127 height 6
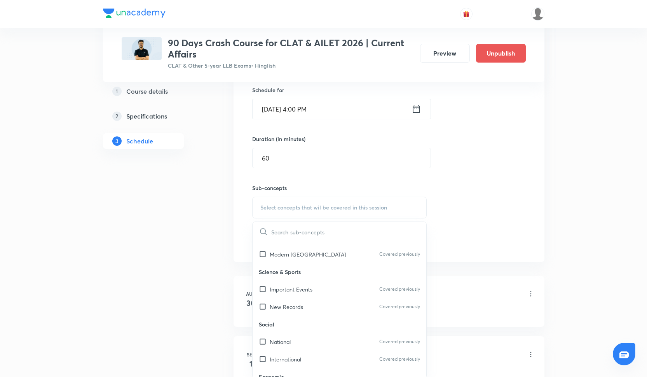
scroll to position [49, 0]
click at [306, 285] on p "Important Events" at bounding box center [291, 289] width 43 height 8
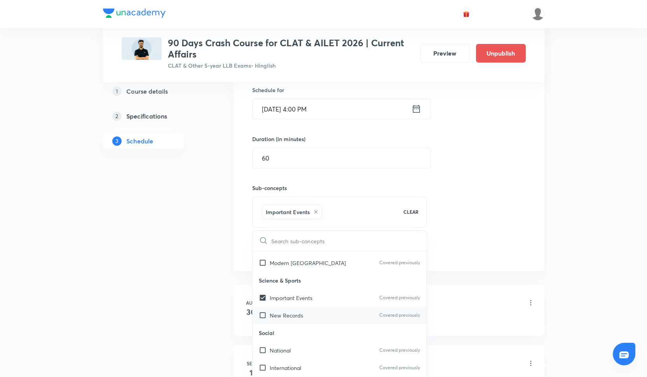
click at [306, 313] on div "New Records Covered previously" at bounding box center [340, 315] width 174 height 17
checkbox input "true"
click at [508, 195] on div "Session 5 Live class Quiz Recorded classes Session title 18/99 Current Affairs …" at bounding box center [389, 121] width 274 height 274
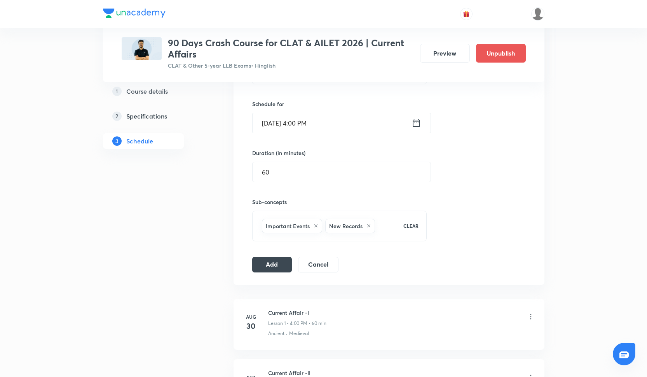
scroll to position [236, 0]
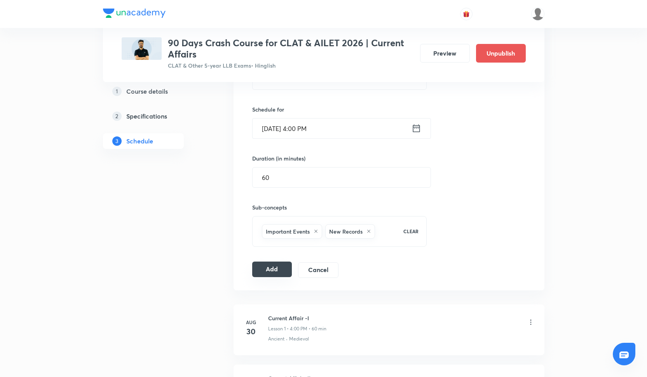
click at [277, 263] on button "Add" at bounding box center [272, 269] width 40 height 16
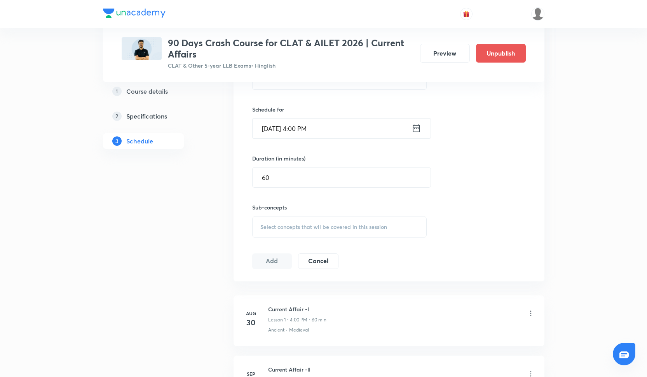
scroll to position [181, 0]
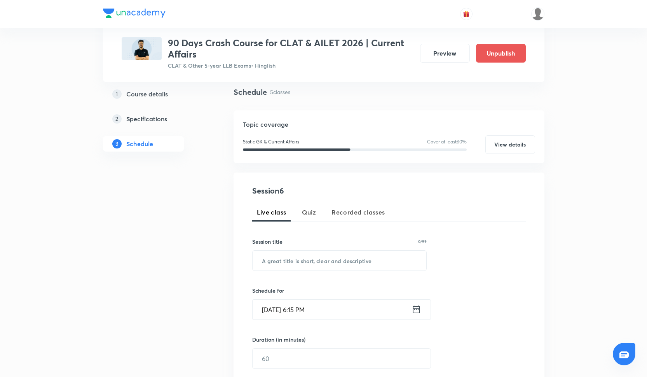
scroll to position [55, 0]
click at [289, 263] on input "text" at bounding box center [340, 260] width 174 height 20
paste input "Current Affairs -VI"
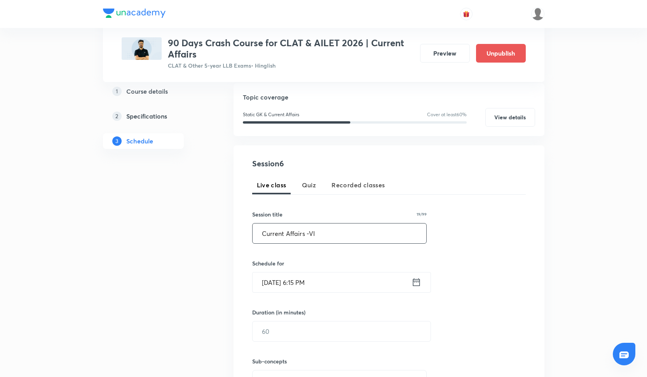
scroll to position [85, 0]
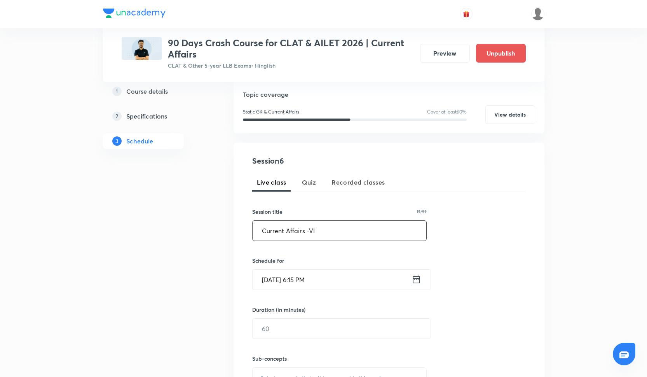
type input "Current Affairs -VI"
click at [282, 277] on input "[DATE] 6:15 PM" at bounding box center [332, 280] width 159 height 20
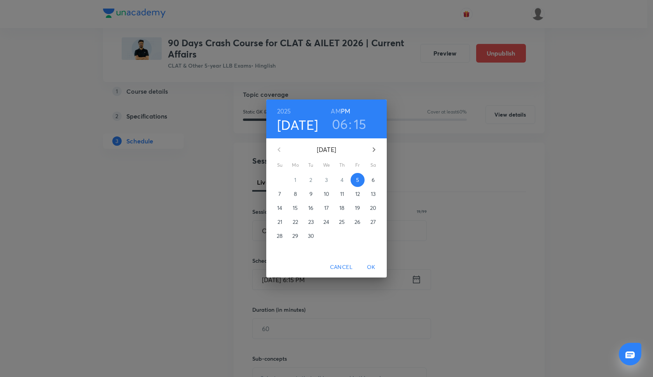
click at [345, 123] on h3 "06" at bounding box center [340, 124] width 16 height 16
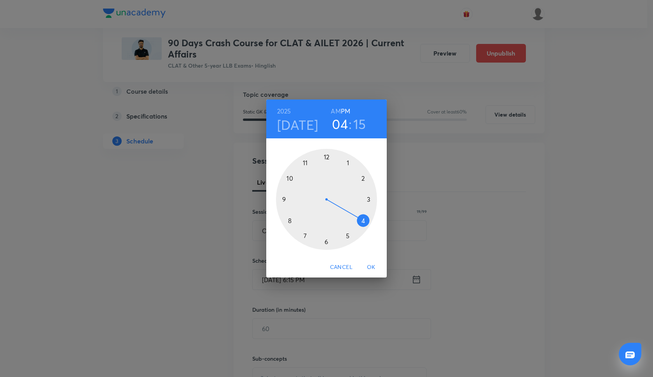
drag, startPoint x: 328, startPoint y: 244, endPoint x: 359, endPoint y: 227, distance: 34.9
click at [359, 227] on div at bounding box center [326, 199] width 101 height 101
click at [326, 157] on div at bounding box center [326, 199] width 101 height 101
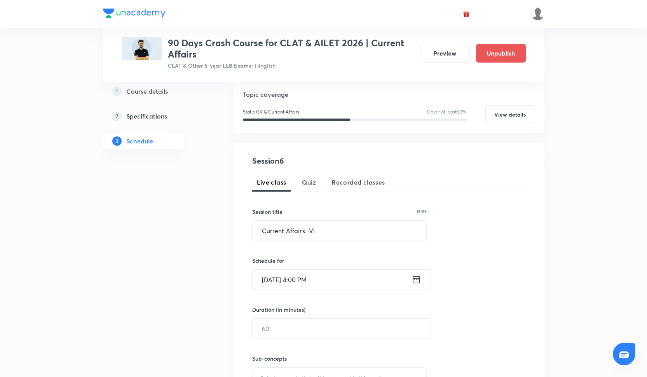
click at [275, 280] on input "Sep 5, 2025, 4:00 PM" at bounding box center [332, 280] width 159 height 20
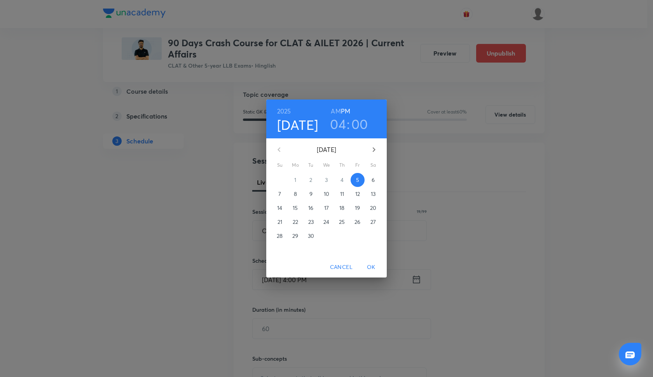
click at [295, 223] on p "22" at bounding box center [295, 222] width 5 height 8
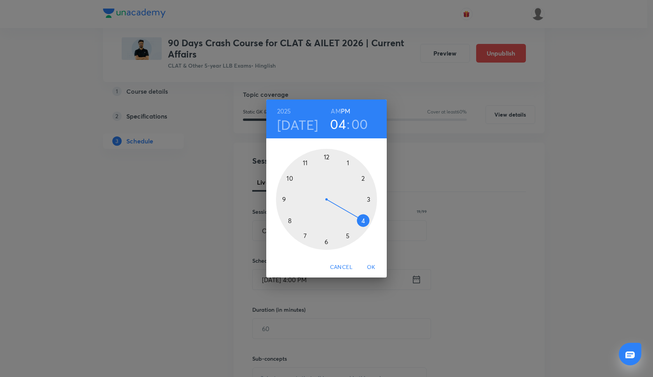
click at [371, 261] on button "OK" at bounding box center [371, 267] width 25 height 14
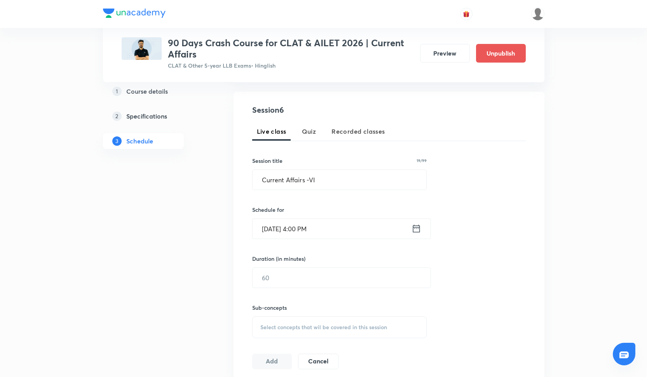
scroll to position [140, 0]
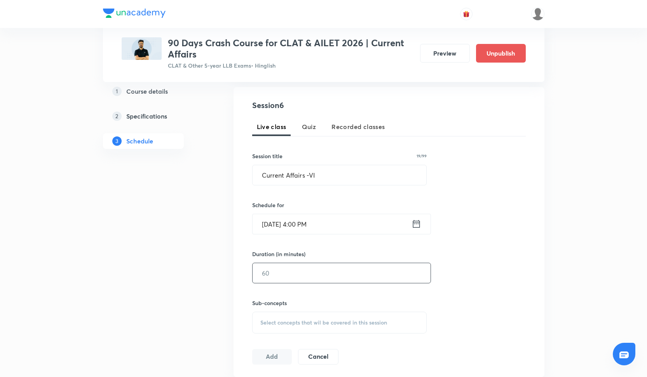
click at [284, 274] on input "text" at bounding box center [342, 273] width 178 height 20
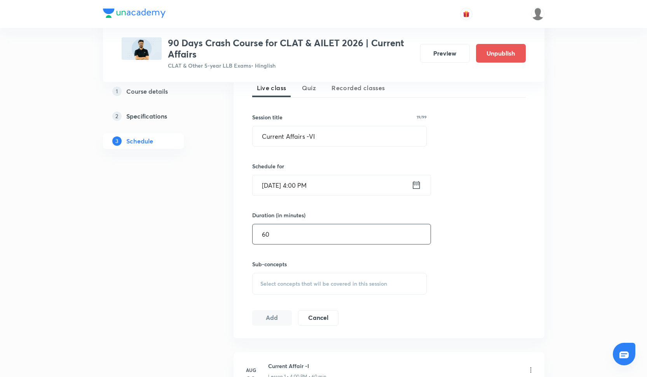
scroll to position [184, 0]
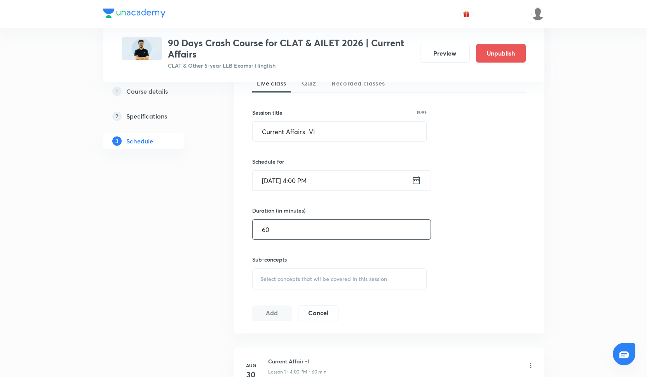
type input "60"
click at [265, 276] on span "Select concepts that wil be covered in this session" at bounding box center [323, 279] width 127 height 6
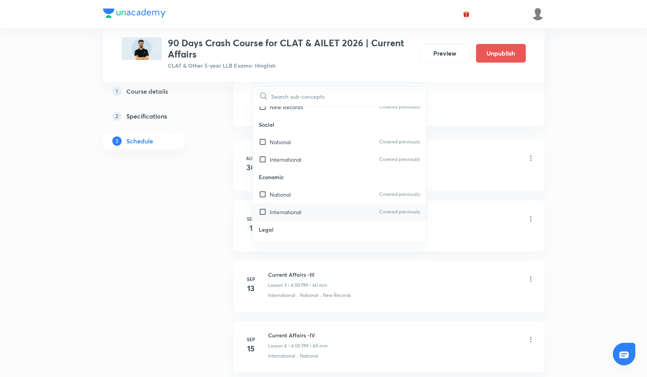
scroll to position [319, 0]
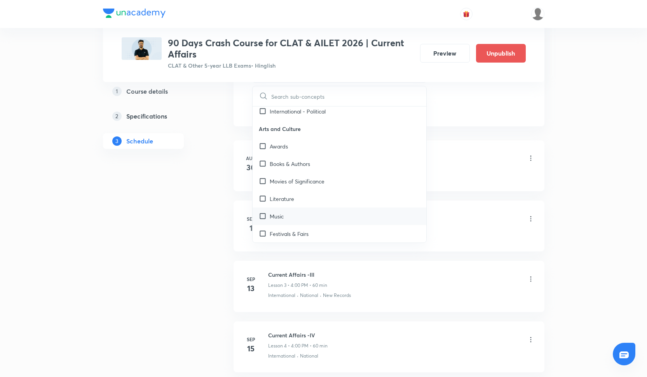
click at [309, 223] on div "Music" at bounding box center [340, 215] width 174 height 17
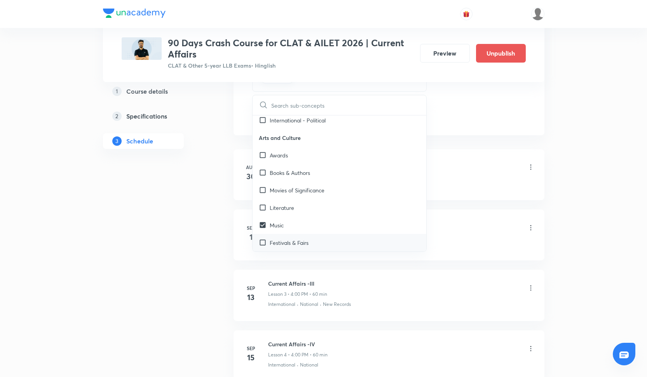
click at [311, 242] on div "Festivals & Fairs" at bounding box center [340, 242] width 174 height 17
checkbox input "true"
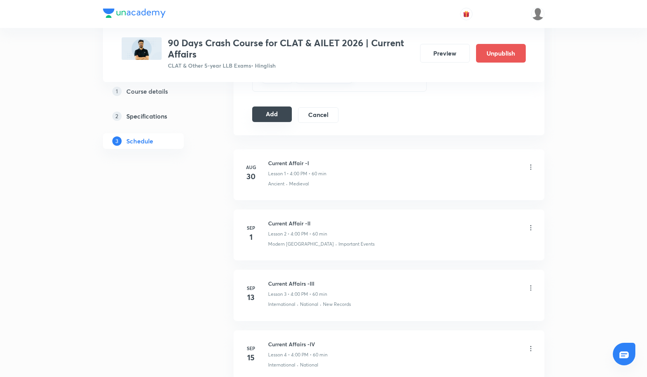
click at [273, 118] on button "Add" at bounding box center [272, 114] width 40 height 16
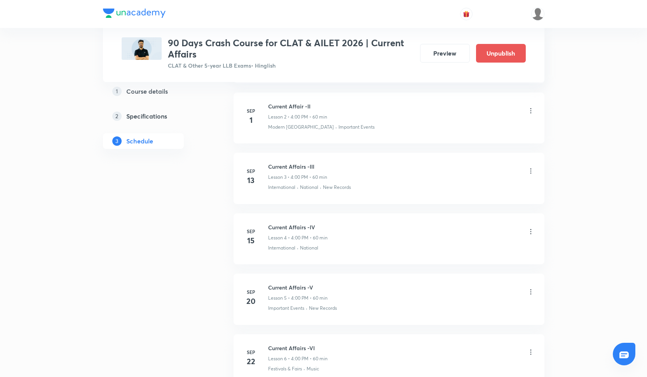
scroll to position [0, 0]
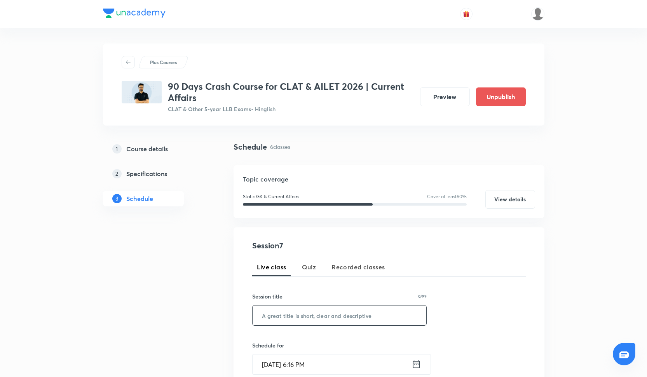
click at [294, 317] on input "text" at bounding box center [340, 315] width 174 height 20
paste input "Current Affairs -VII"
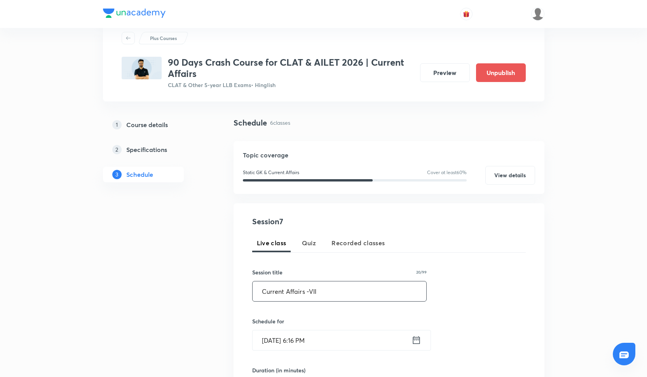
scroll to position [23, 0]
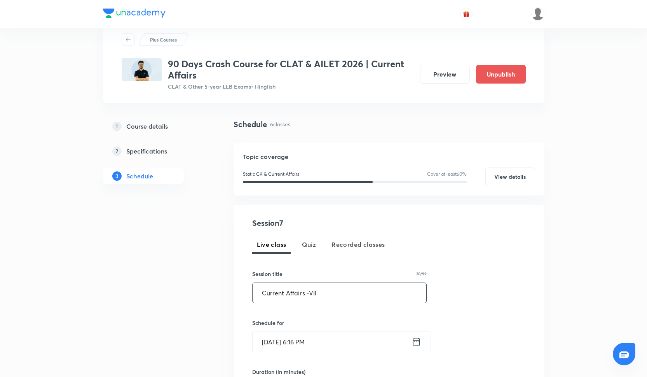
type input "Current Affairs -VII"
click at [298, 334] on input "Sep 5, 2025, 6:16 PM" at bounding box center [332, 342] width 159 height 20
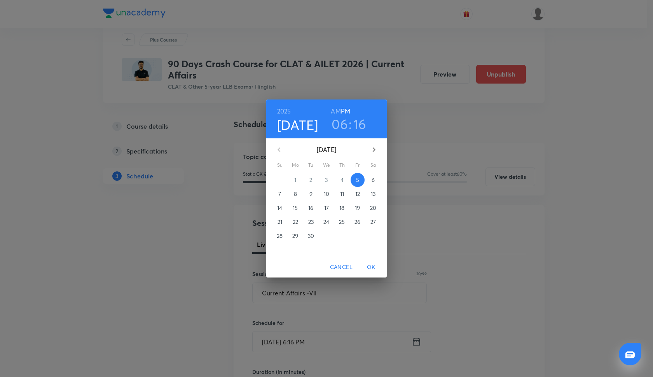
click at [369, 221] on span "27" at bounding box center [373, 222] width 14 height 8
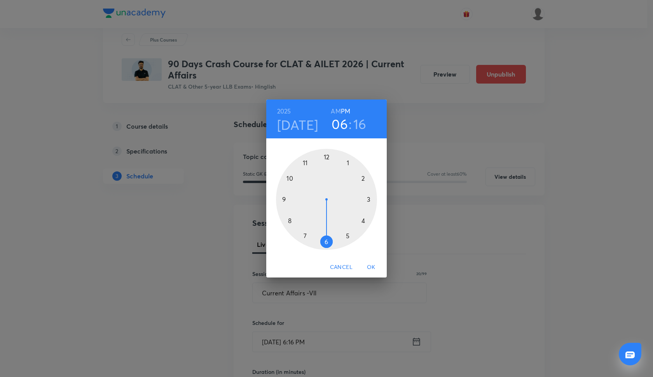
click at [362, 221] on div at bounding box center [326, 199] width 101 height 101
click at [325, 159] on div at bounding box center [326, 199] width 101 height 101
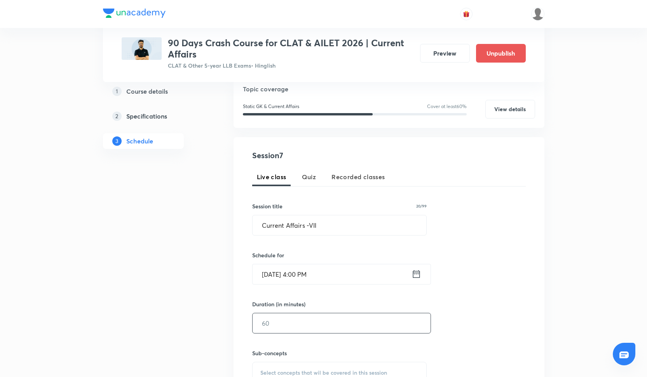
scroll to position [91, 0]
click at [287, 319] on input "text" at bounding box center [342, 322] width 178 height 20
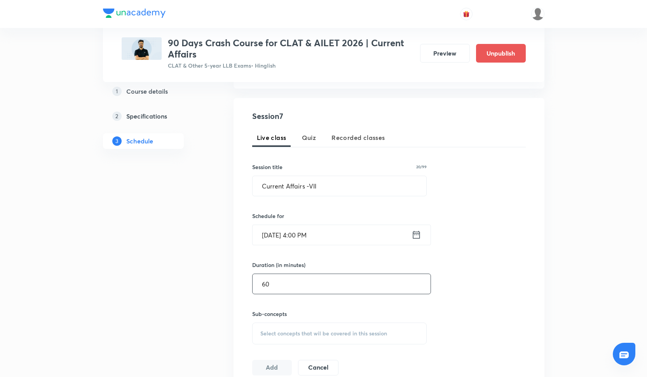
scroll to position [131, 0]
type input "60"
click at [279, 337] on div "Select concepts that wil be covered in this session" at bounding box center [339, 332] width 175 height 22
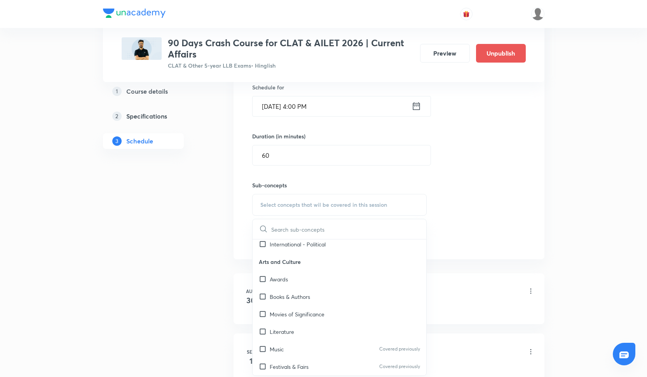
scroll to position [276, 0]
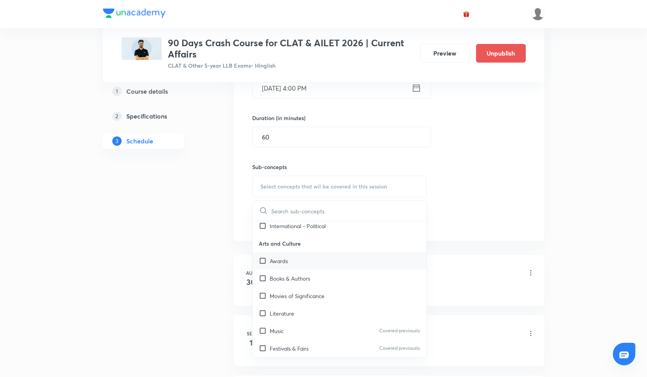
click at [291, 267] on div "Awards" at bounding box center [340, 260] width 174 height 17
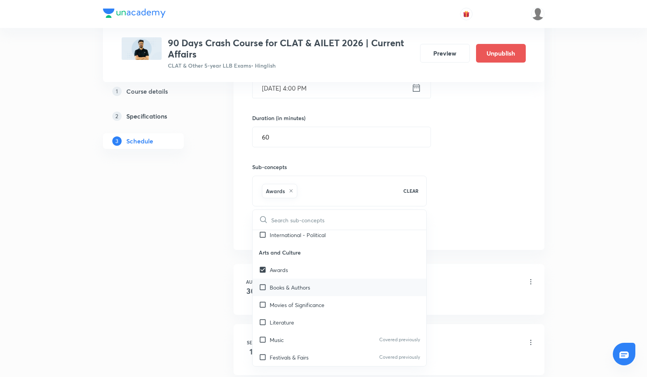
click at [313, 289] on div "Books & Authors" at bounding box center [340, 287] width 174 height 17
checkbox input "true"
click at [470, 202] on div "Session 7 Live class Quiz Recorded classes Session title 20/99 Current Affairs …" at bounding box center [389, 100] width 274 height 274
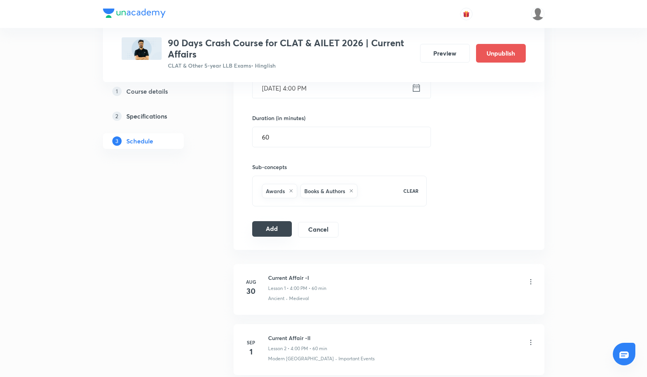
click at [280, 228] on button "Add" at bounding box center [272, 229] width 40 height 16
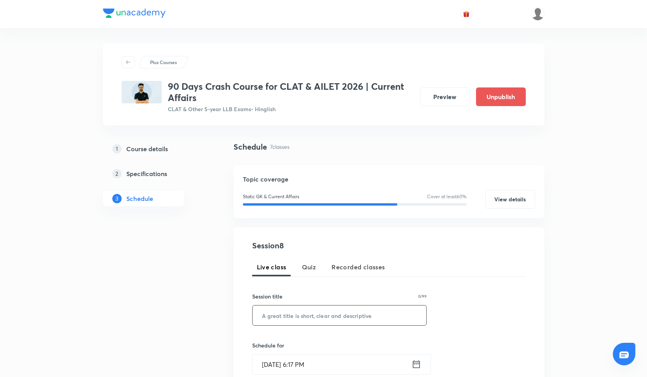
click at [315, 320] on input "text" at bounding box center [340, 315] width 174 height 20
paste input "Current Affairs -XII"
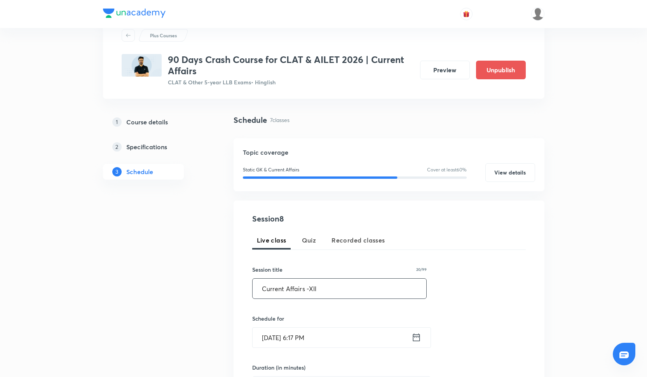
scroll to position [30, 0]
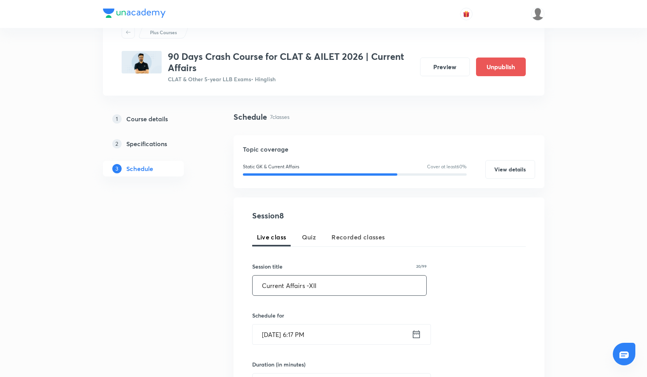
type input "Current Affairs -XII"
click at [308, 330] on input "Sep 5, 2025, 6:17 PM" at bounding box center [332, 334] width 159 height 20
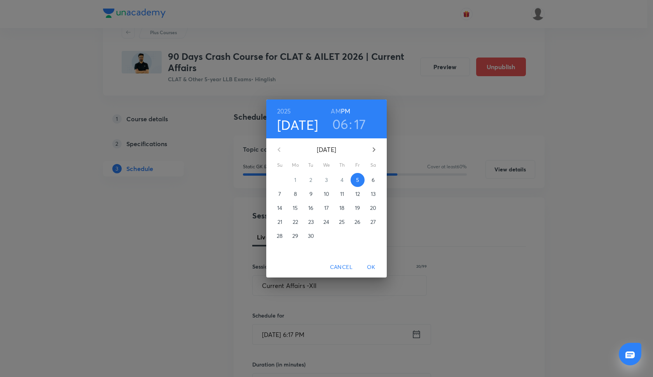
click at [363, 120] on h3 "17" at bounding box center [360, 124] width 12 height 16
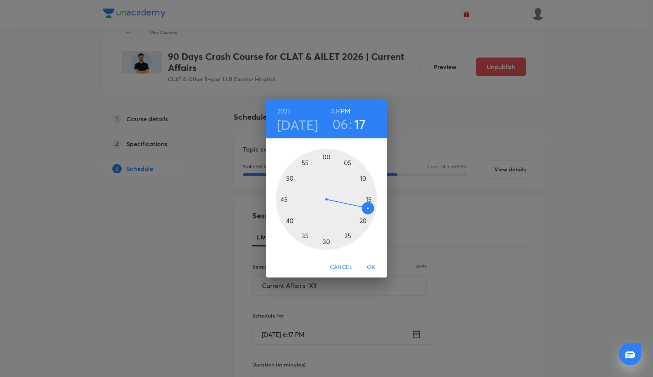
click at [347, 124] on h3 "06" at bounding box center [340, 124] width 16 height 16
click at [363, 220] on div at bounding box center [326, 199] width 101 height 101
click at [327, 160] on div at bounding box center [326, 199] width 101 height 101
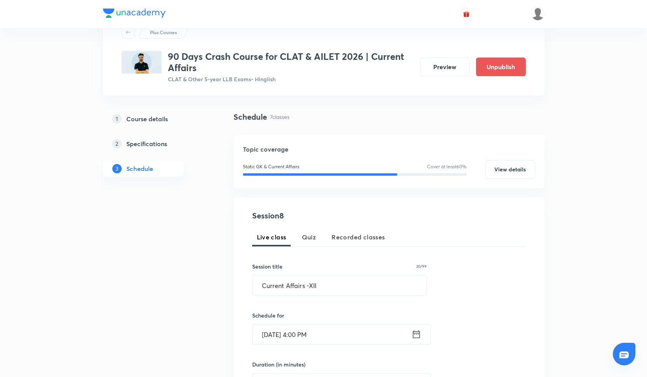
click at [279, 335] on input "Sep 5, 2025, 4:00 PM" at bounding box center [332, 334] width 159 height 20
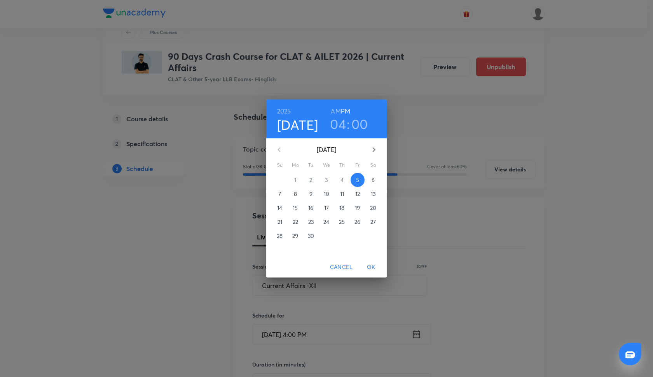
click at [298, 238] on p "29" at bounding box center [295, 236] width 6 height 8
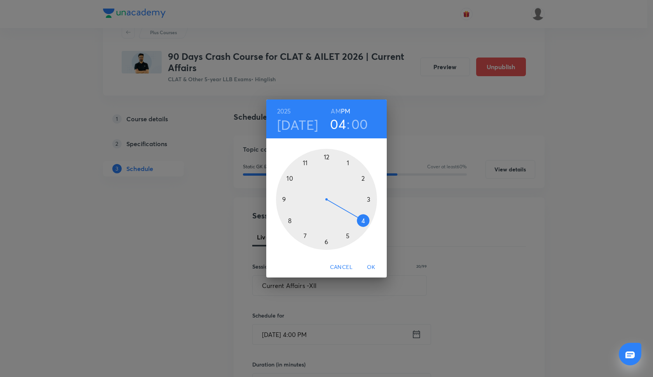
click at [368, 265] on span "OK" at bounding box center [371, 267] width 19 height 10
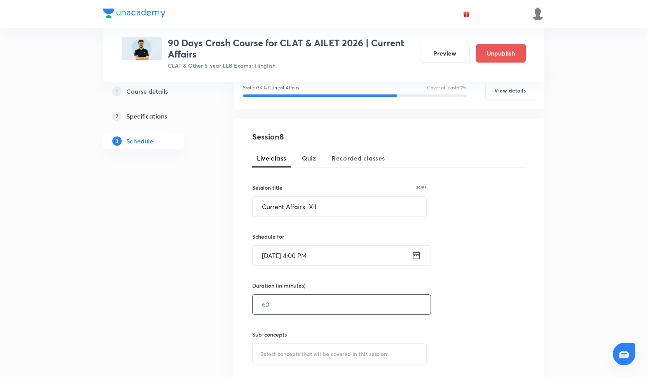
scroll to position [109, 0]
click at [314, 311] on input "text" at bounding box center [342, 304] width 178 height 20
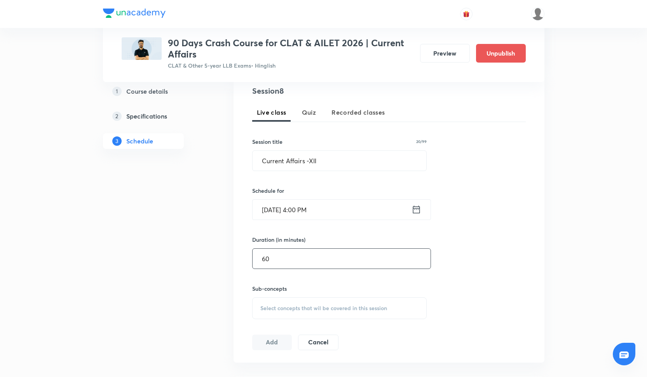
scroll to position [158, 0]
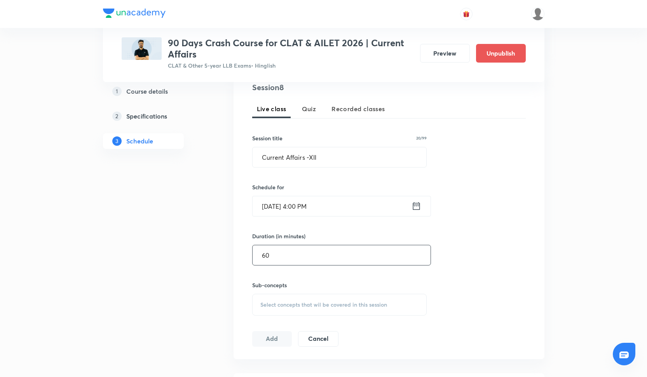
type input "60"
click at [298, 300] on div "Select concepts that wil be covered in this session" at bounding box center [339, 305] width 175 height 22
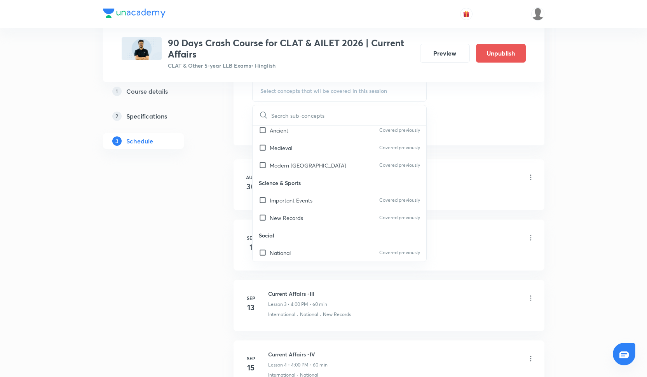
scroll to position [23, 0]
click at [317, 219] on div "New Records Covered previously" at bounding box center [340, 215] width 174 height 17
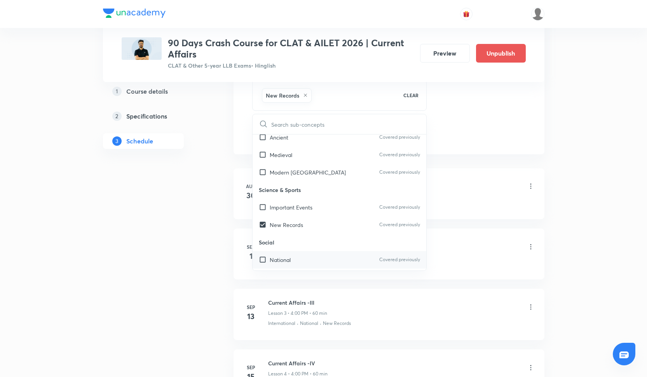
click at [305, 255] on div "National Covered previously" at bounding box center [340, 259] width 174 height 17
checkbox input "true"
click at [304, 207] on p "Important Events" at bounding box center [291, 207] width 43 height 8
checkbox input "true"
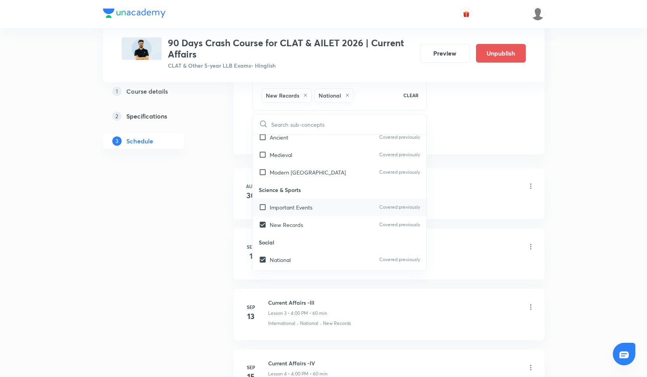
checkbox input "true"
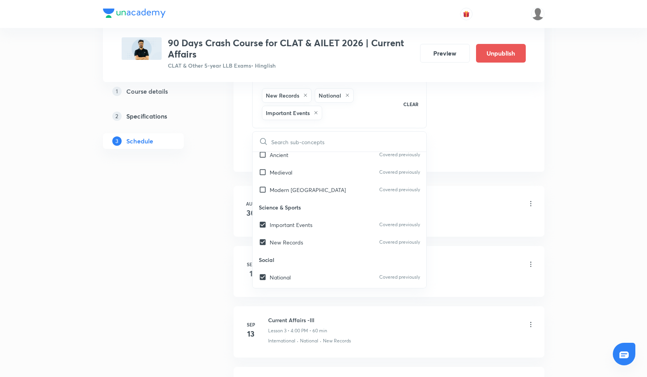
click at [455, 130] on div "Session 8 Live class Quiz Recorded classes Session title 20/99 Current Affairs …" at bounding box center [389, 13] width 274 height 291
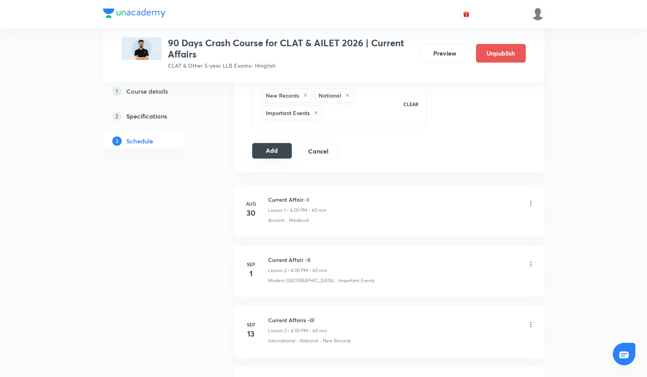
click at [281, 153] on button "Add" at bounding box center [272, 151] width 40 height 16
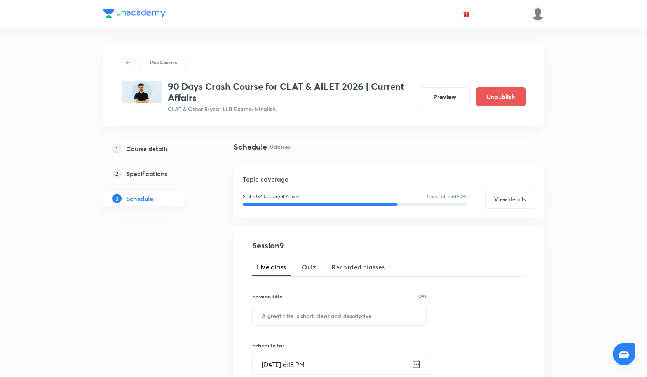
scroll to position [372, 0]
click at [284, 313] on input "text" at bounding box center [340, 315] width 174 height 20
paste input "Current Affairs -XIII"
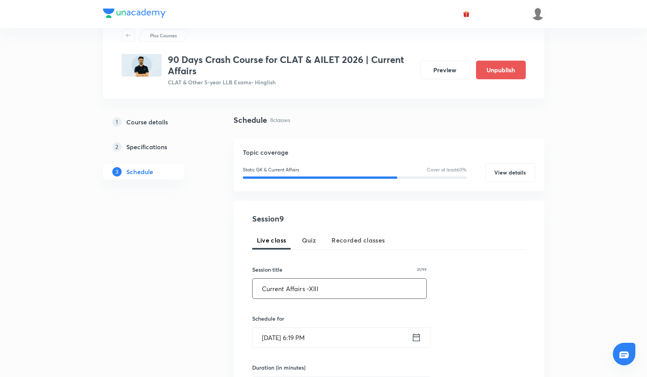
scroll to position [37, 0]
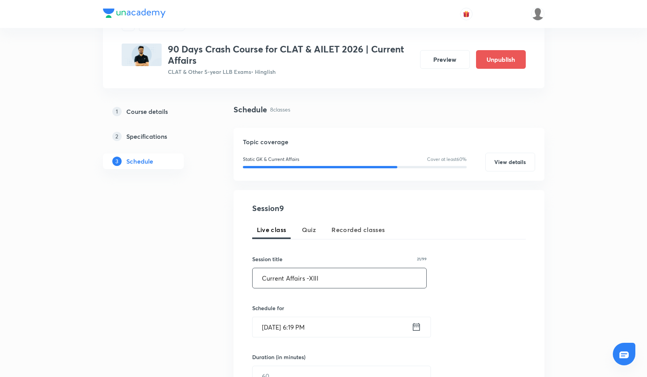
type input "Current Affairs -XIII"
click at [279, 329] on input "[DATE] 6:19 PM" at bounding box center [332, 327] width 159 height 20
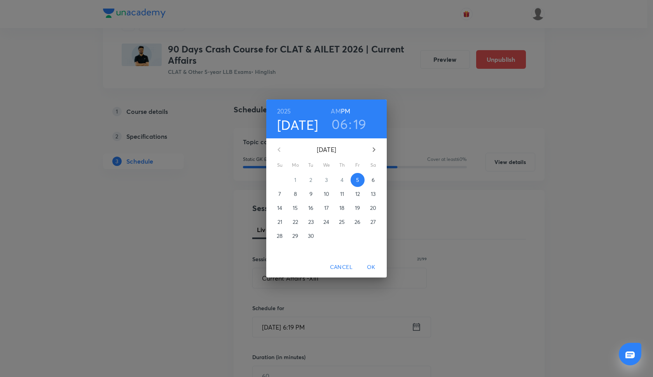
click at [309, 237] on p "30" at bounding box center [311, 236] width 6 height 8
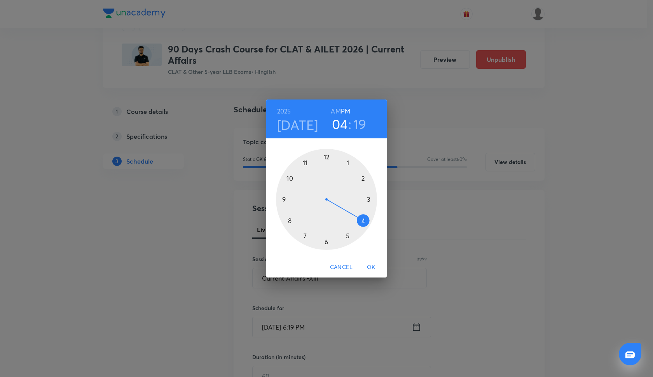
click at [362, 221] on div at bounding box center [326, 199] width 101 height 101
click at [324, 156] on div at bounding box center [326, 199] width 101 height 101
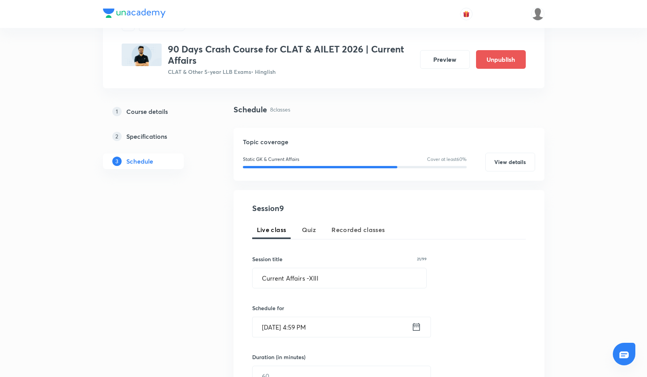
scroll to position [60, 0]
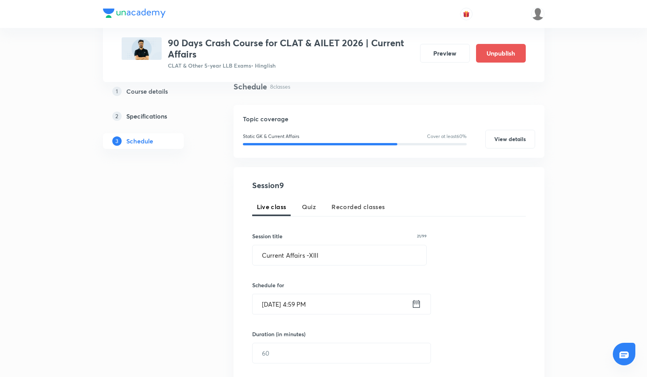
click at [306, 303] on input "[DATE] 4:59 PM" at bounding box center [332, 304] width 159 height 20
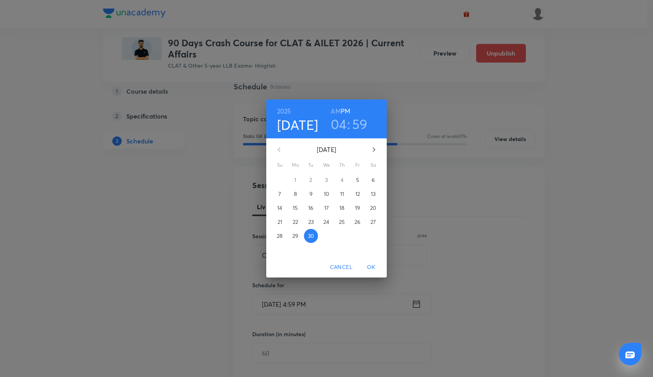
click at [358, 124] on h3 "59" at bounding box center [360, 124] width 16 height 16
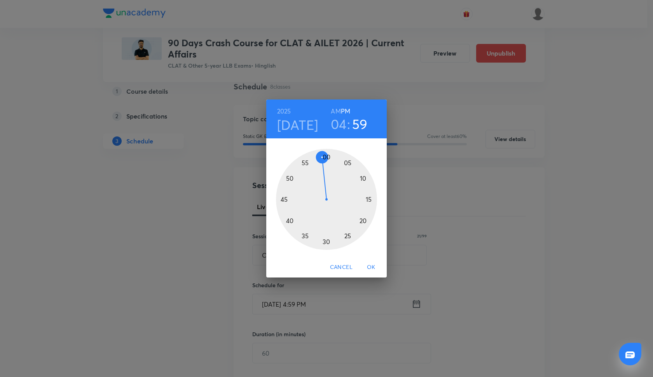
click at [327, 155] on div at bounding box center [326, 199] width 101 height 101
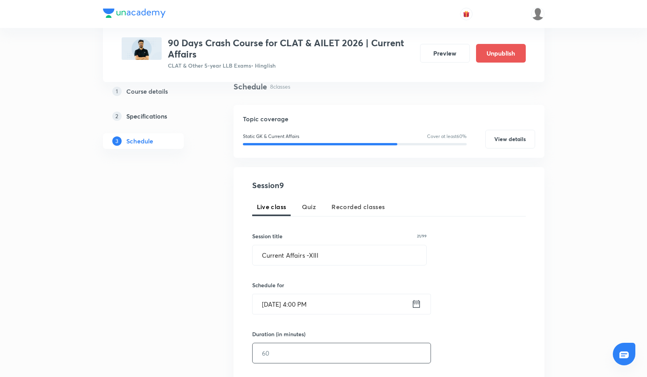
click at [318, 353] on input "text" at bounding box center [342, 353] width 178 height 20
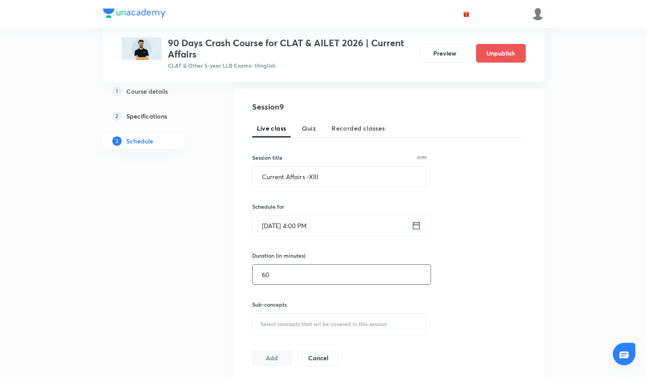
scroll to position [147, 0]
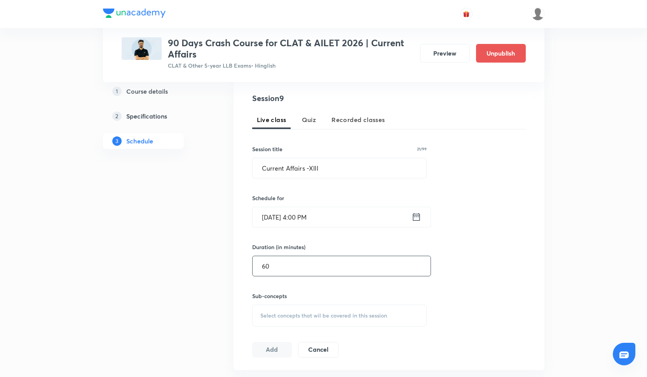
type input "60"
click at [288, 317] on span "Select concepts that wil be covered in this session" at bounding box center [323, 315] width 127 height 6
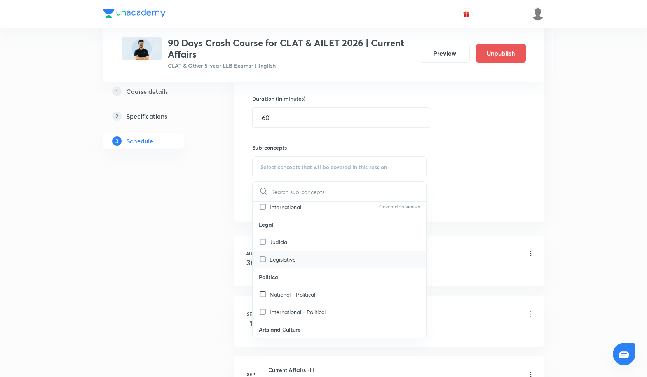
scroll to position [220, 0]
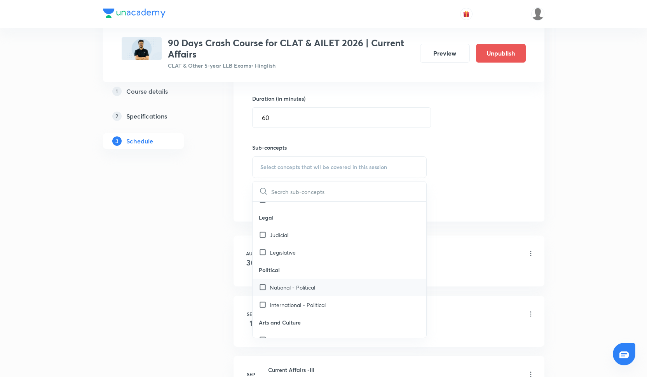
click at [289, 291] on div "National - Political" at bounding box center [340, 287] width 174 height 17
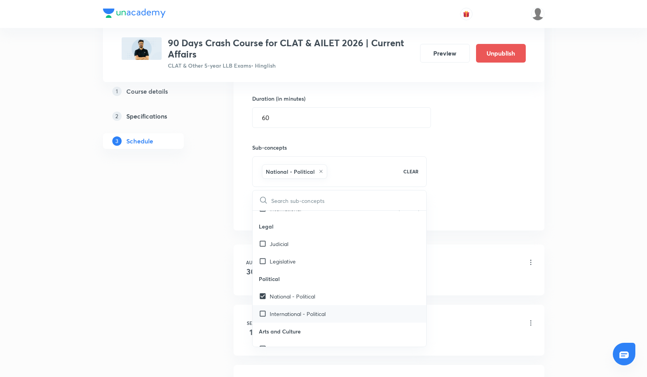
click at [289, 316] on p "International - Political" at bounding box center [298, 314] width 56 height 8
checkbox input "true"
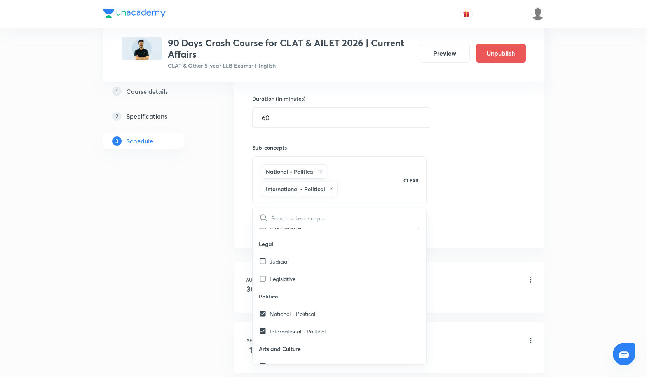
click at [497, 193] on div "Session 9 Live class Quiz Recorded classes Session title 21/99 Current Affairs …" at bounding box center [389, 89] width 274 height 291
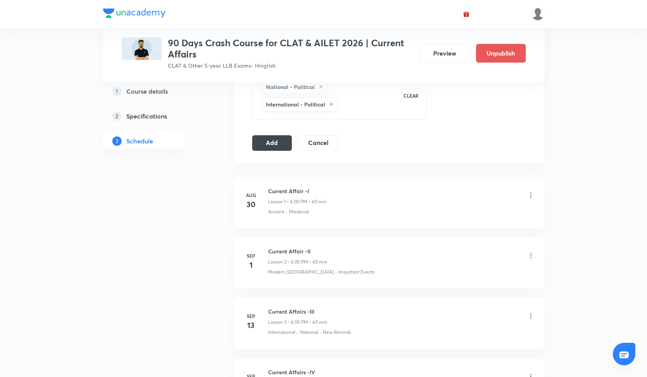
scroll to position [381, 0]
click at [284, 140] on button "Add" at bounding box center [272, 142] width 40 height 16
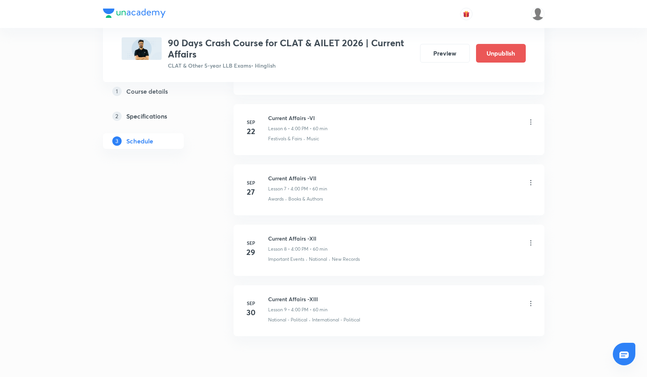
scroll to position [413, 0]
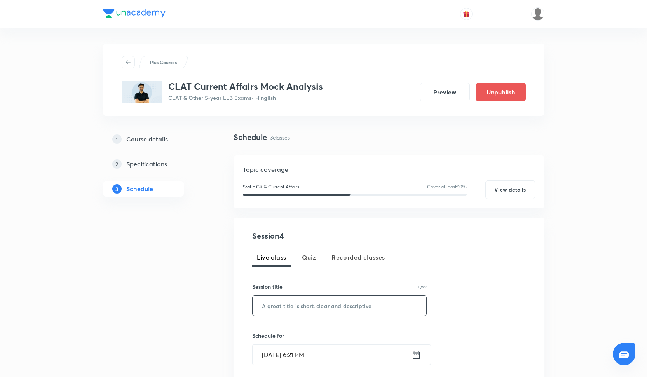
click at [302, 308] on input "text" at bounding box center [340, 306] width 174 height 20
paste input "MOCK ANALYSIS - Current Affairs"
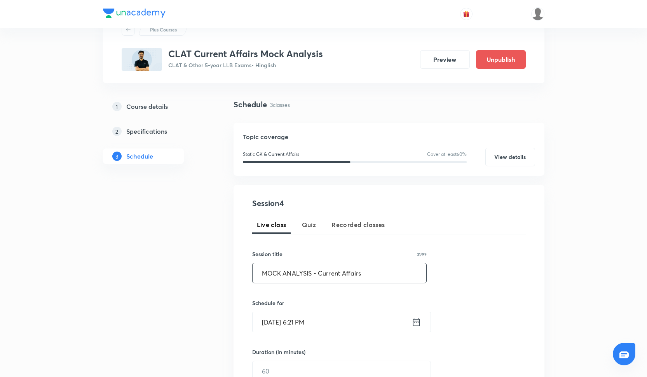
scroll to position [42, 0]
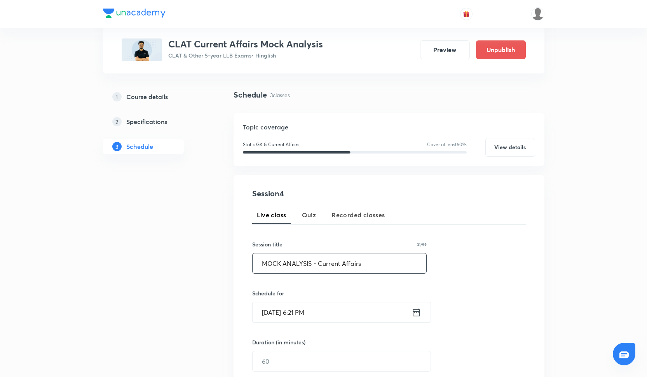
type input "MOCK ANALYSIS - Current Affairs"
click at [300, 317] on input "[DATE] 6:21 PM" at bounding box center [332, 312] width 159 height 20
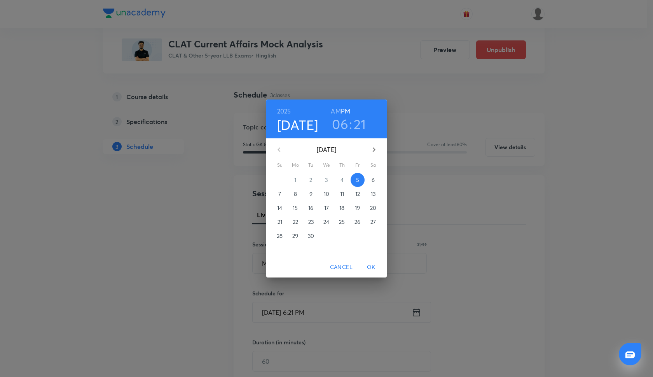
click at [277, 220] on p "21" at bounding box center [279, 222] width 5 height 8
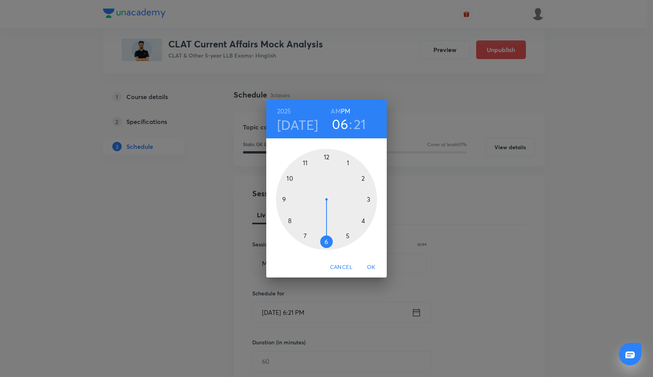
click at [284, 197] on div at bounding box center [326, 199] width 101 height 101
click at [326, 155] on div at bounding box center [326, 199] width 101 height 101
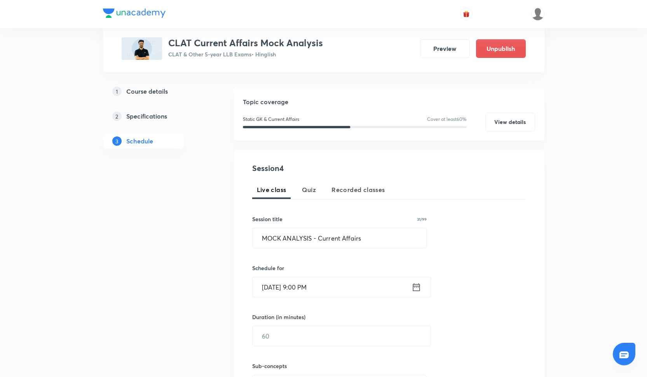
scroll to position [69, 0]
click at [291, 335] on input "text" at bounding box center [342, 335] width 178 height 20
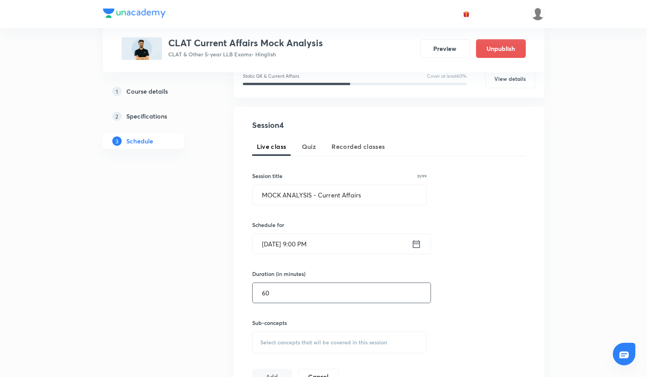
type input "60"
click at [290, 337] on div "Select concepts that wil be covered in this session" at bounding box center [339, 342] width 175 height 22
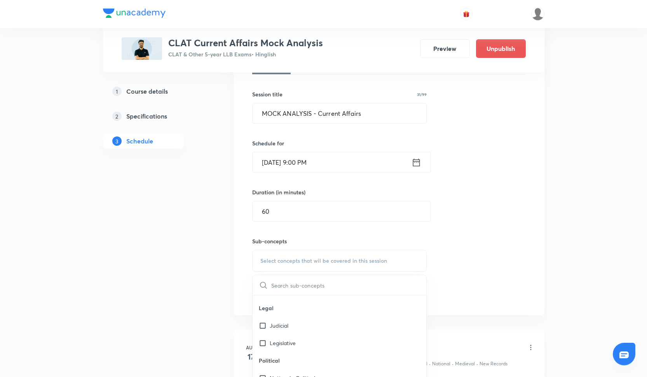
scroll to position [319, 0]
click at [290, 337] on div "Awards" at bounding box center [340, 334] width 174 height 17
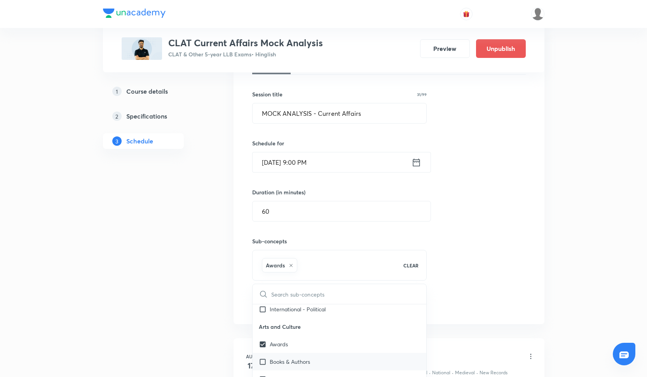
click at [285, 359] on p "Books & Authors" at bounding box center [290, 361] width 40 height 8
checkbox input "true"
click at [455, 217] on div "Session 4 Live class Quiz Recorded classes Session title 31/99 MOCK ANALYSIS - …" at bounding box center [389, 175] width 274 height 274
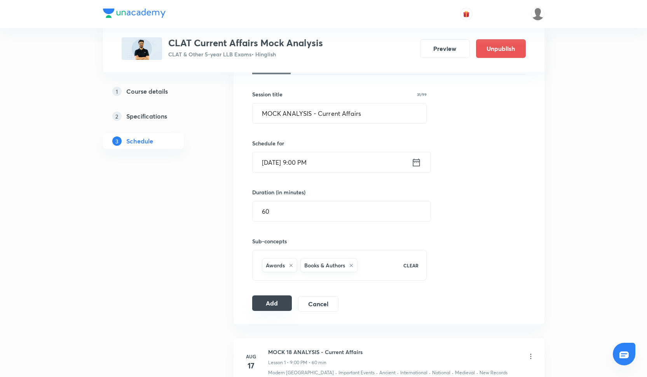
click at [279, 301] on button "Add" at bounding box center [272, 303] width 40 height 16
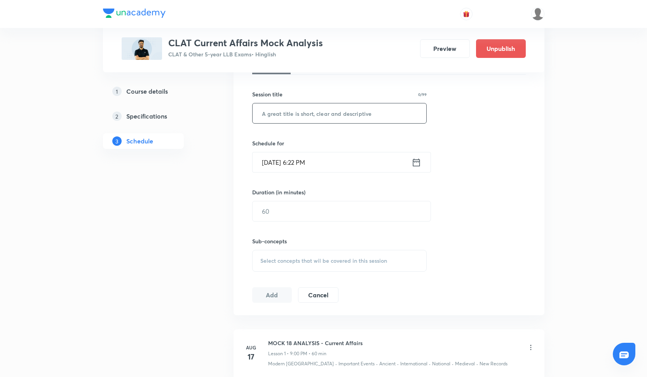
click at [300, 116] on input "text" at bounding box center [340, 113] width 174 height 20
paste input "MOCK ANALYSIS - Current Affairs"
type input "MOCK ANALYSIS - Current Affairs"
click at [263, 162] on input "[DATE] 6:22 PM" at bounding box center [332, 162] width 159 height 20
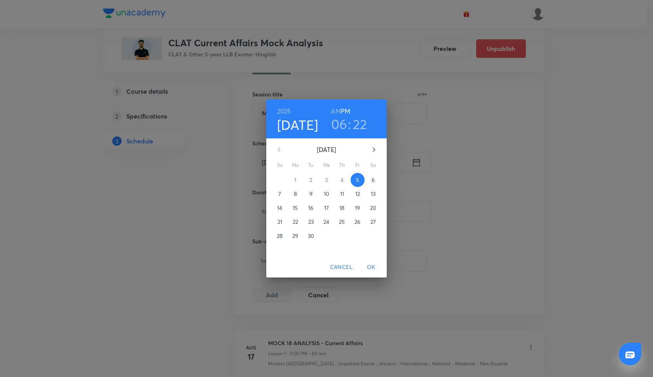
click at [281, 236] on p "28" at bounding box center [280, 236] width 6 height 8
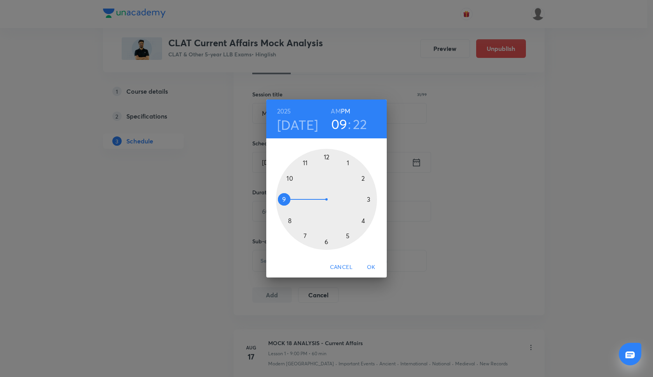
click at [284, 198] on div at bounding box center [326, 199] width 101 height 101
click at [326, 156] on div at bounding box center [326, 199] width 101 height 101
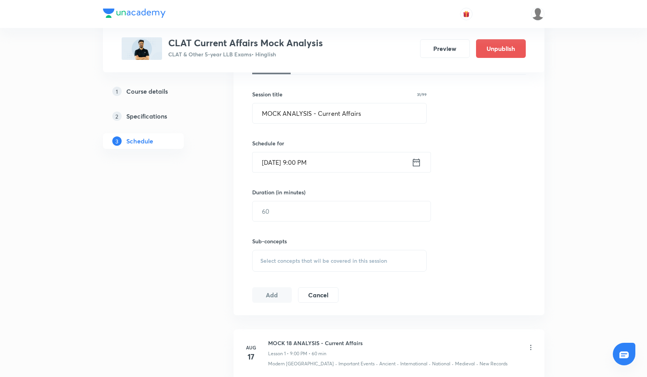
scroll to position [185, 0]
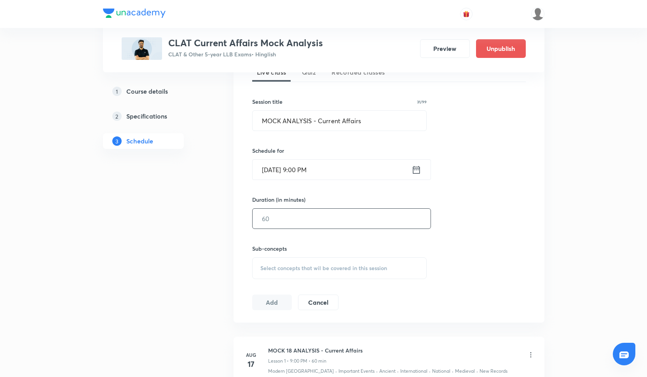
click at [287, 217] on input "text" at bounding box center [342, 219] width 178 height 20
type input "60"
click at [264, 267] on span "Select concepts that wil be covered in this session" at bounding box center [323, 268] width 127 height 6
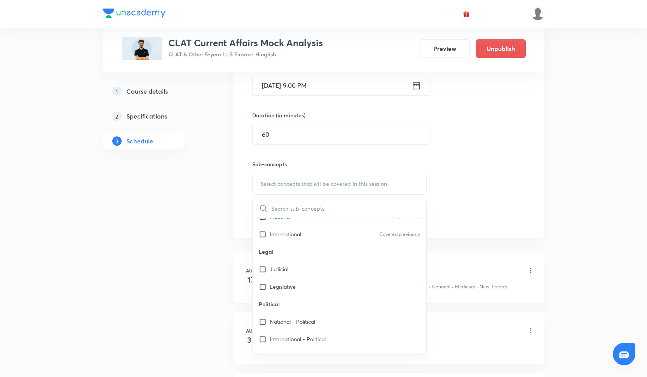
scroll to position [319, 0]
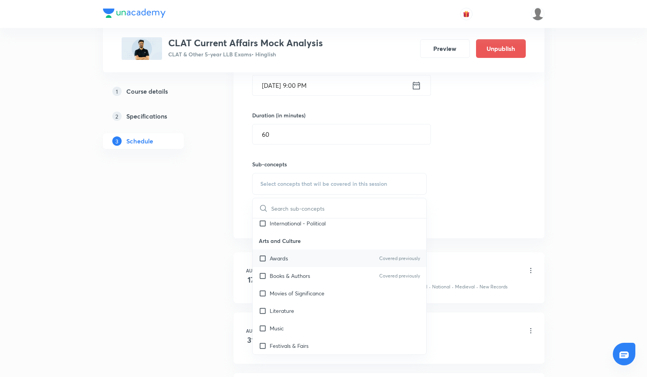
click at [331, 253] on div "Awards Covered previously" at bounding box center [340, 257] width 174 height 17
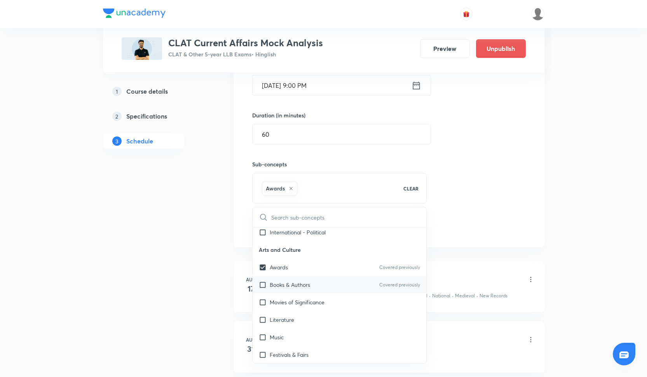
click at [325, 289] on div "Books & Authors Covered previously" at bounding box center [340, 284] width 174 height 17
checkbox input "true"
click at [323, 302] on p "Movies of Significance" at bounding box center [297, 302] width 55 height 8
checkbox input "true"
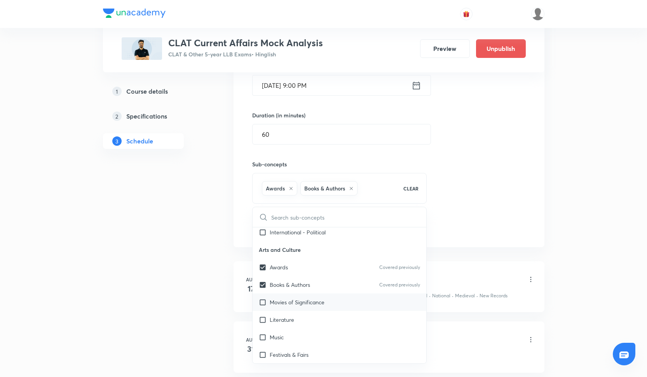
checkbox input "true"
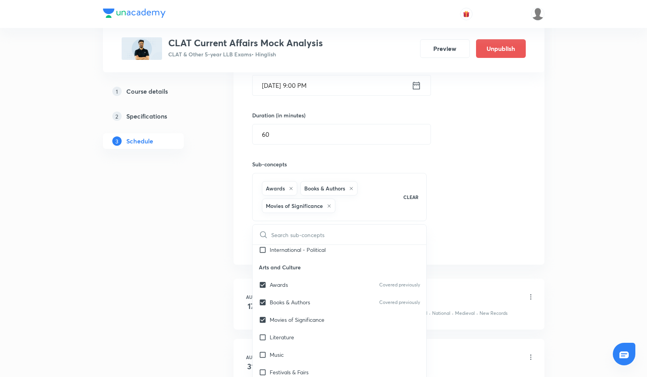
click at [457, 190] on div "Session 5 Live class Quiz Recorded classes Session title 31/99 MOCK ANALYSIS - …" at bounding box center [389, 106] width 274 height 291
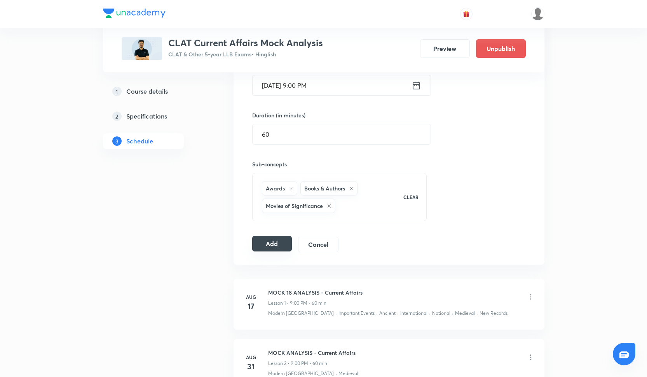
click at [284, 243] on button "Add" at bounding box center [272, 244] width 40 height 16
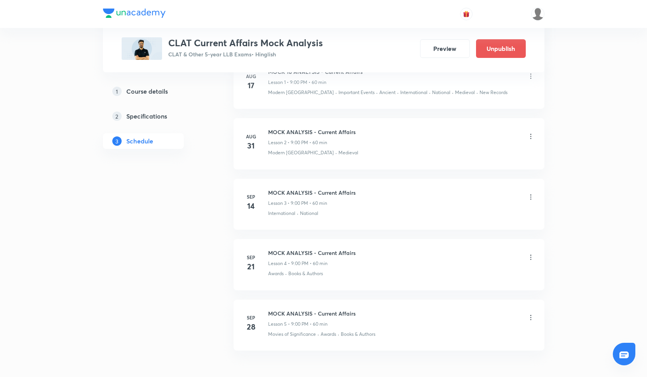
scroll to position [462, 0]
